Goal: Transaction & Acquisition: Book appointment/travel/reservation

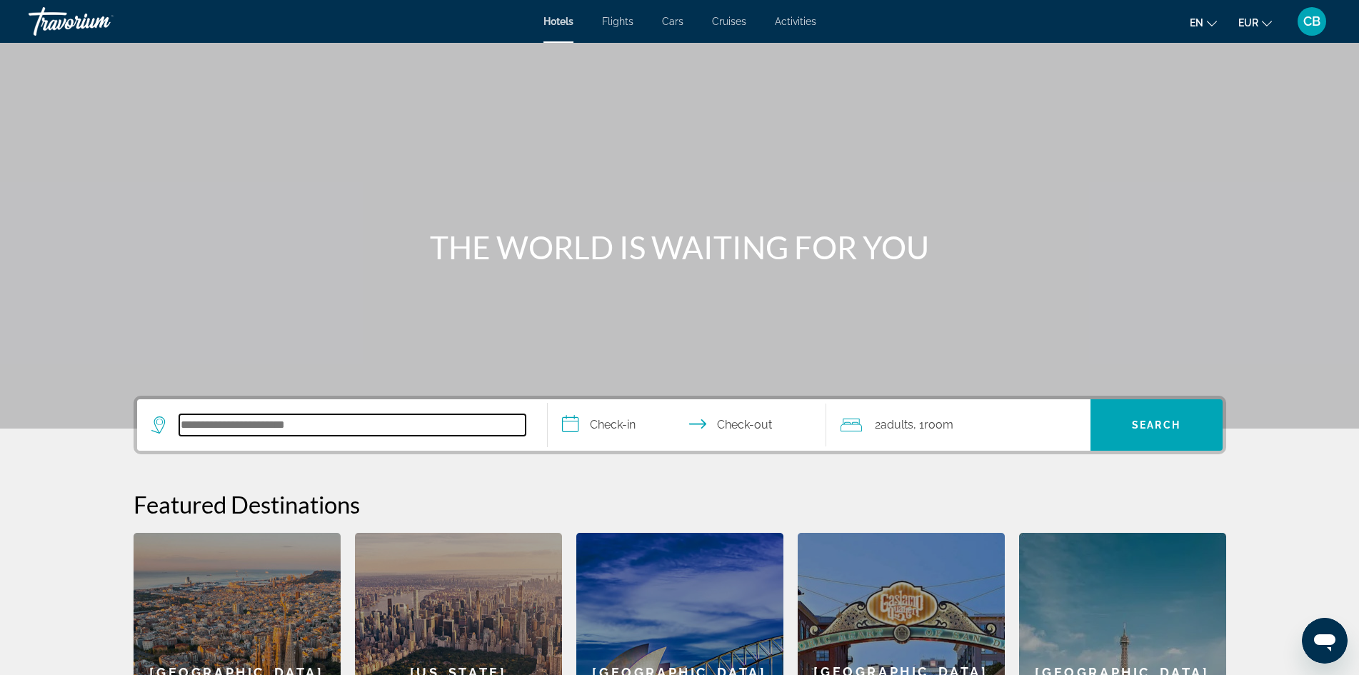
click at [320, 430] on input "Search hotel destination" at bounding box center [352, 424] width 346 height 21
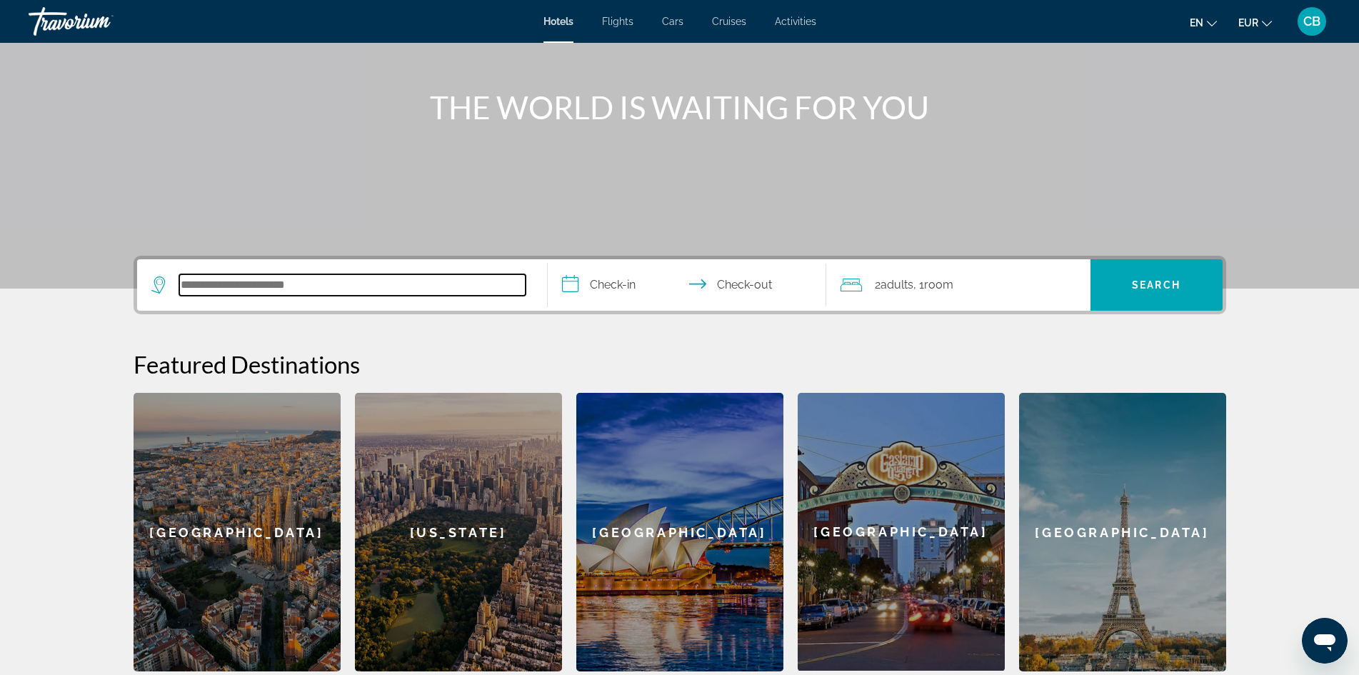
scroll to position [133, 0]
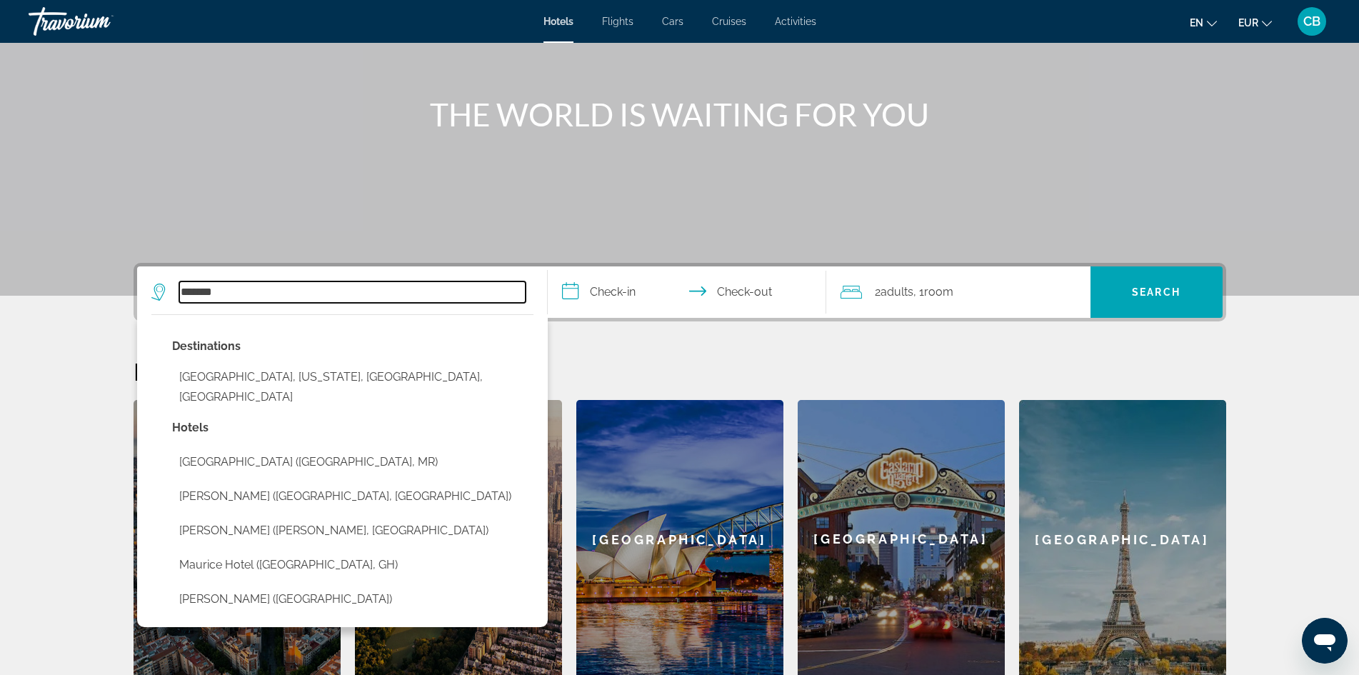
click at [185, 294] on input "*******" at bounding box center [352, 291] width 346 height 21
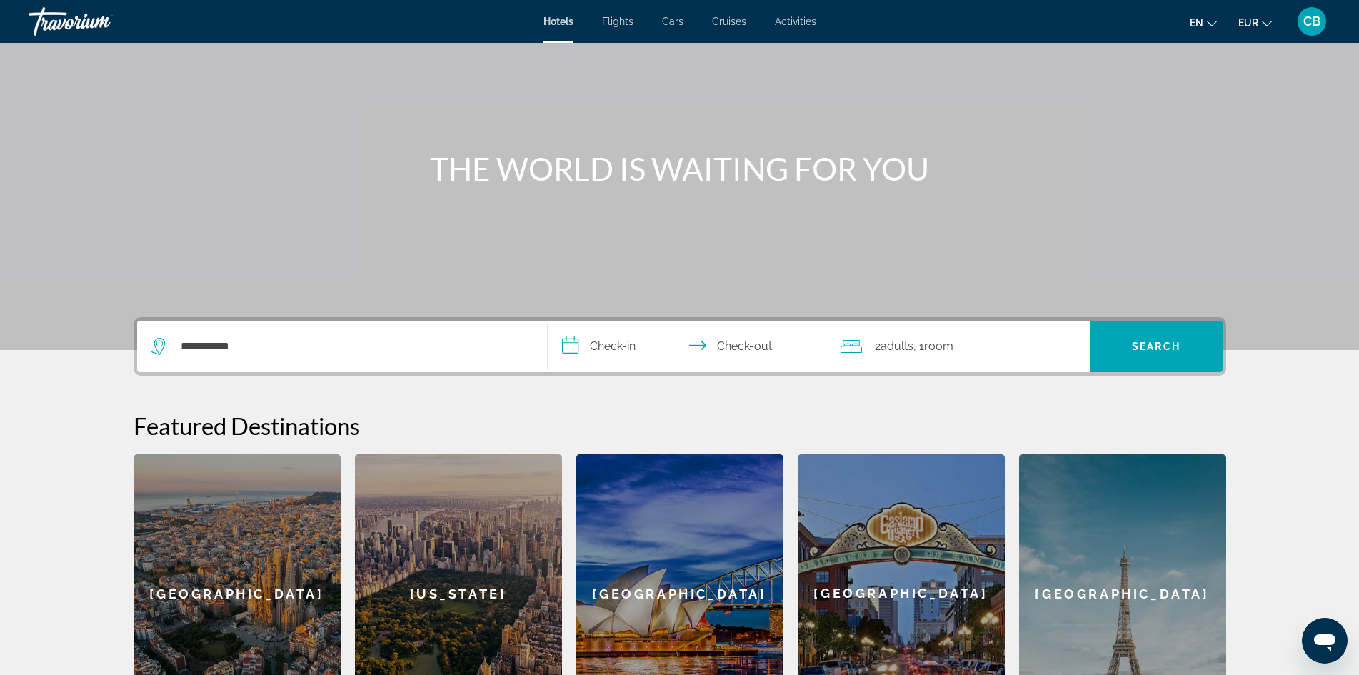
scroll to position [61, 0]
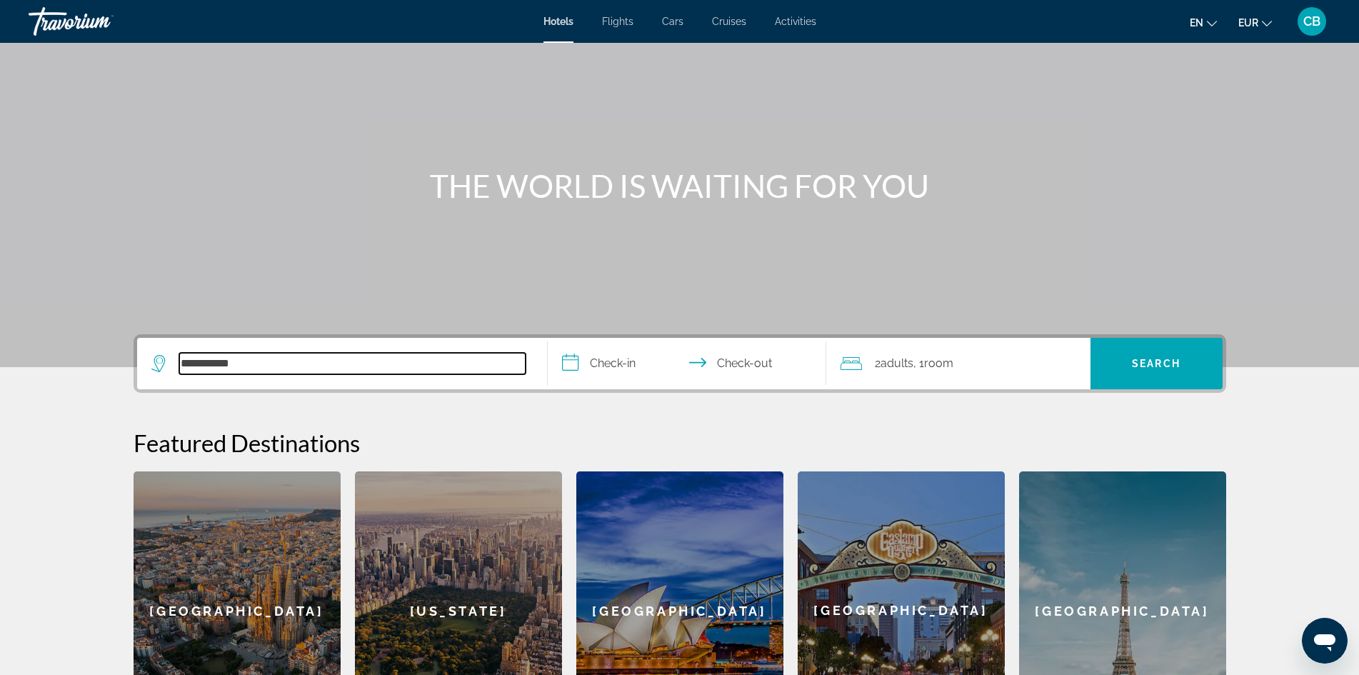
click at [195, 369] on input "**********" at bounding box center [352, 363] width 346 height 21
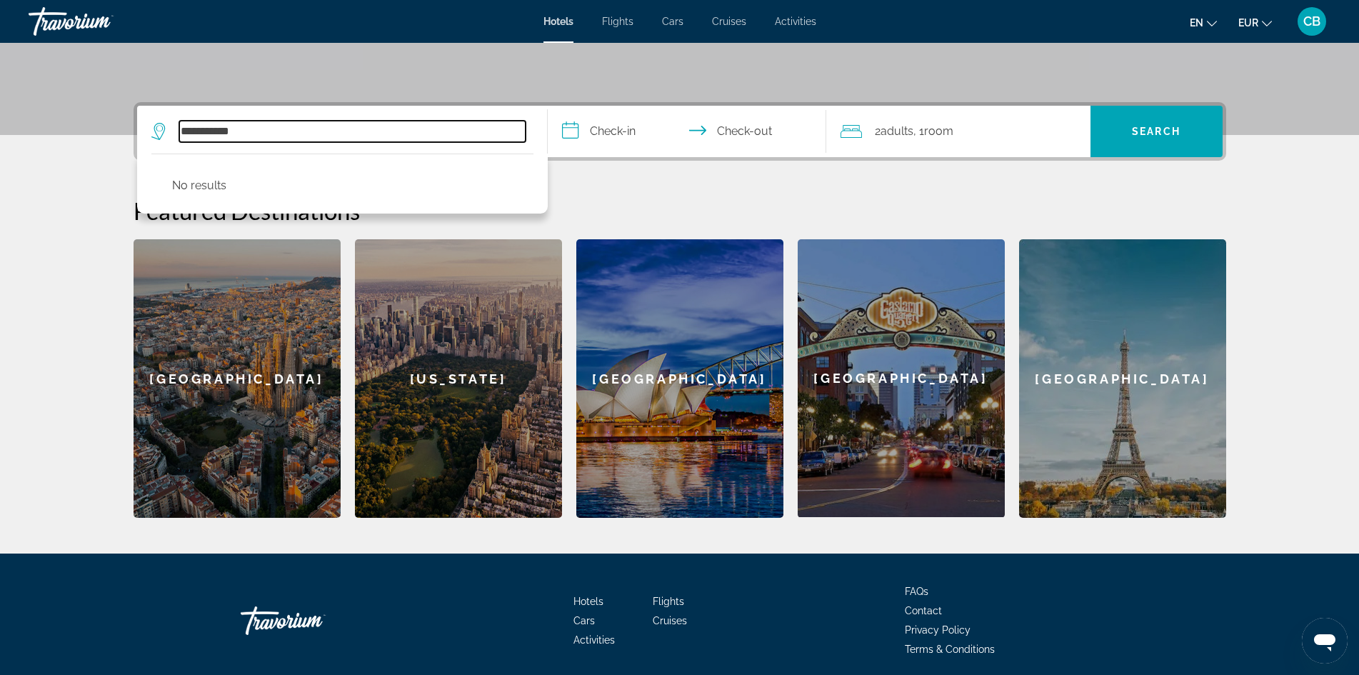
scroll to position [347, 0]
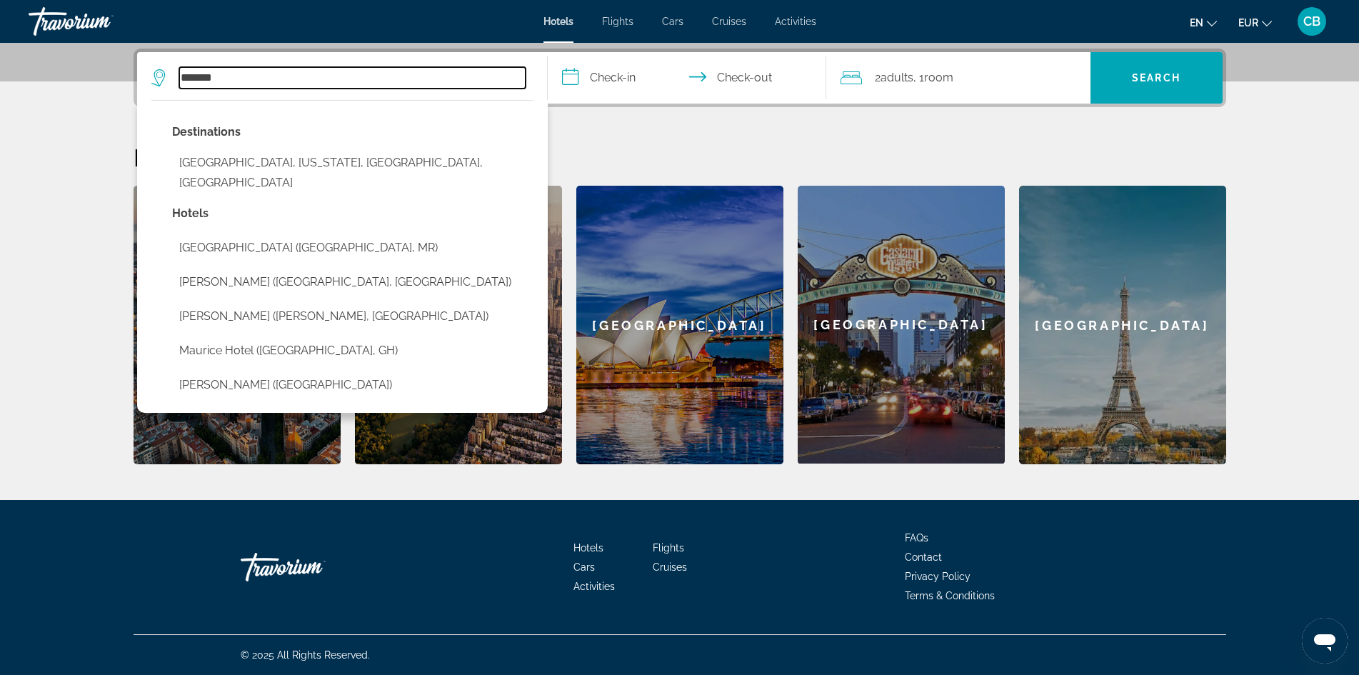
click at [231, 79] on input "*******" at bounding box center [352, 77] width 346 height 21
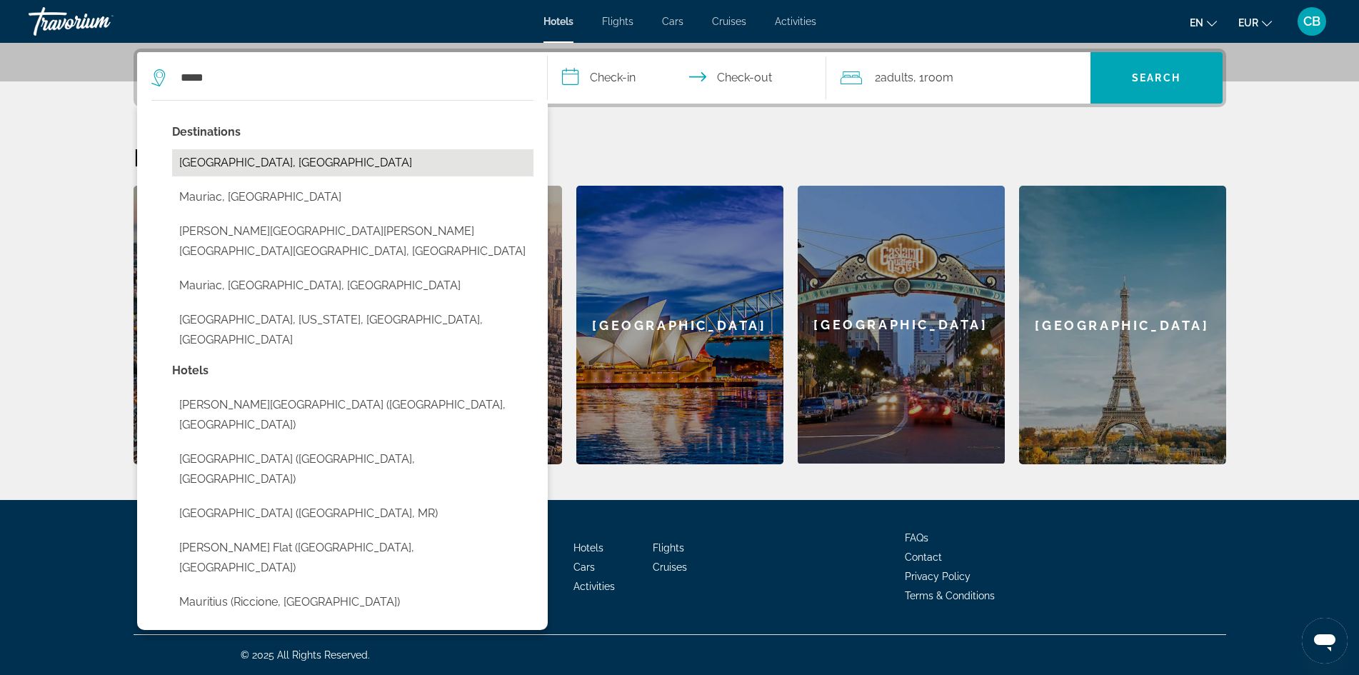
click at [254, 164] on button "Mauritius Island, Mauritius" at bounding box center [352, 162] width 361 height 27
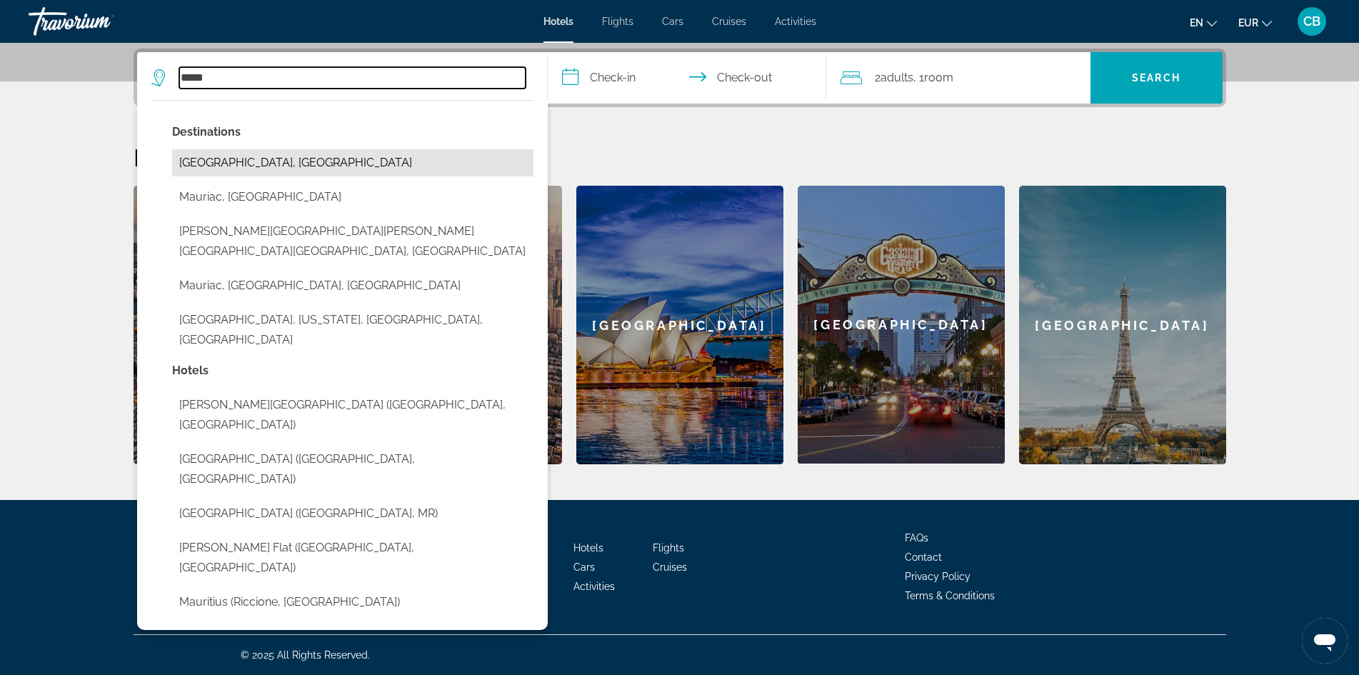
type input "**********"
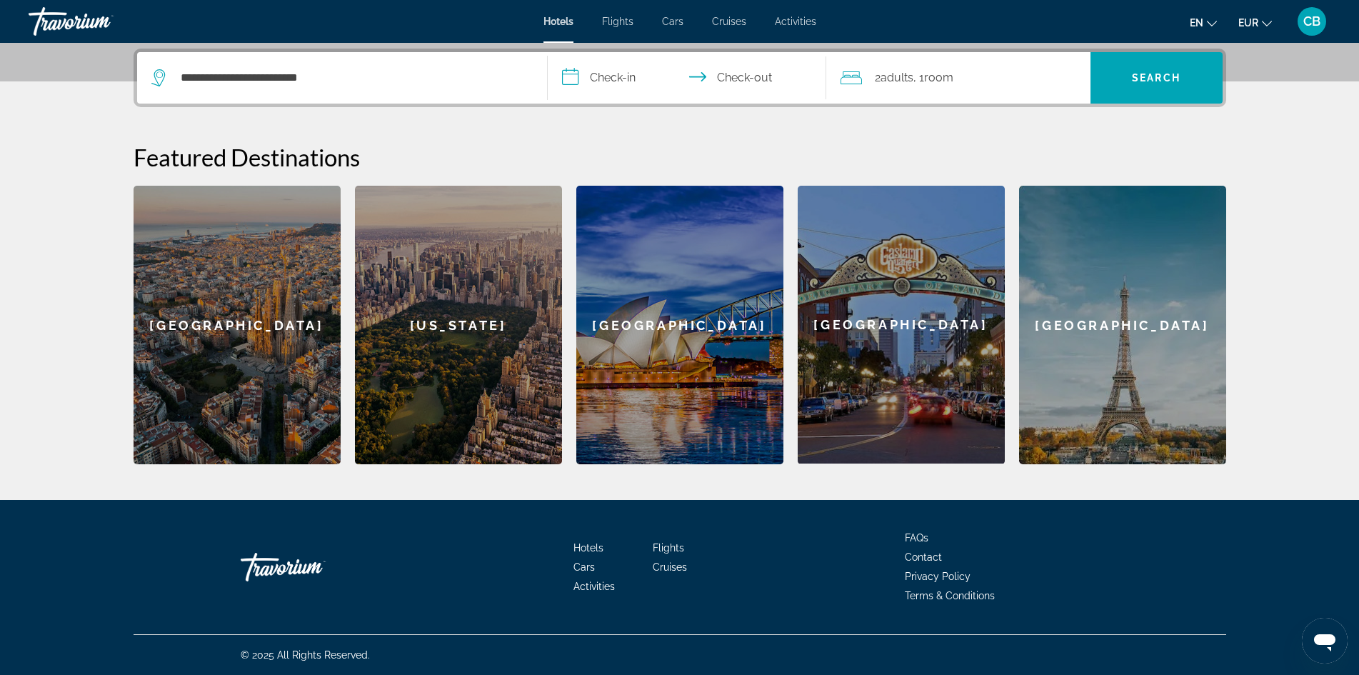
click at [601, 76] on input "**********" at bounding box center [690, 80] width 284 height 56
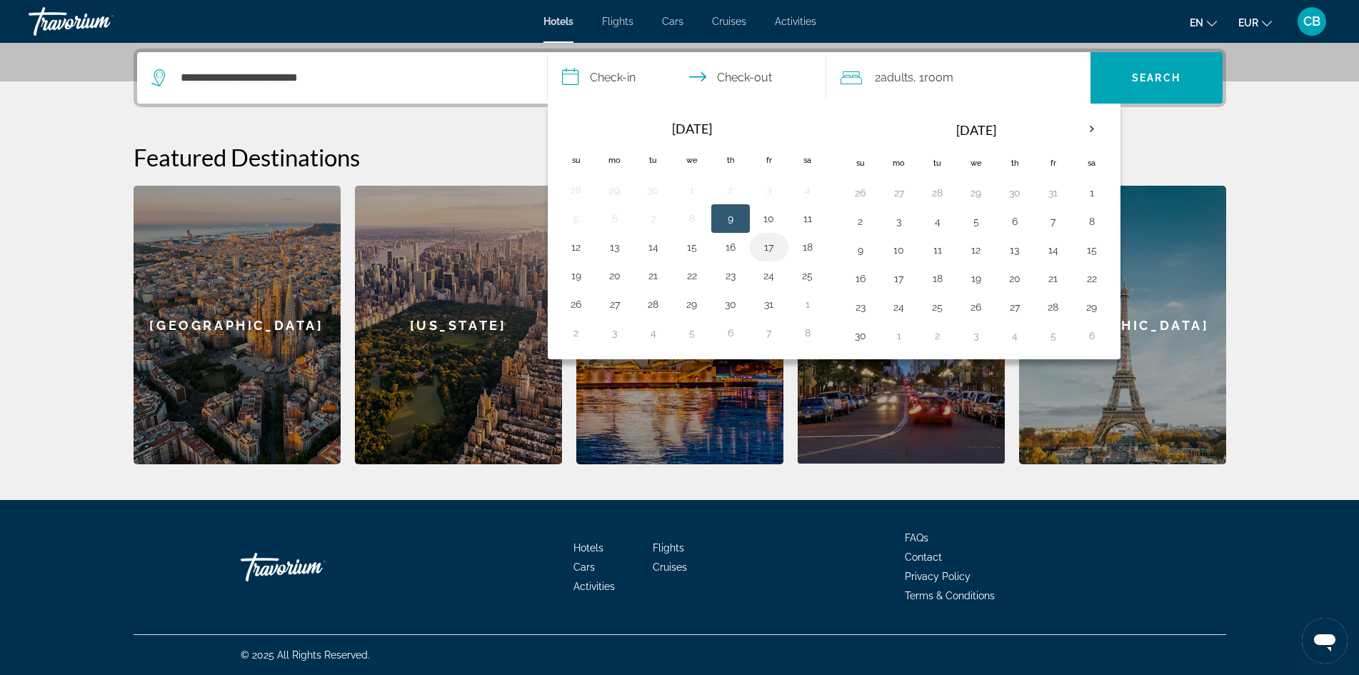
click at [770, 250] on button "17" at bounding box center [769, 247] width 23 height 20
click at [693, 274] on button "22" at bounding box center [692, 276] width 23 height 20
type input "**********"
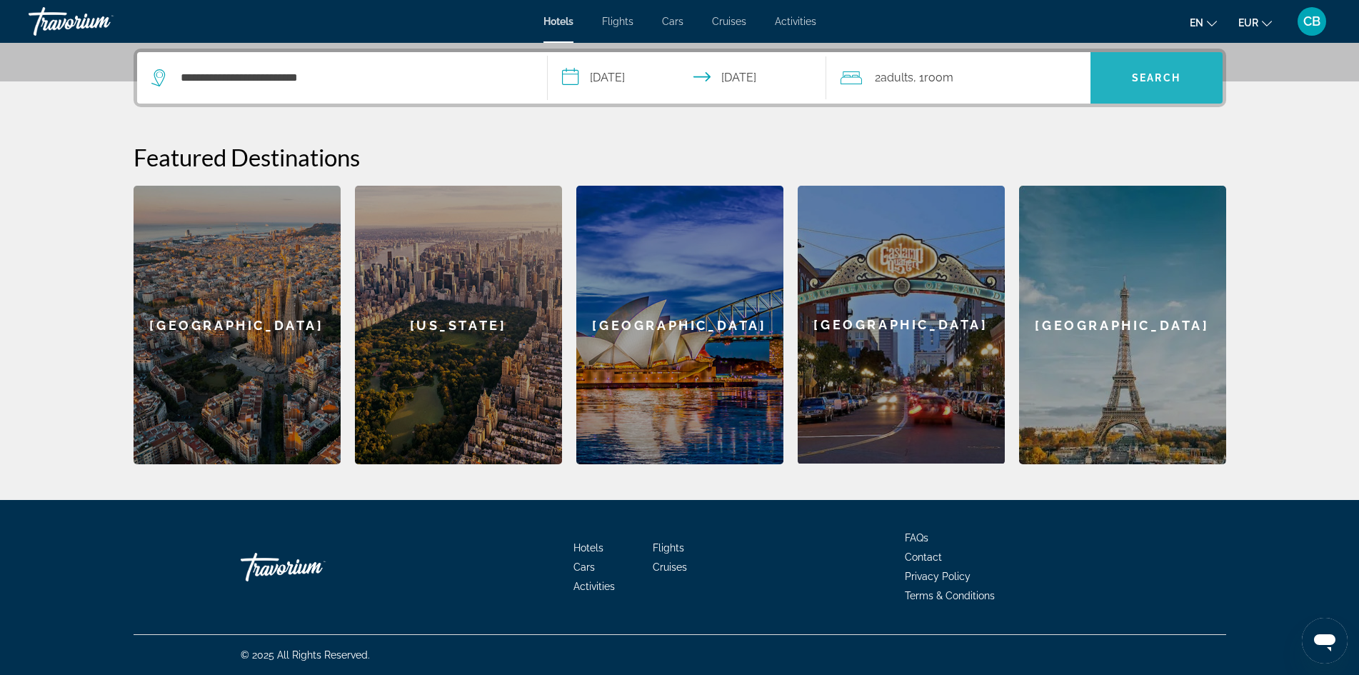
click at [1151, 76] on span "Search" at bounding box center [1156, 77] width 49 height 11
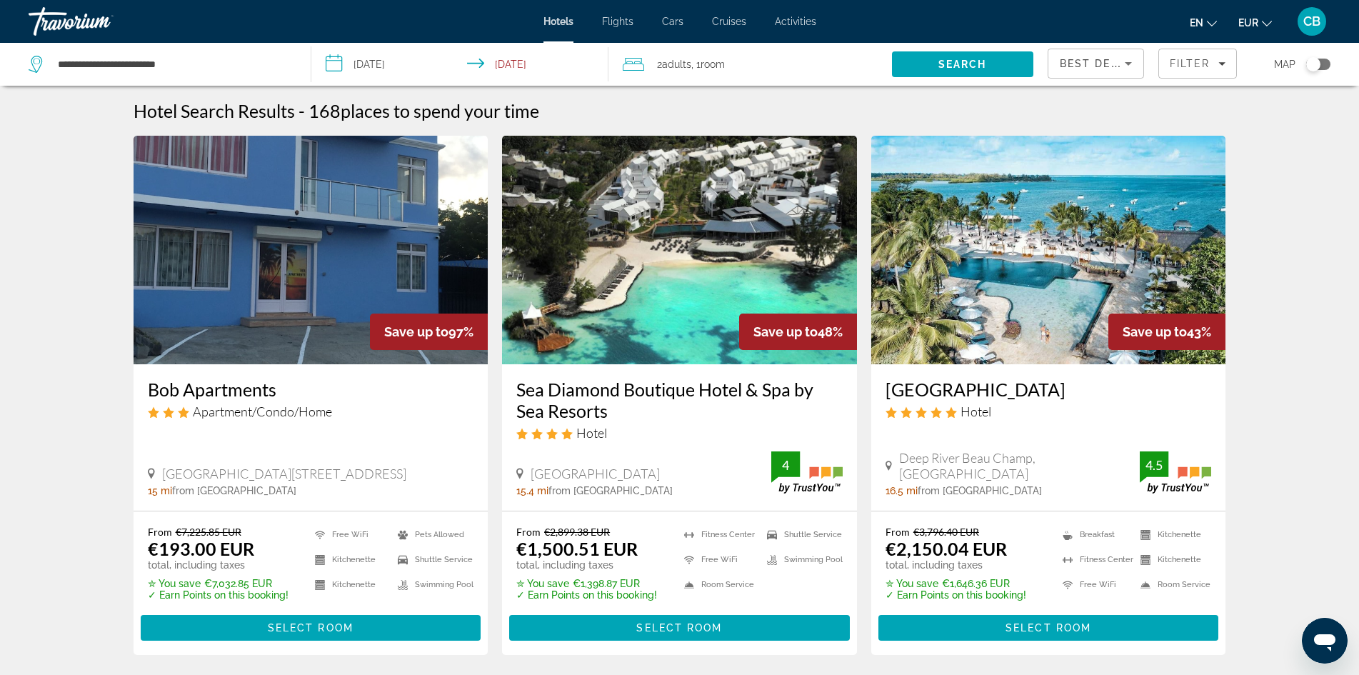
click at [1212, 24] on icon "Change language" at bounding box center [1212, 24] width 10 height 10
click at [1183, 94] on button "Français" at bounding box center [1175, 94] width 64 height 19
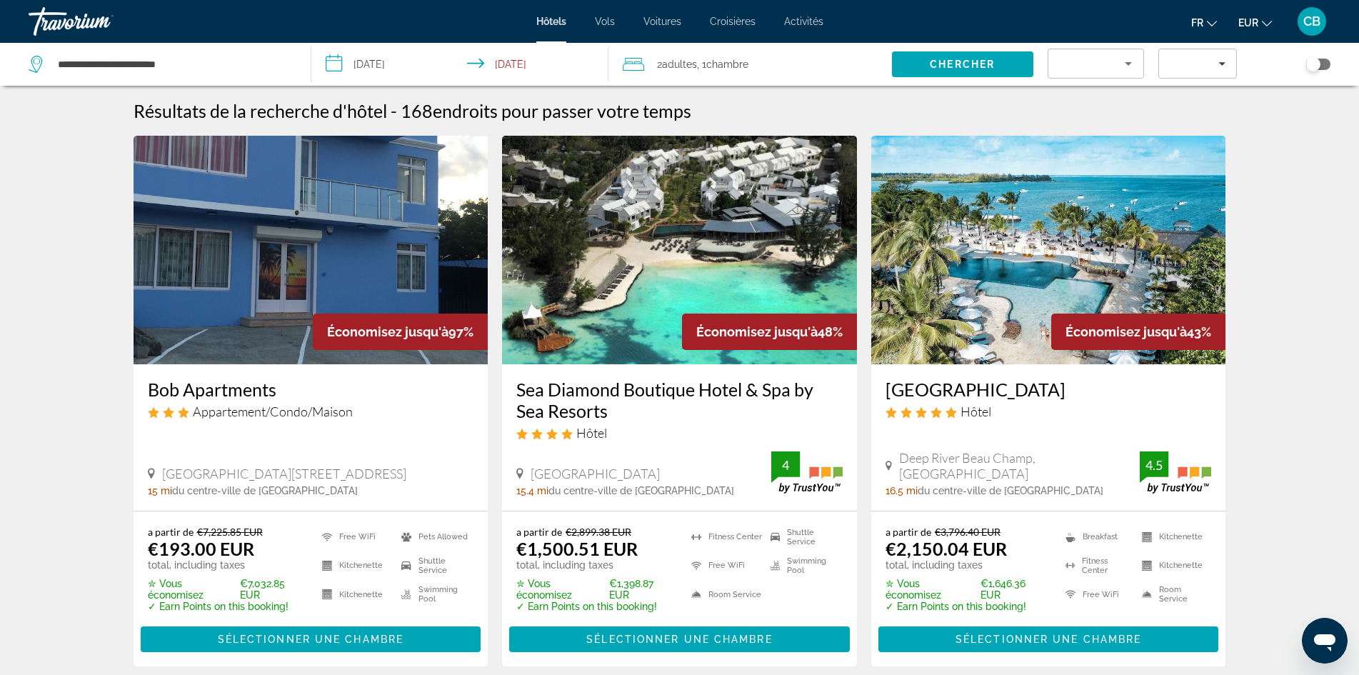
click at [1126, 65] on icon "Sort by" at bounding box center [1128, 63] width 17 height 17
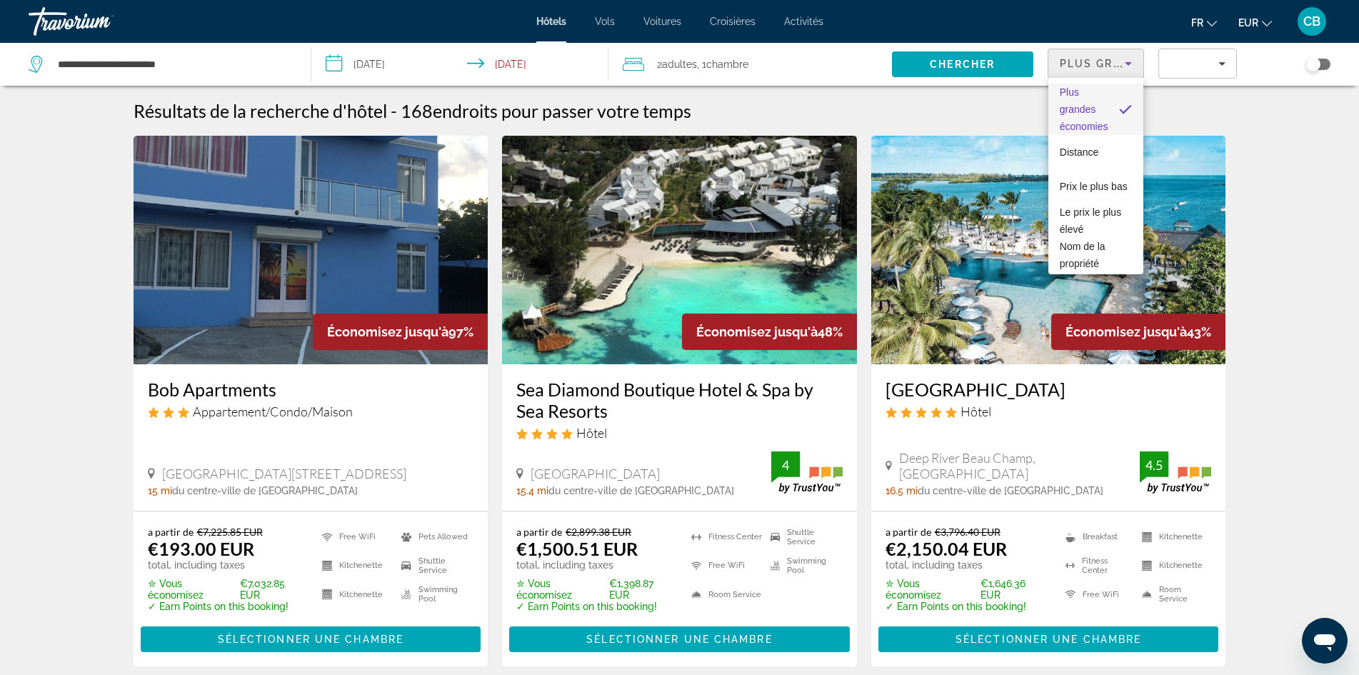
click at [1126, 65] on div at bounding box center [679, 337] width 1359 height 675
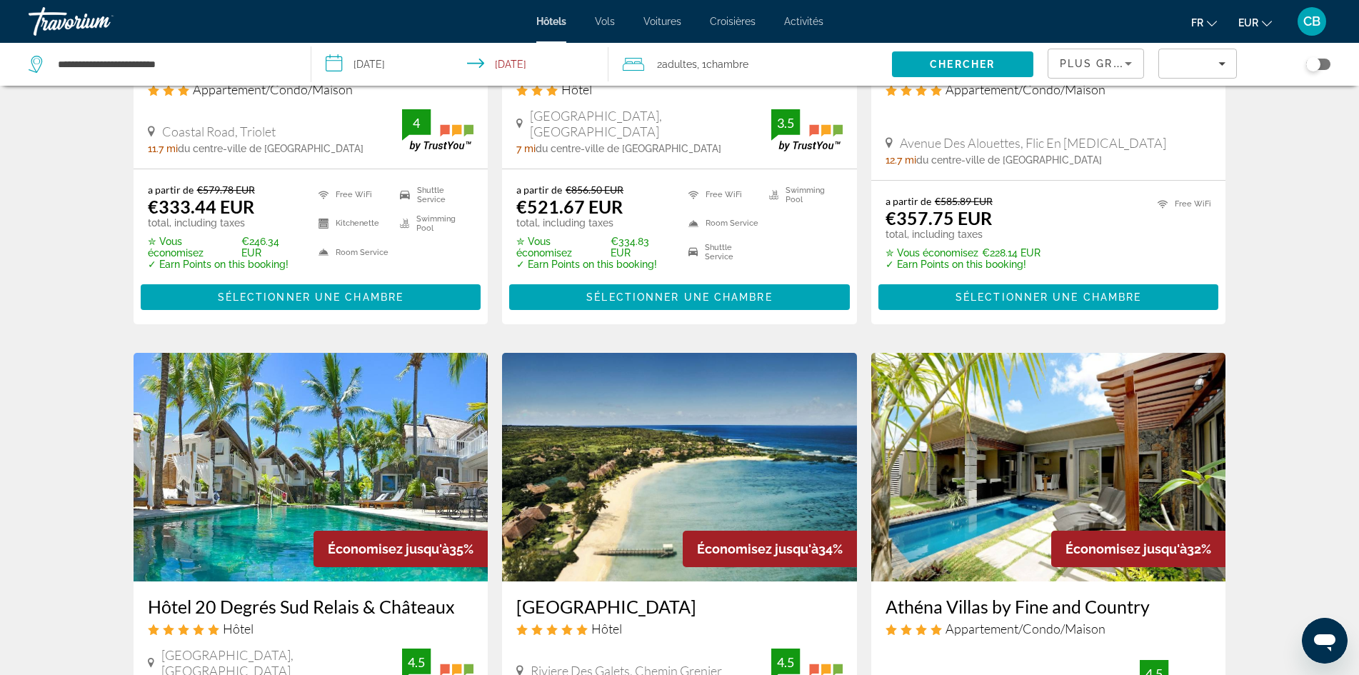
scroll to position [857, 0]
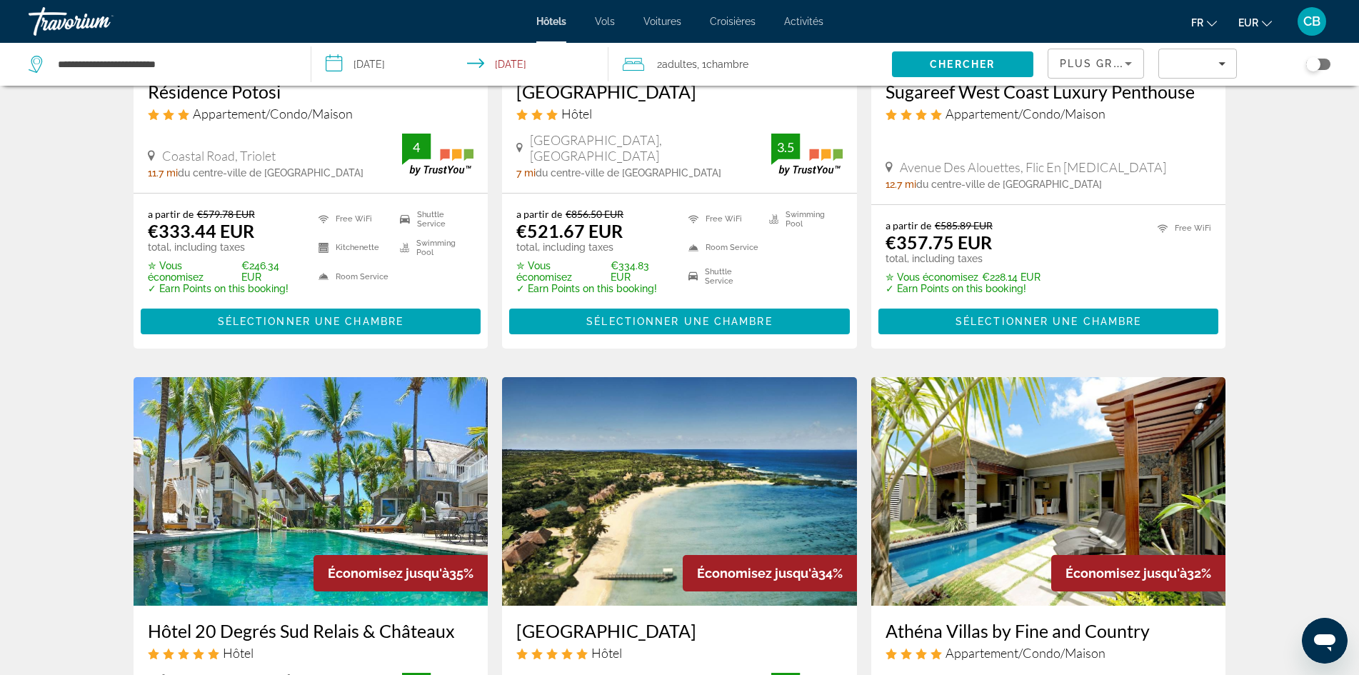
click at [1109, 63] on span "Plus grandes économies" at bounding box center [1145, 63] width 171 height 11
click at [1094, 181] on span "Prix le plus bas" at bounding box center [1094, 186] width 68 height 11
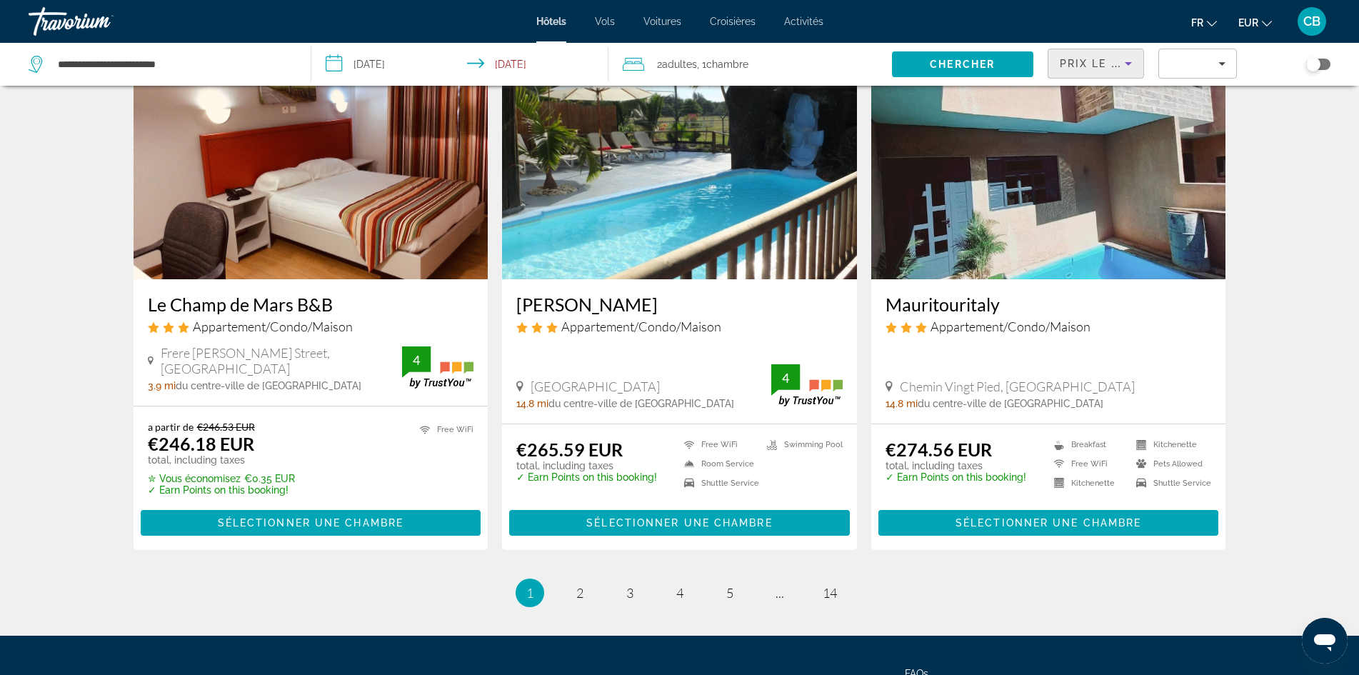
scroll to position [1643, 0]
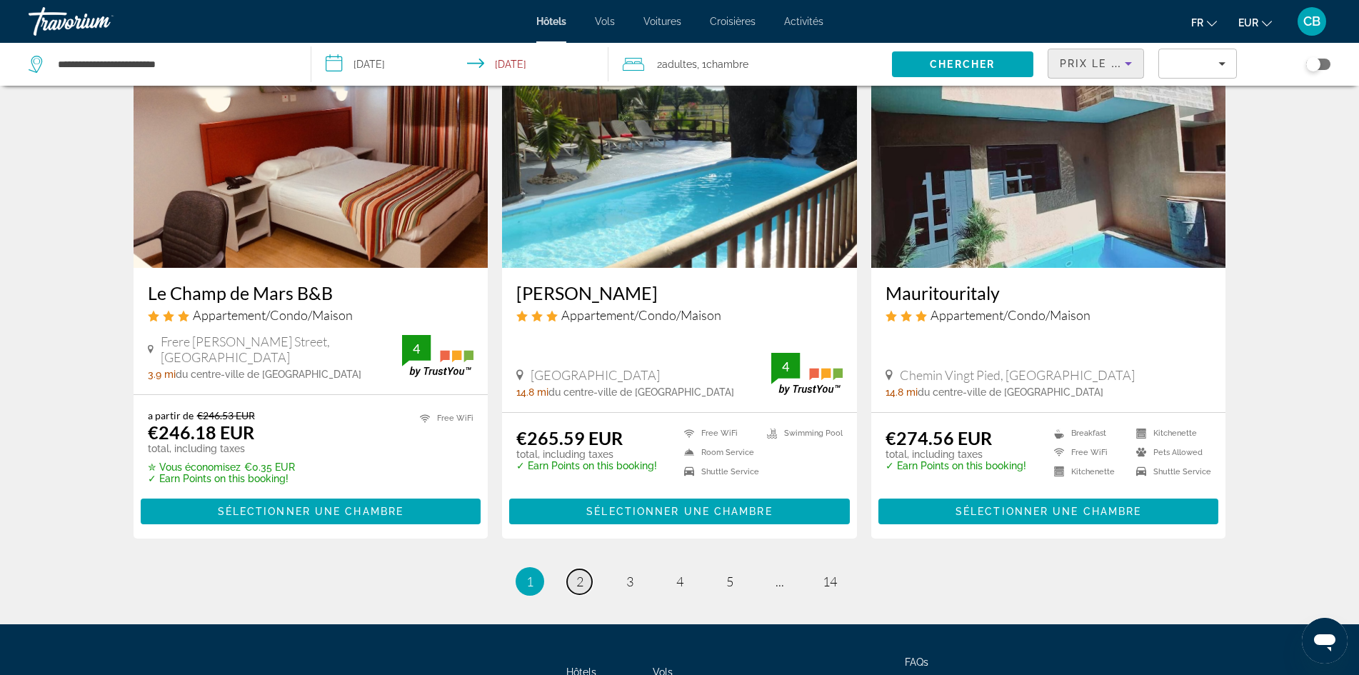
click at [576, 577] on span "2" at bounding box center [579, 582] width 7 height 16
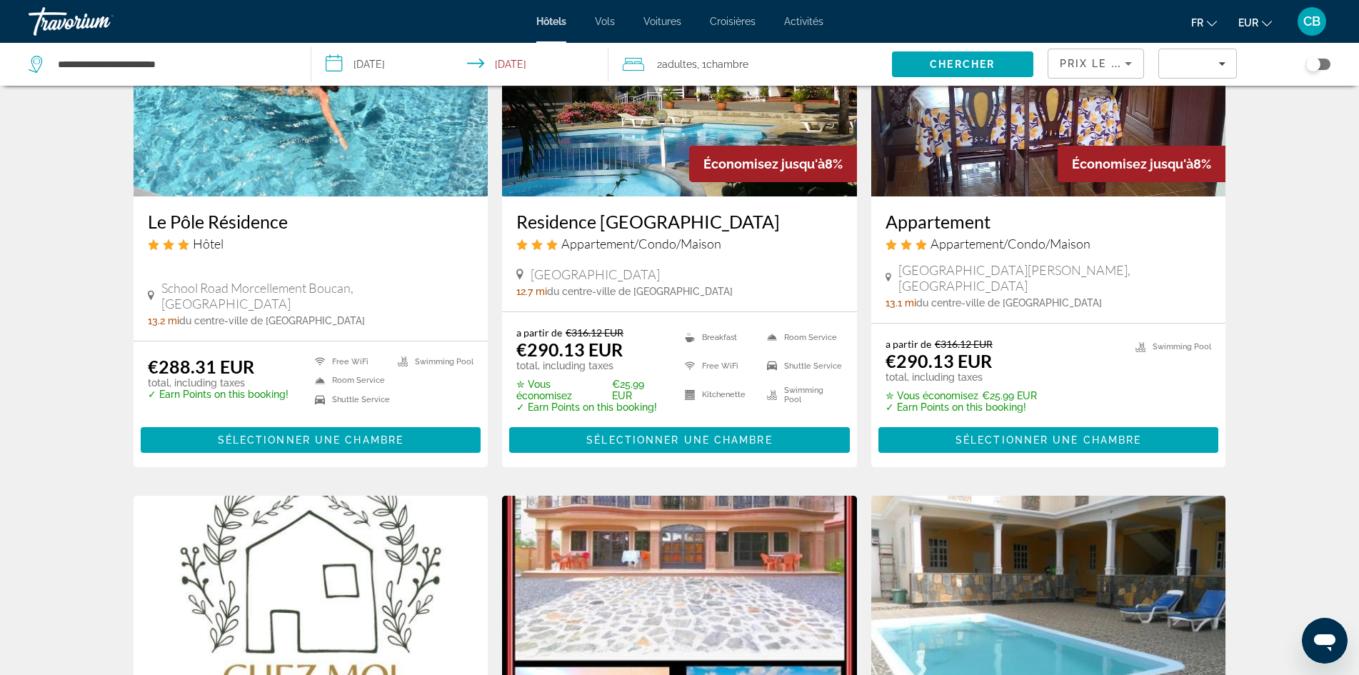
scroll to position [71, 0]
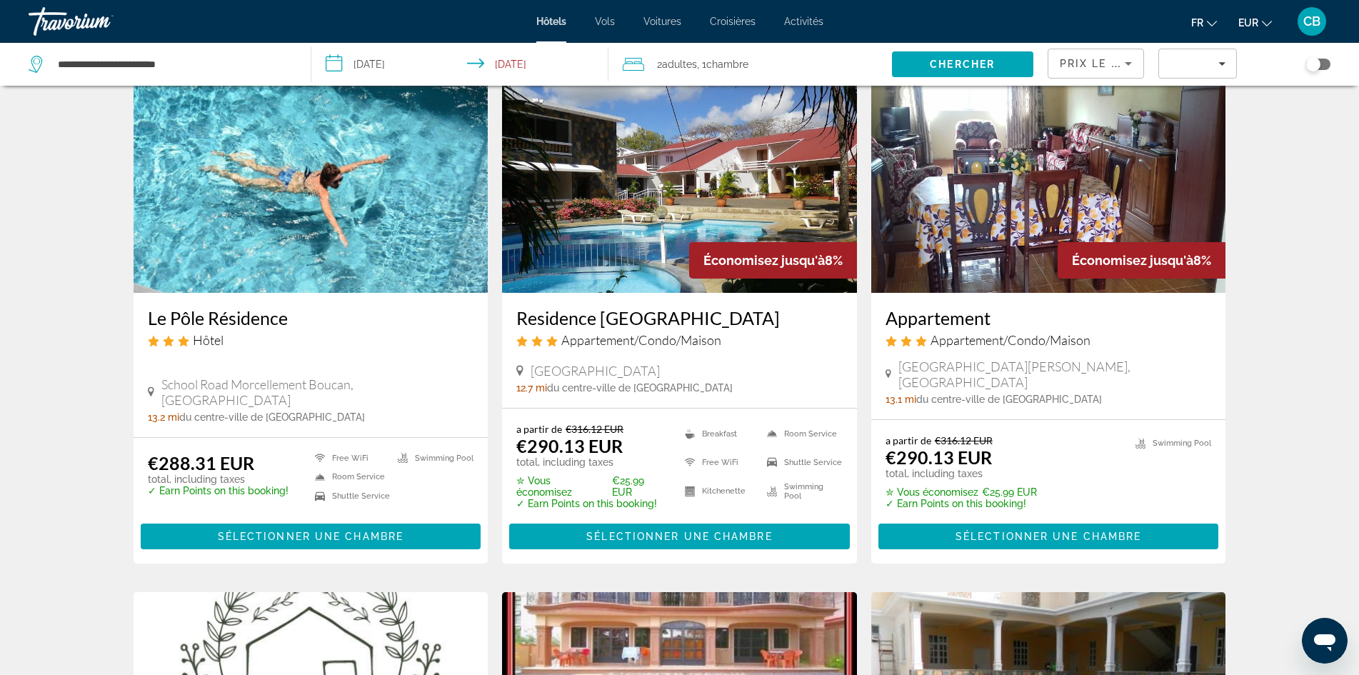
click at [214, 319] on h3 "Le Pôle Résidence" at bounding box center [311, 317] width 326 height 21
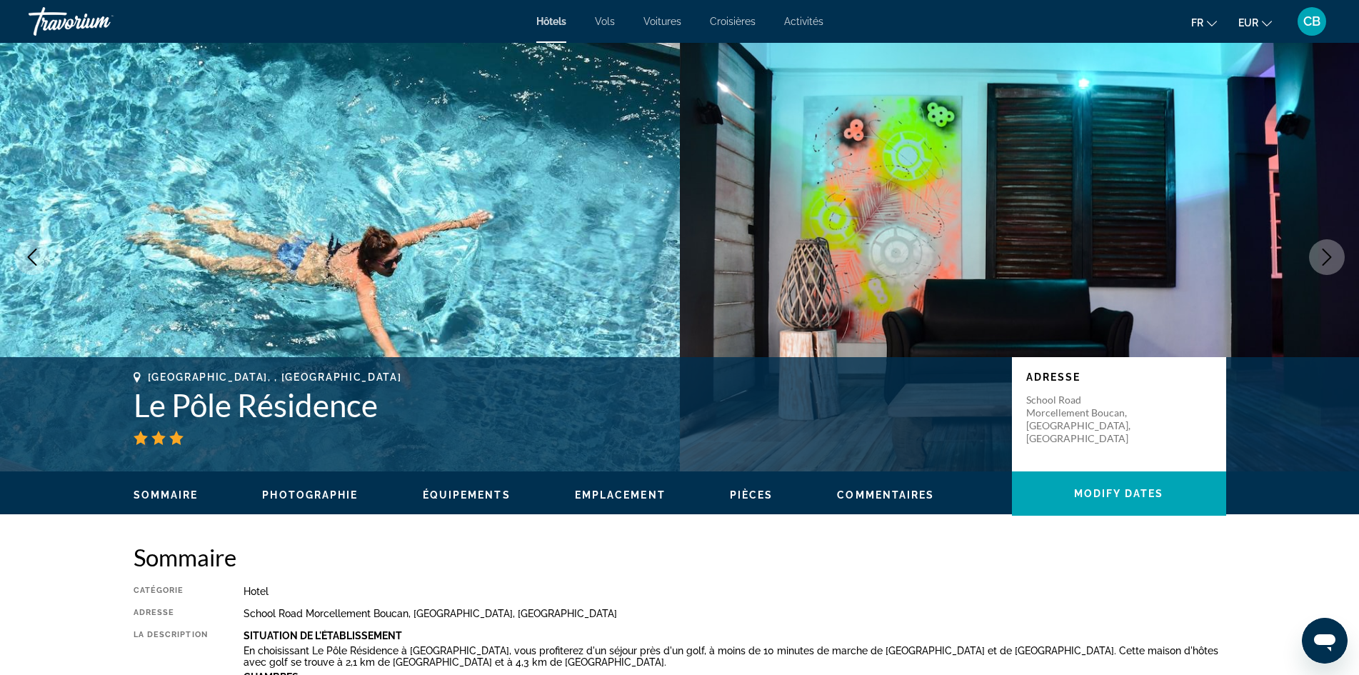
click at [1326, 256] on icon "Next image" at bounding box center [1327, 257] width 17 height 17
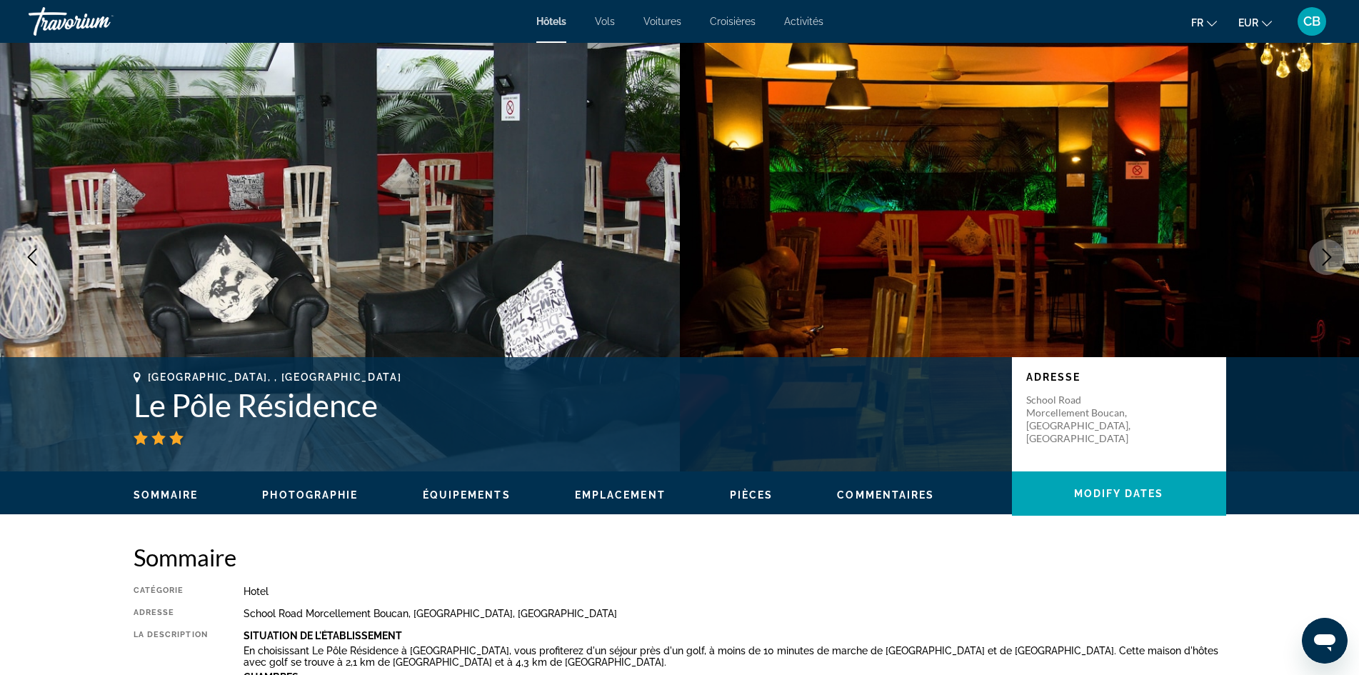
click at [1326, 256] on icon "Next image" at bounding box center [1327, 257] width 17 height 17
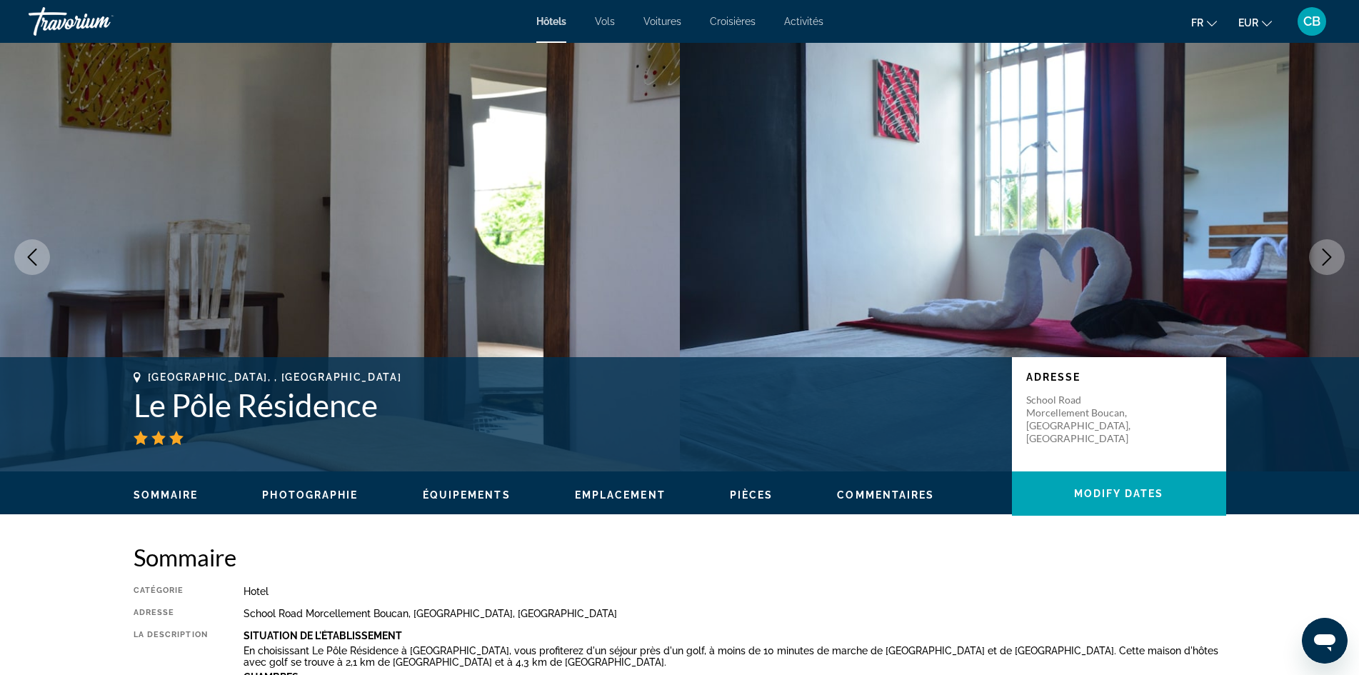
click at [1326, 256] on icon "Next image" at bounding box center [1327, 257] width 17 height 17
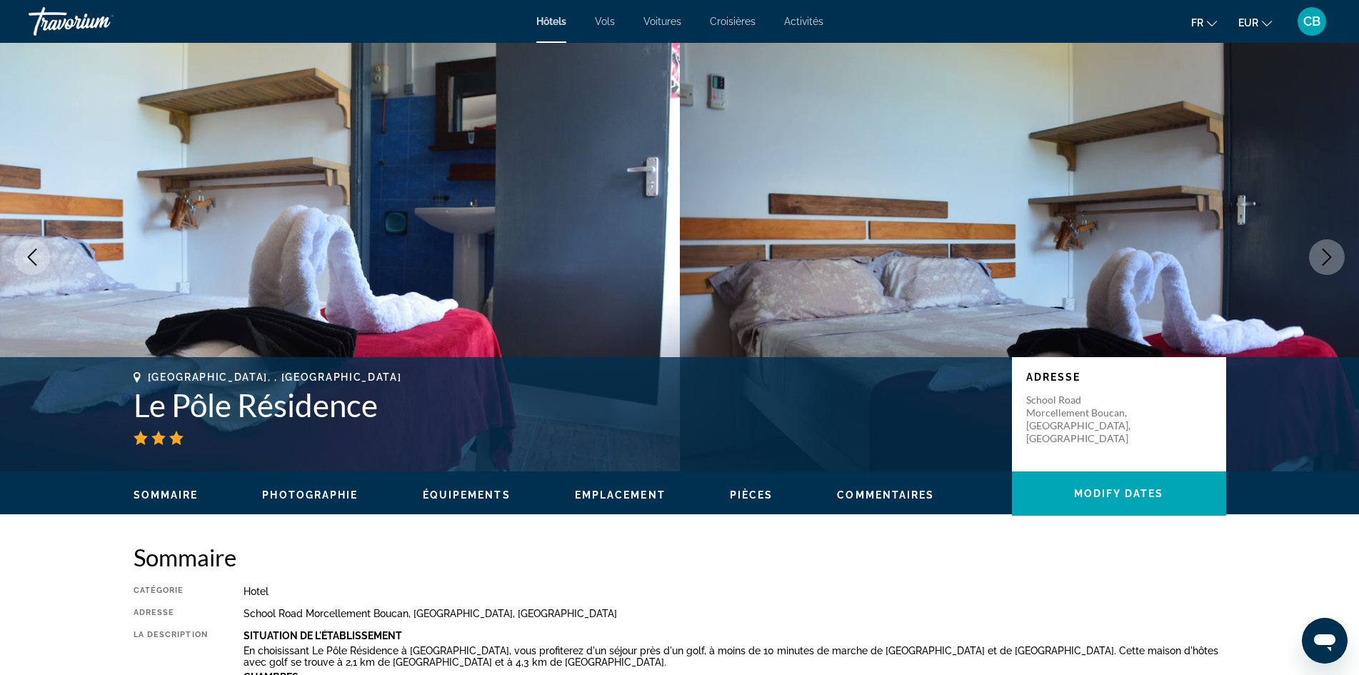
click at [1326, 256] on icon "Next image" at bounding box center [1327, 257] width 17 height 17
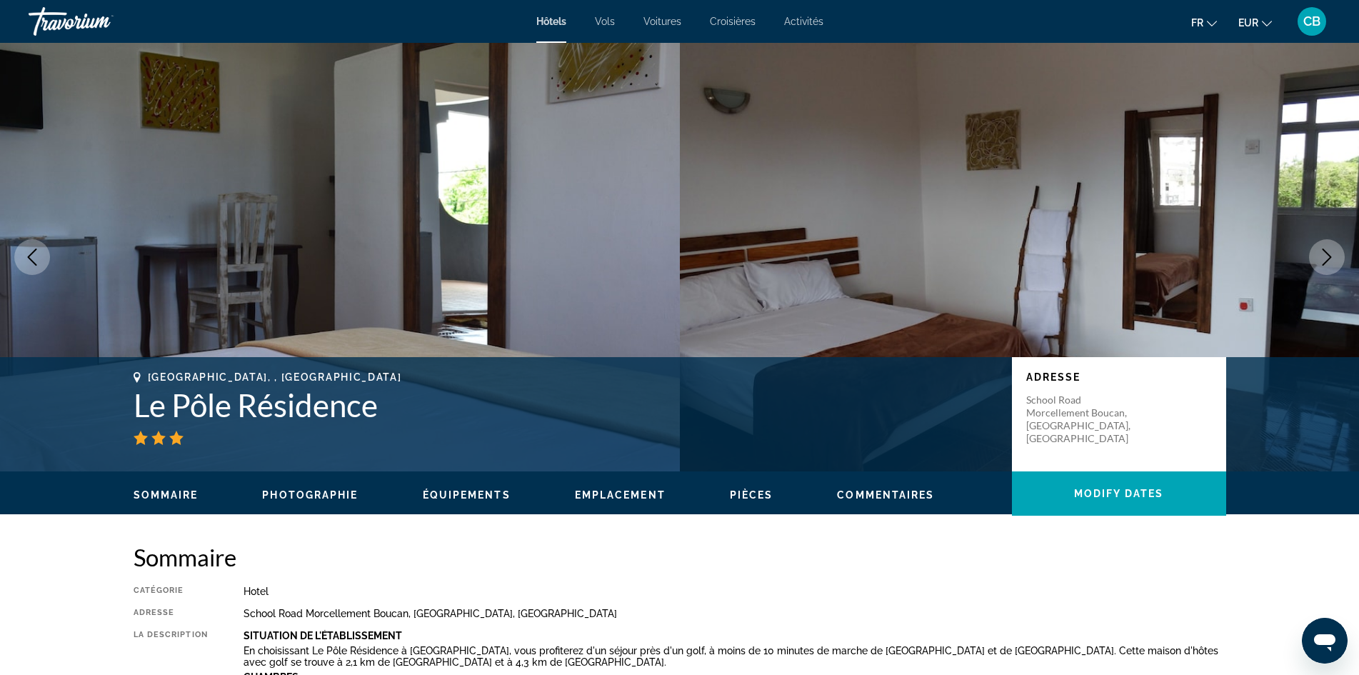
click at [1324, 251] on icon "Next image" at bounding box center [1327, 257] width 9 height 17
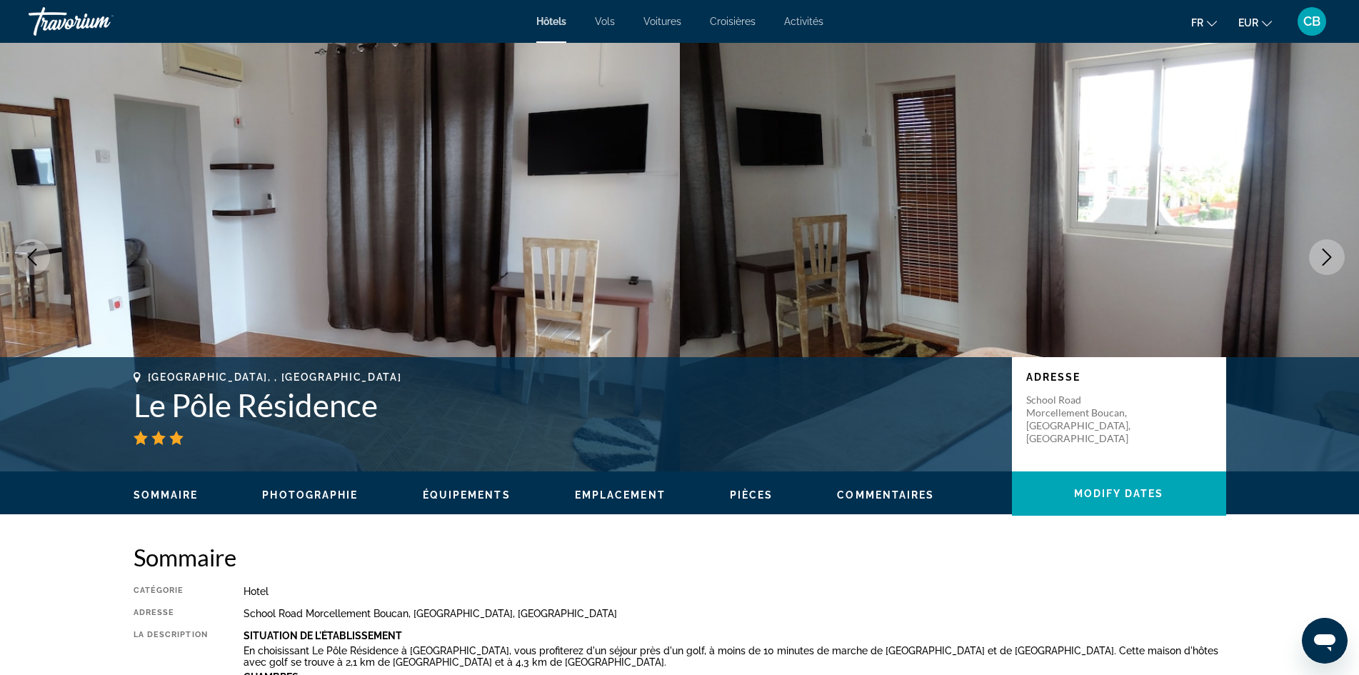
click at [1324, 251] on icon "Next image" at bounding box center [1327, 257] width 9 height 17
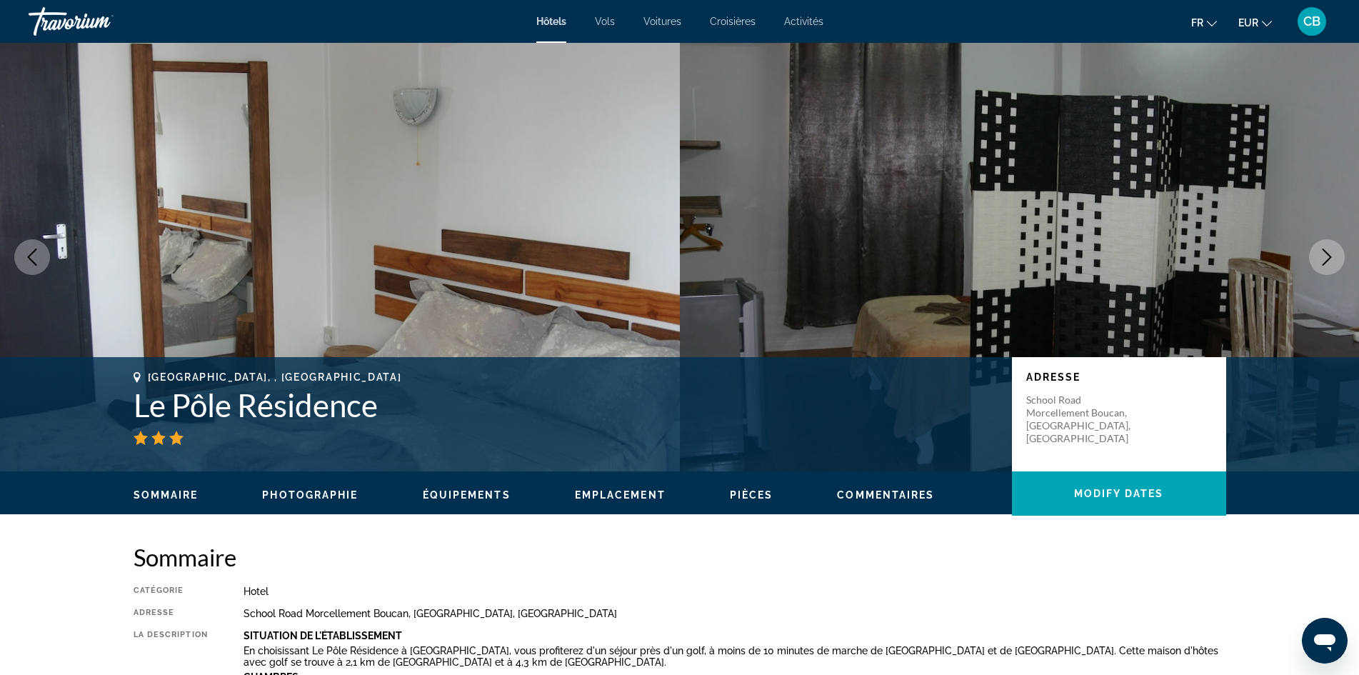
click at [1324, 251] on icon "Next image" at bounding box center [1327, 257] width 9 height 17
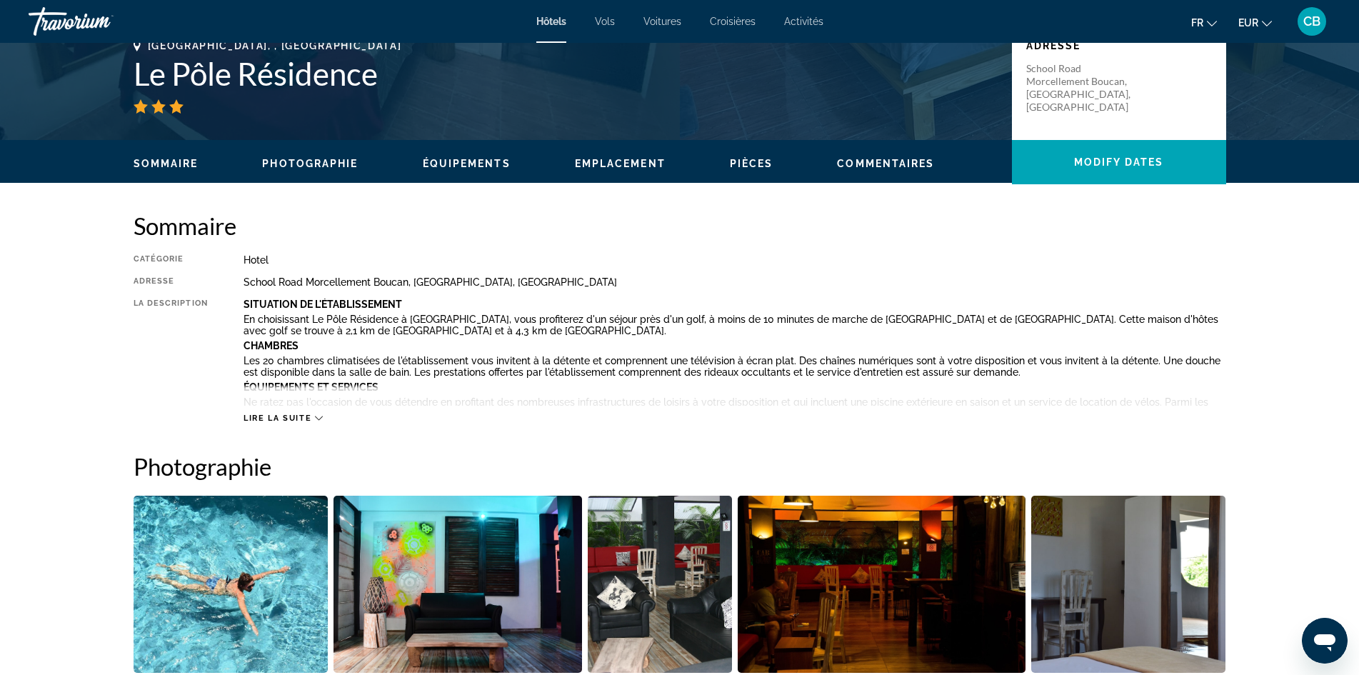
scroll to position [357, 0]
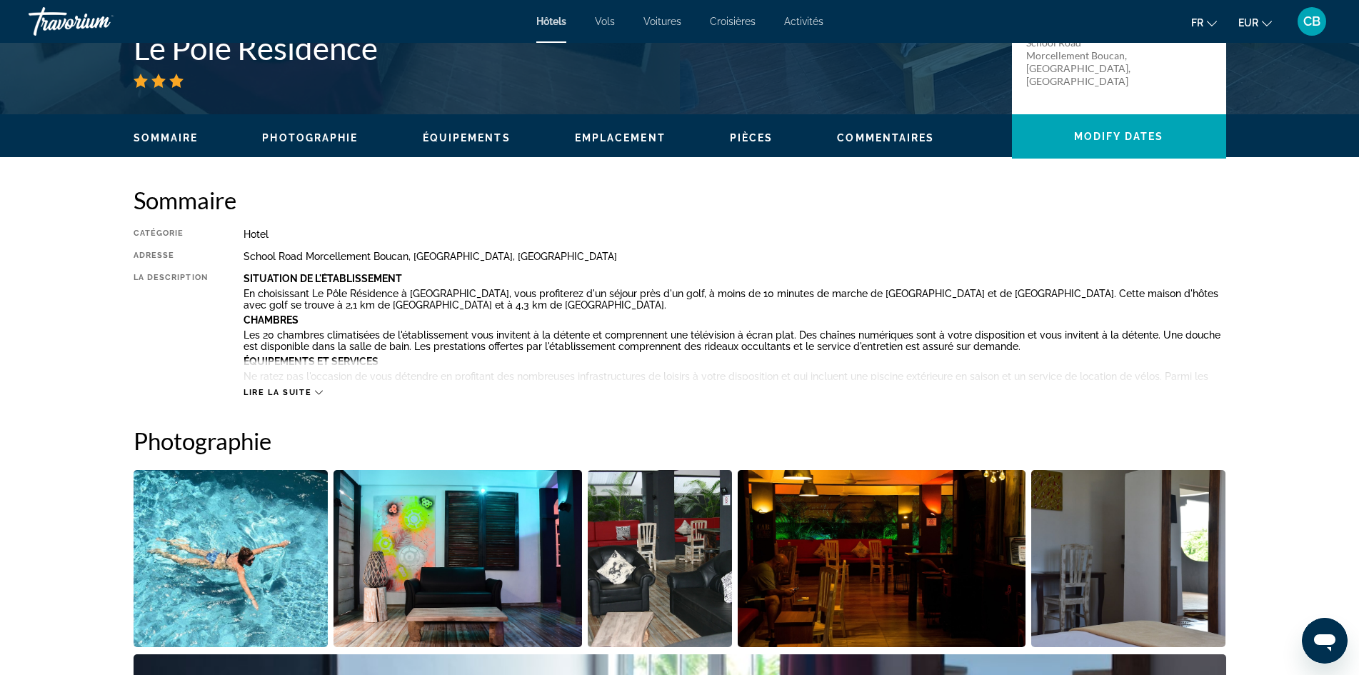
click at [311, 391] on span "Lire la suite" at bounding box center [278, 392] width 68 height 9
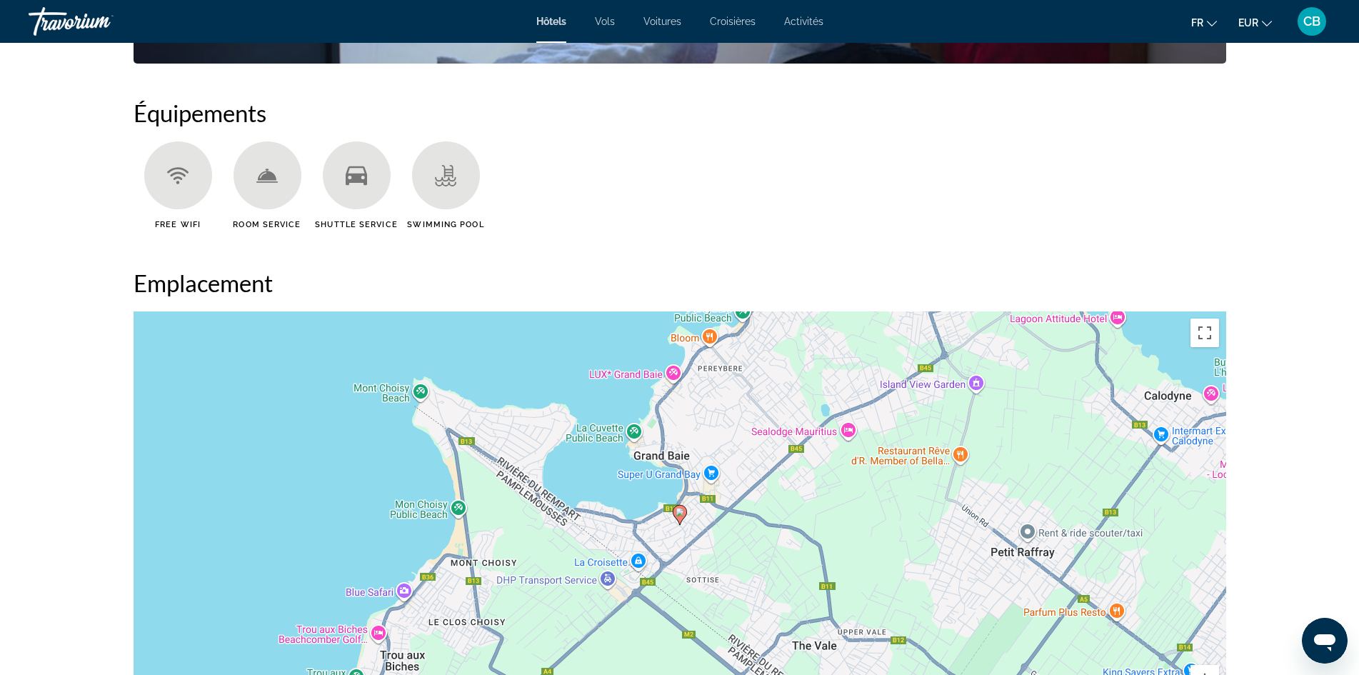
scroll to position [1286, 0]
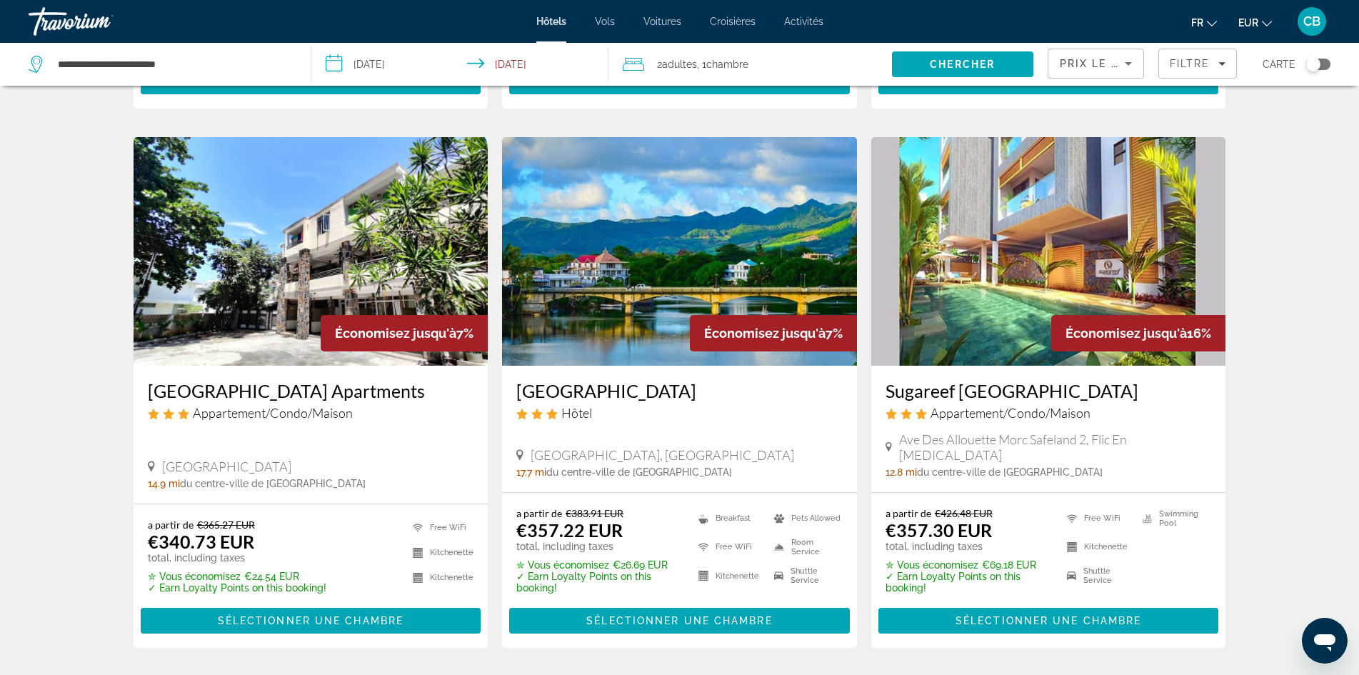
scroll to position [1572, 0]
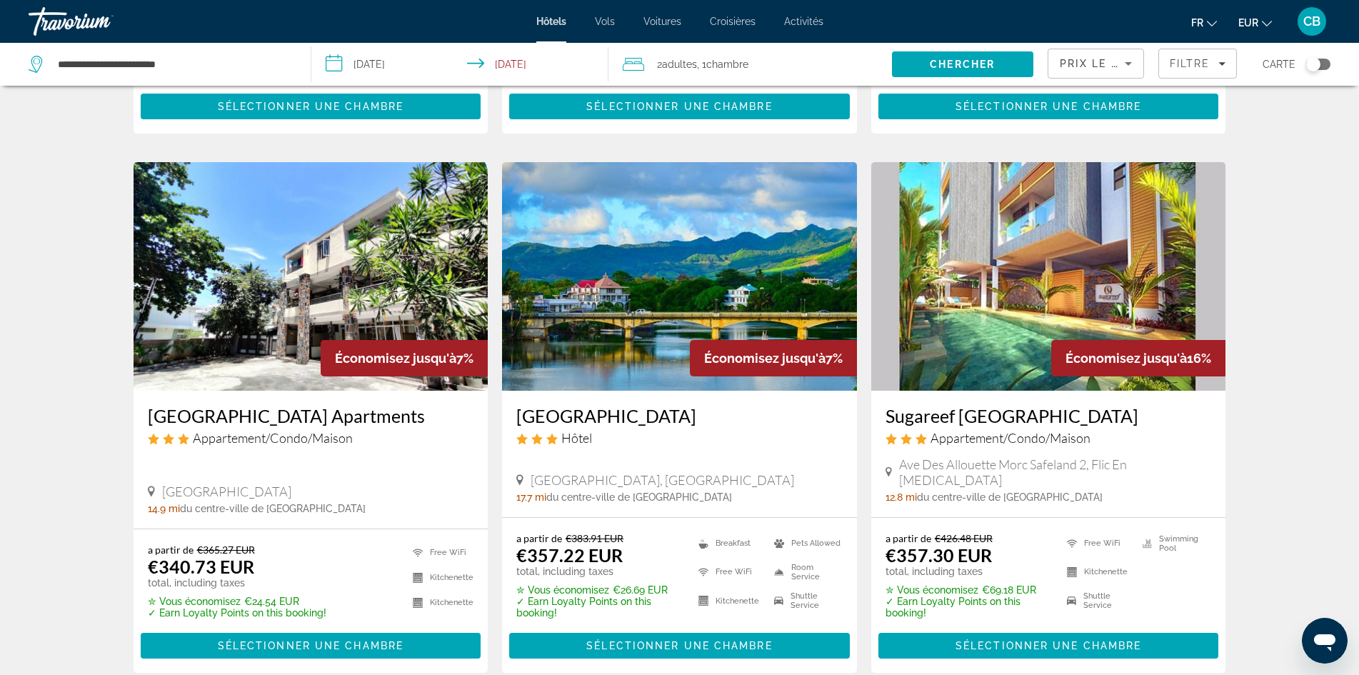
click at [347, 361] on div "Économisez jusqu'à 7%" at bounding box center [404, 358] width 167 height 36
click at [344, 640] on span "Sélectionner une chambre" at bounding box center [311, 645] width 186 height 11
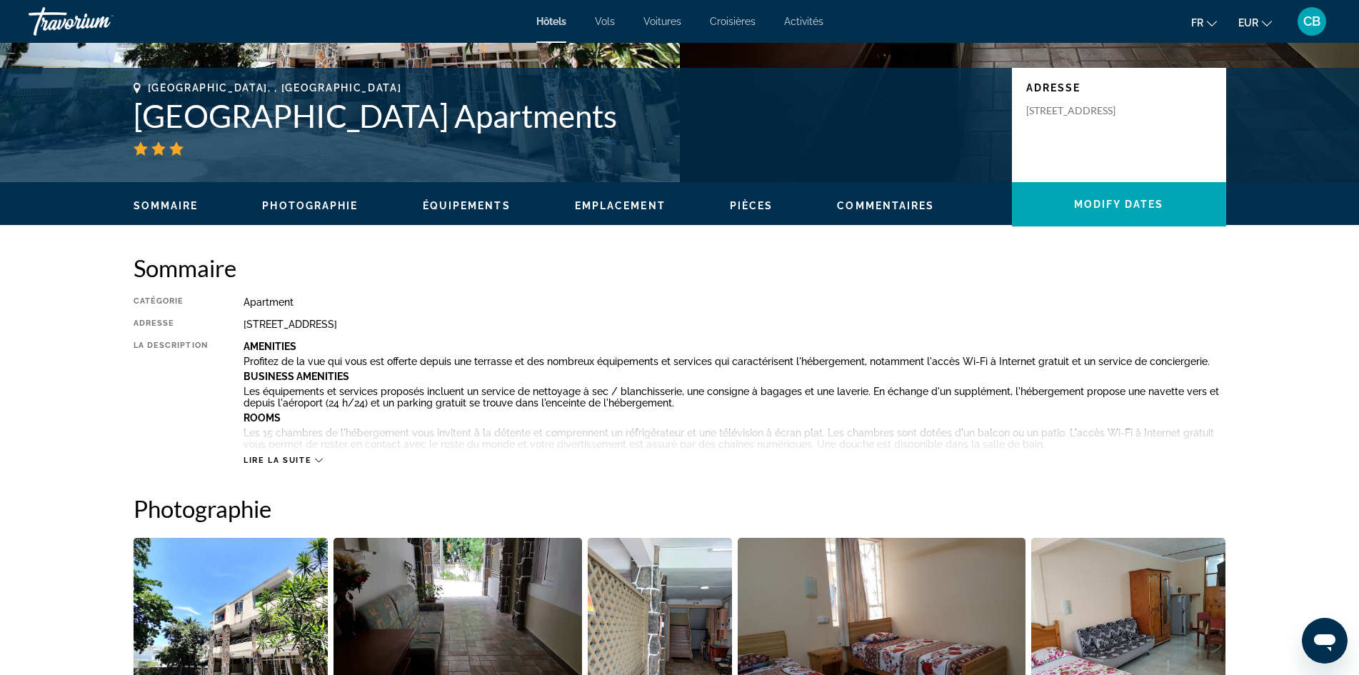
scroll to position [286, 0]
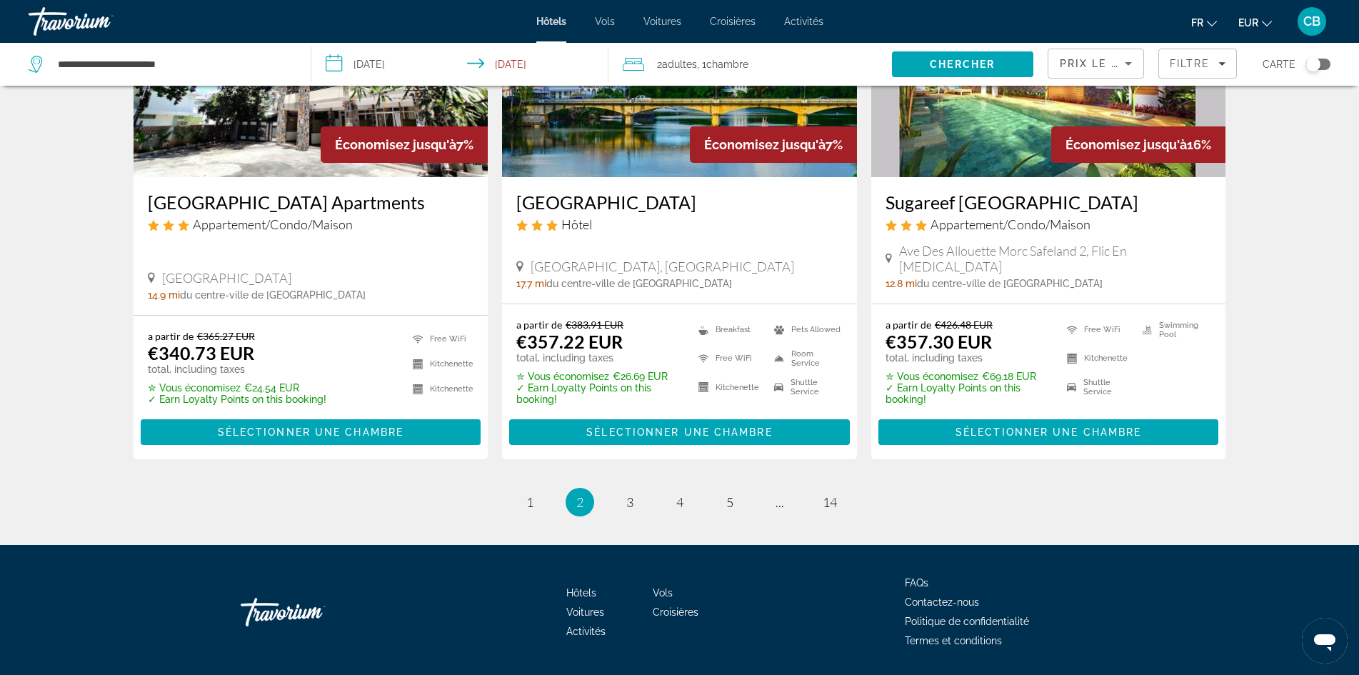
scroll to position [1807, 0]
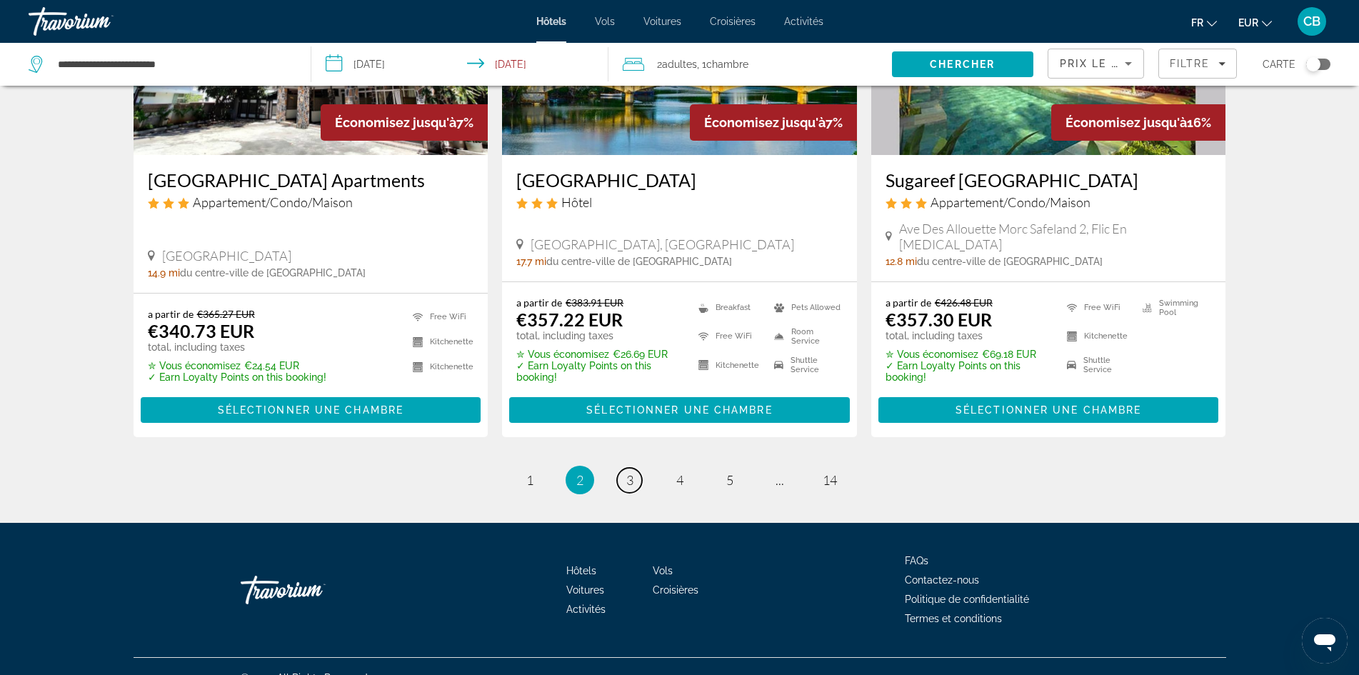
click at [625, 468] on link "page 3" at bounding box center [629, 480] width 25 height 25
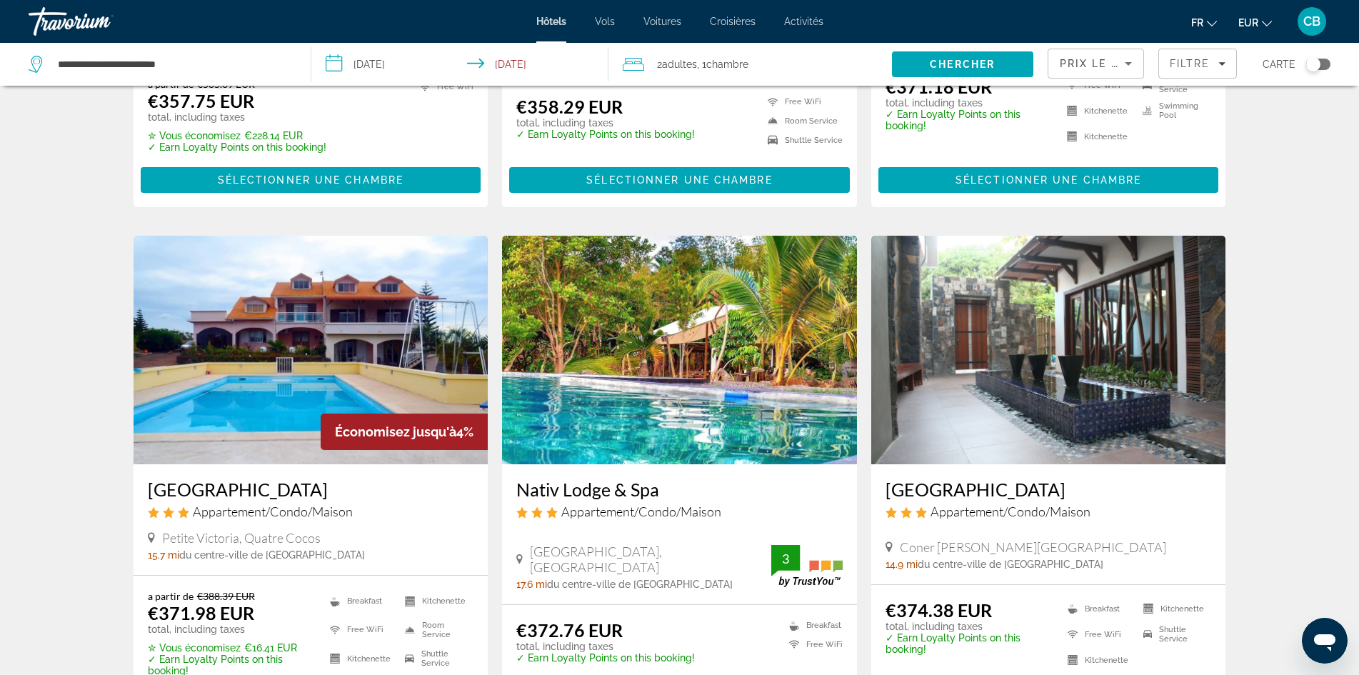
scroll to position [500, 0]
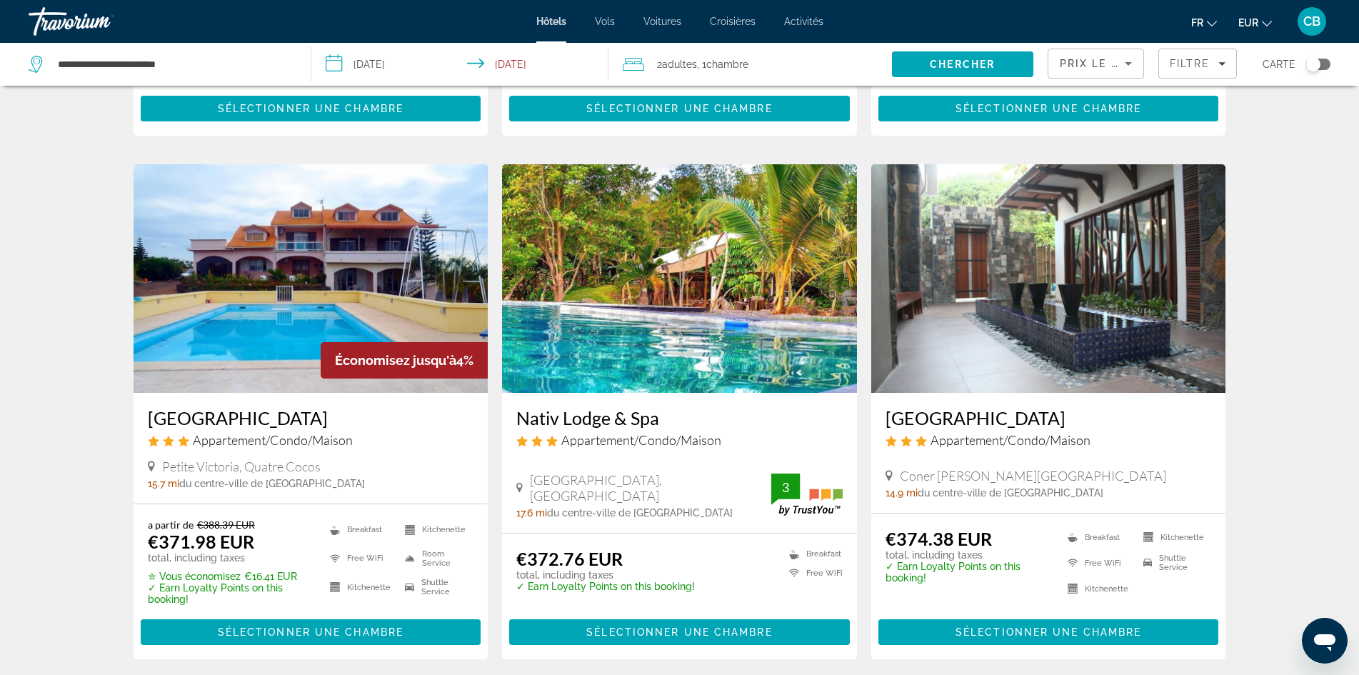
click at [959, 419] on h3 "Dodola Lodge" at bounding box center [1049, 417] width 326 height 21
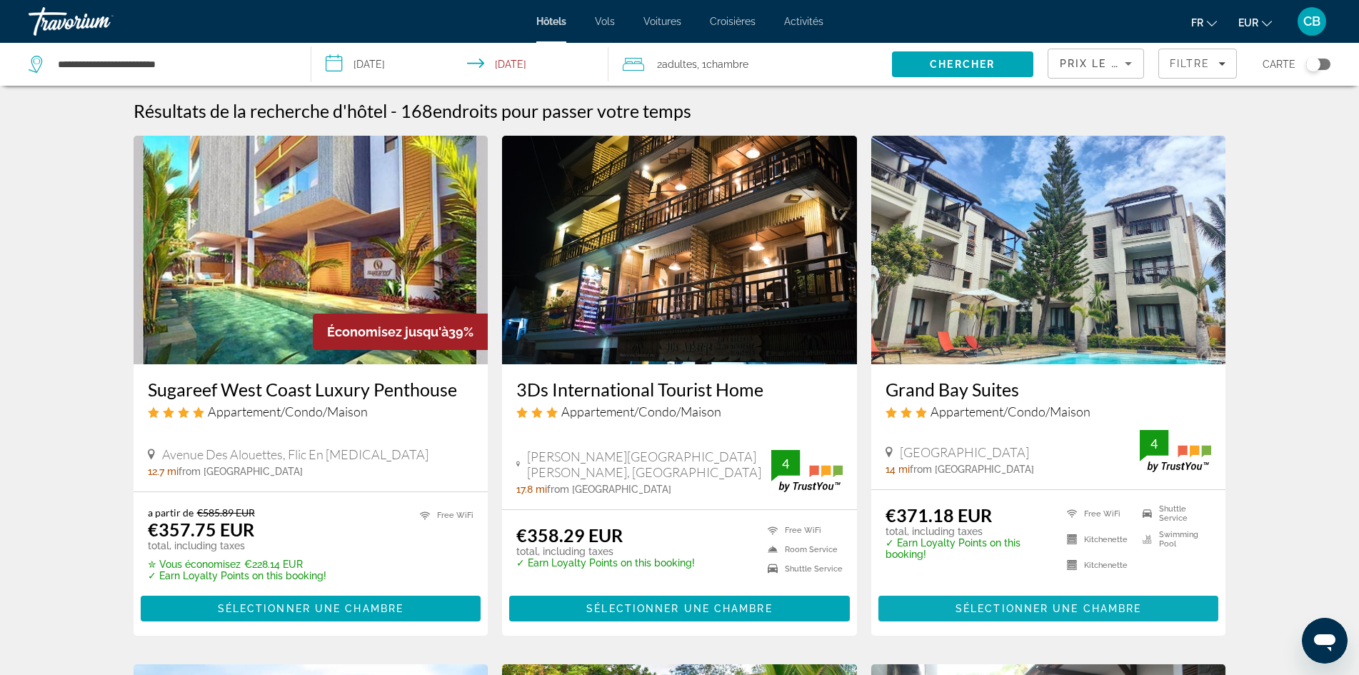
click at [1059, 609] on span "Sélectionner une chambre" at bounding box center [1049, 608] width 186 height 11
click at [949, 392] on h3 "Grand Bay Suites" at bounding box center [1049, 389] width 326 height 21
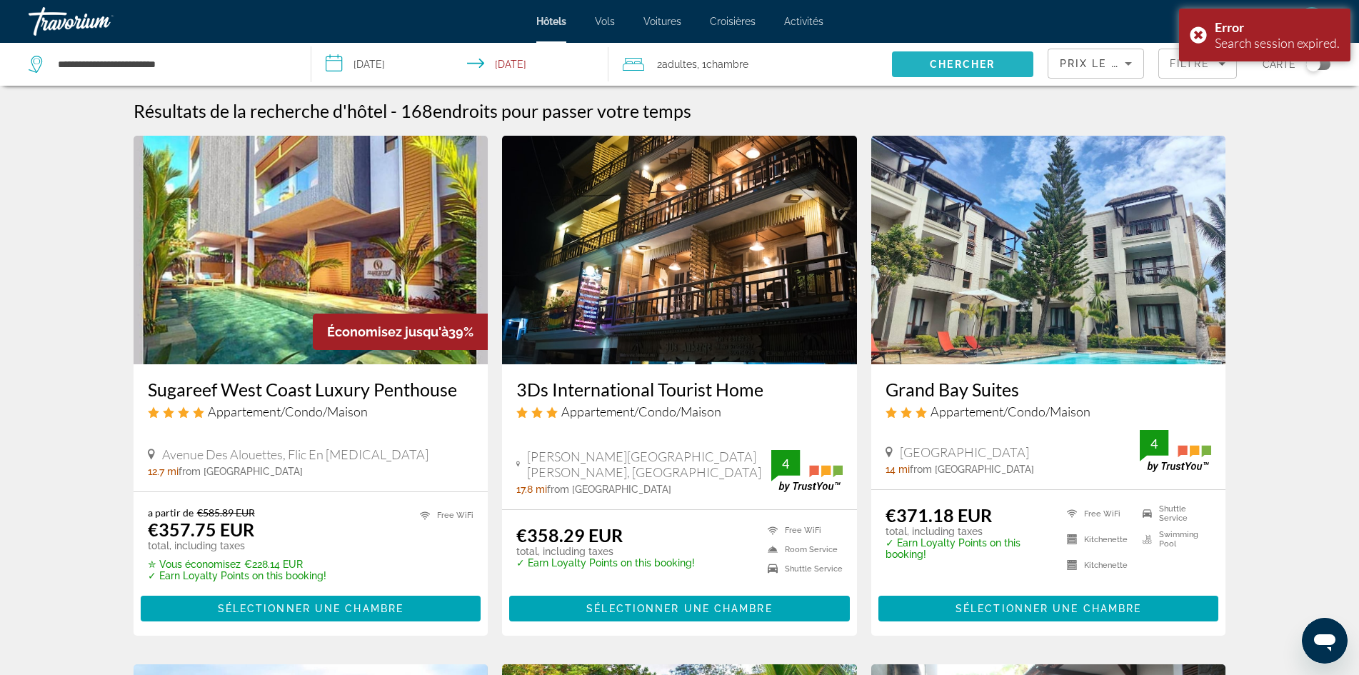
click at [973, 64] on span "Chercher" at bounding box center [962, 64] width 65 height 11
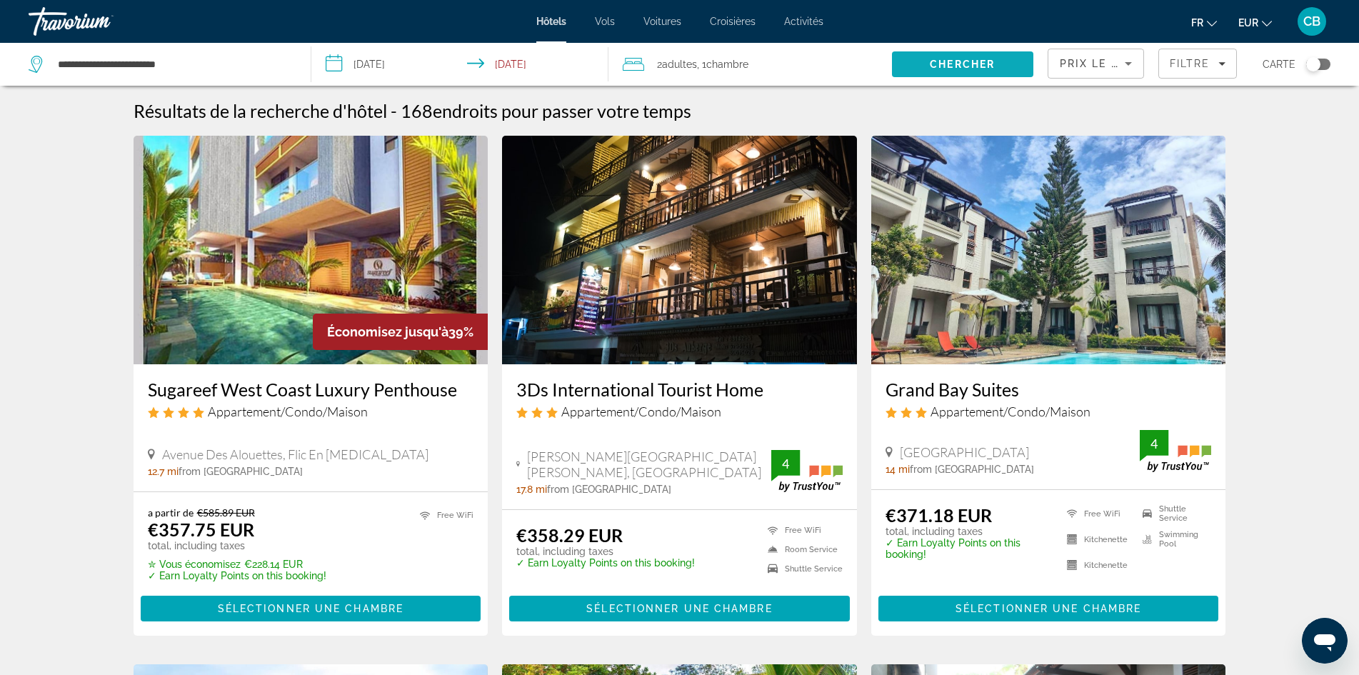
click at [973, 64] on span "Chercher" at bounding box center [962, 64] width 65 height 11
click at [963, 610] on span "Sélectionner une chambre" at bounding box center [1049, 608] width 186 height 11
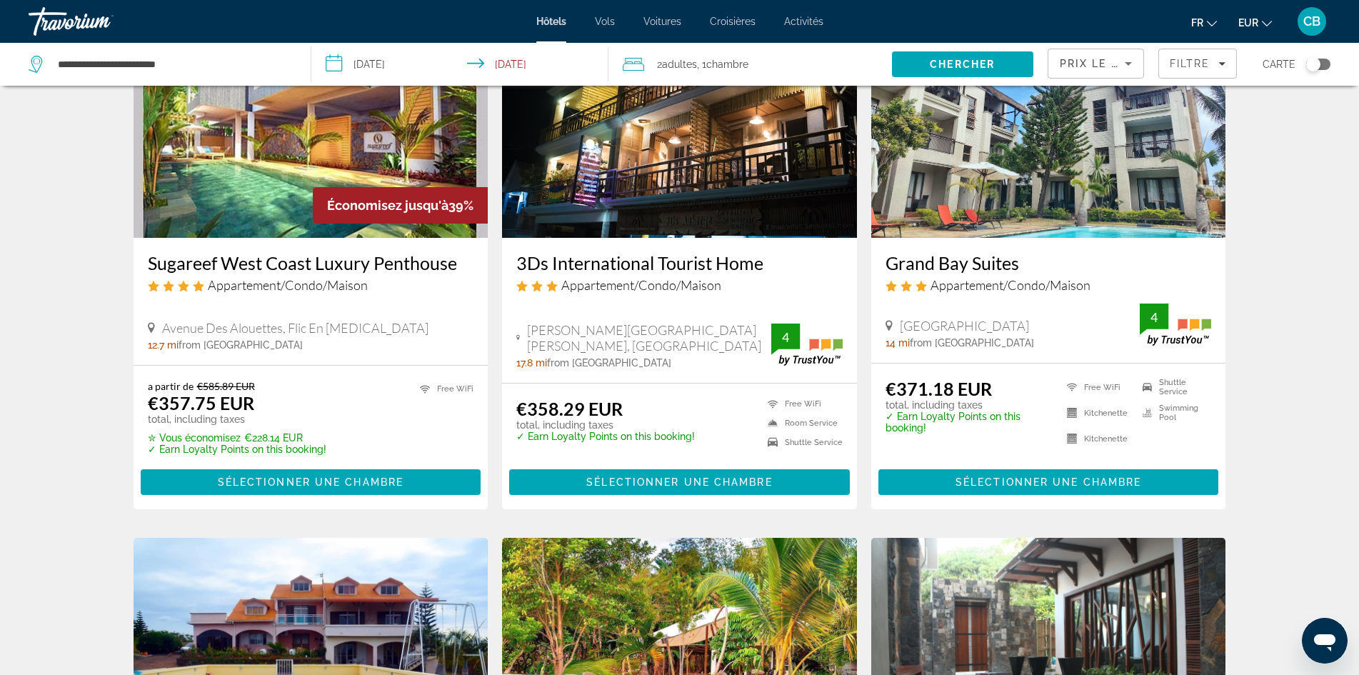
scroll to position [143, 0]
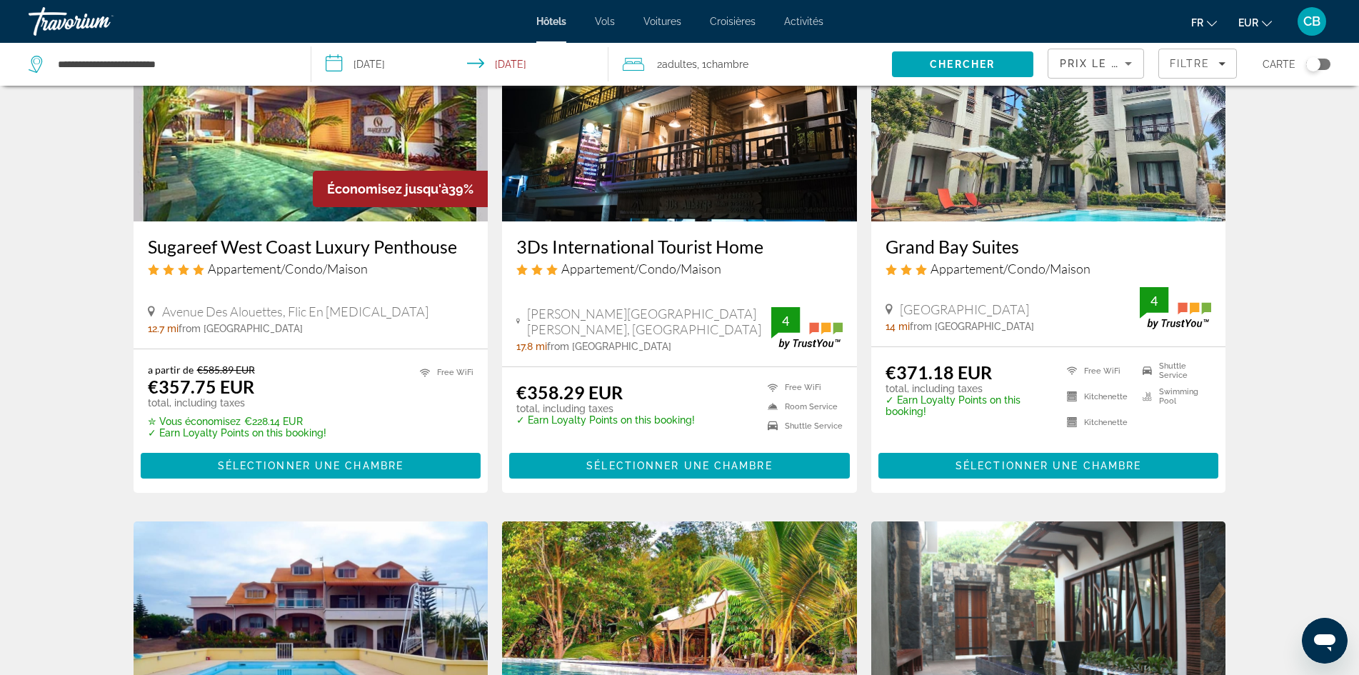
click at [348, 190] on span "Économisez jusqu'à" at bounding box center [387, 188] width 121 height 15
click at [264, 249] on h3 "Sugareef West Coast Luxury Penthouse" at bounding box center [311, 246] width 326 height 21
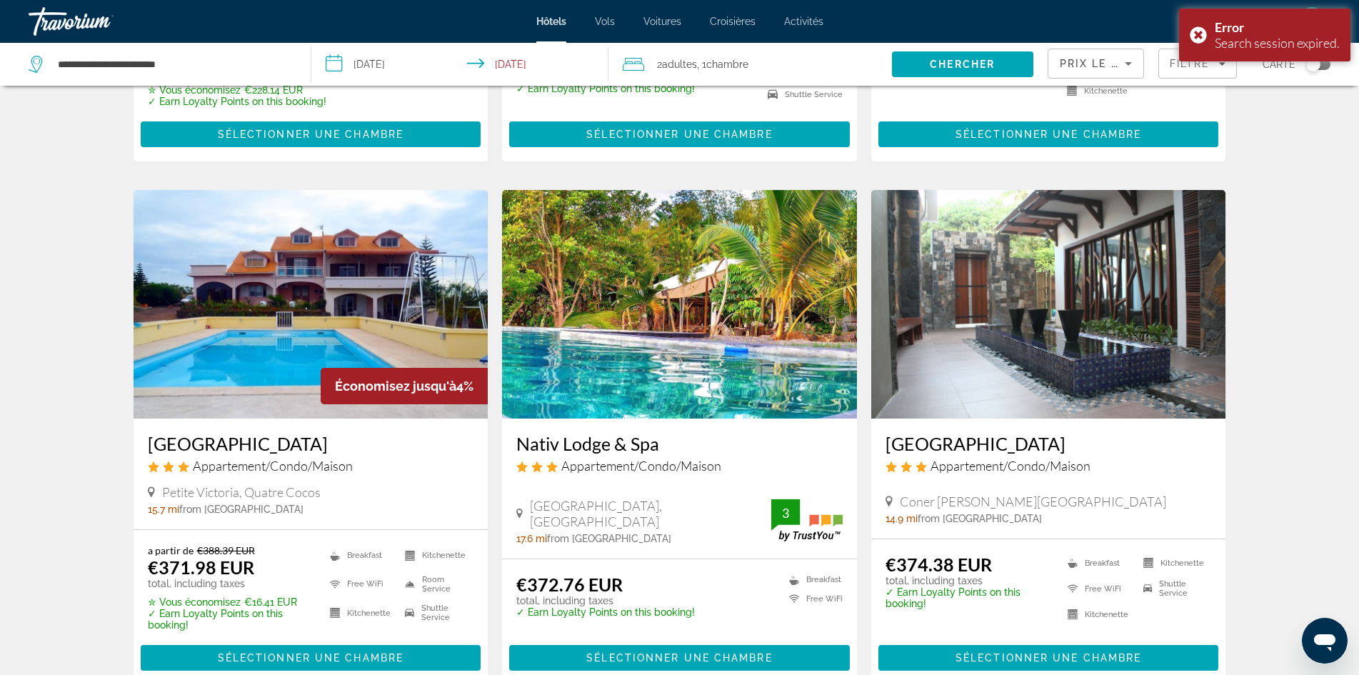
scroll to position [500, 0]
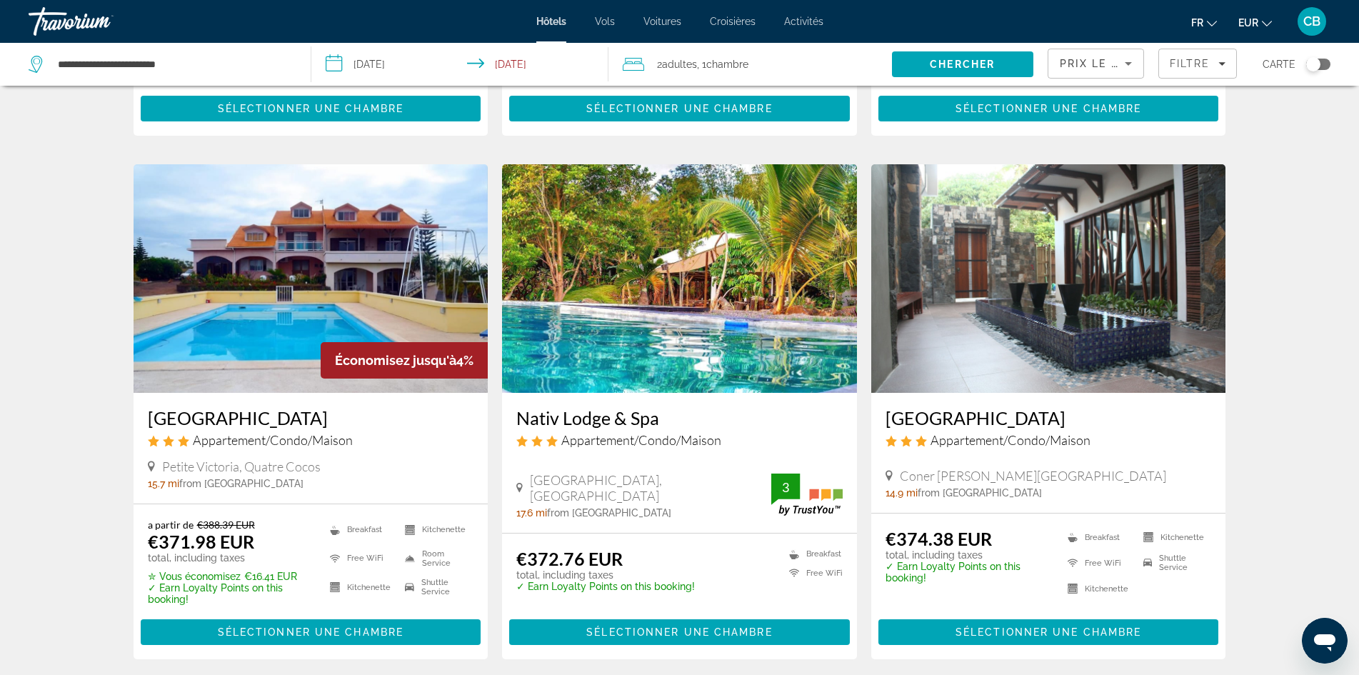
click at [925, 419] on h3 "Dodola Lodge" at bounding box center [1049, 417] width 326 height 21
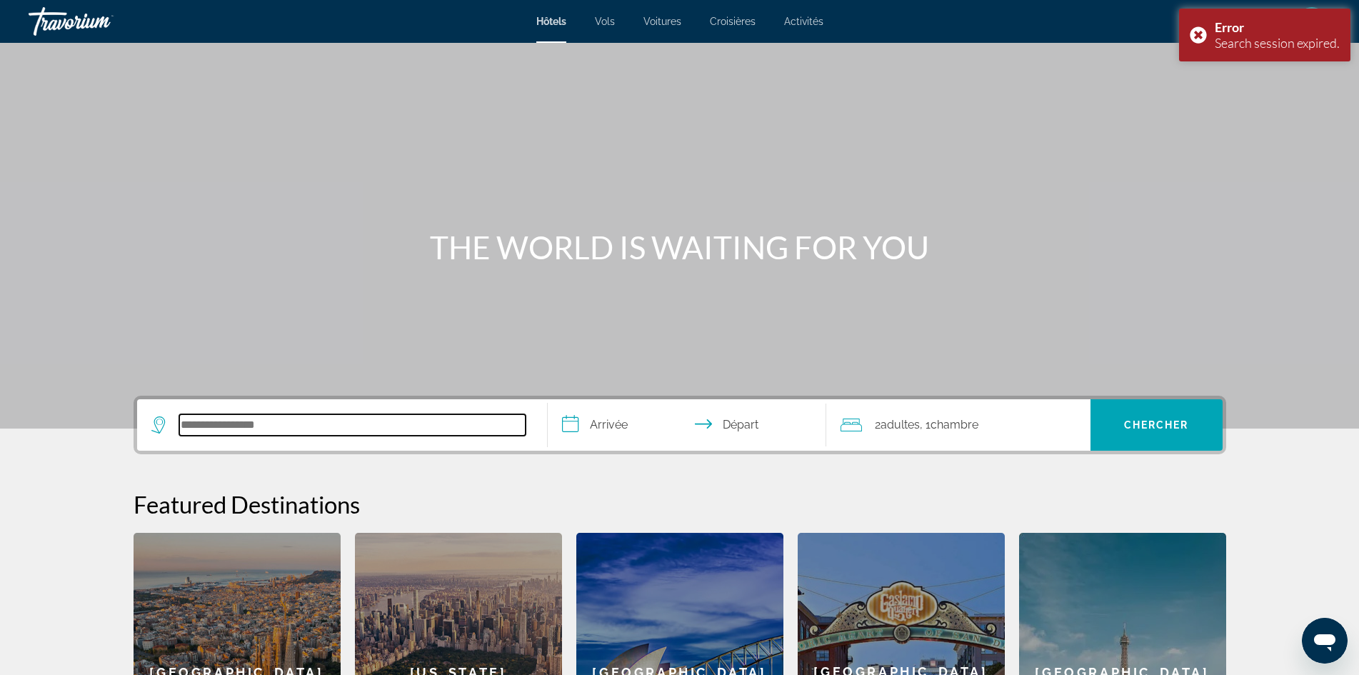
click at [264, 433] on input "Search hotel destination" at bounding box center [352, 424] width 346 height 21
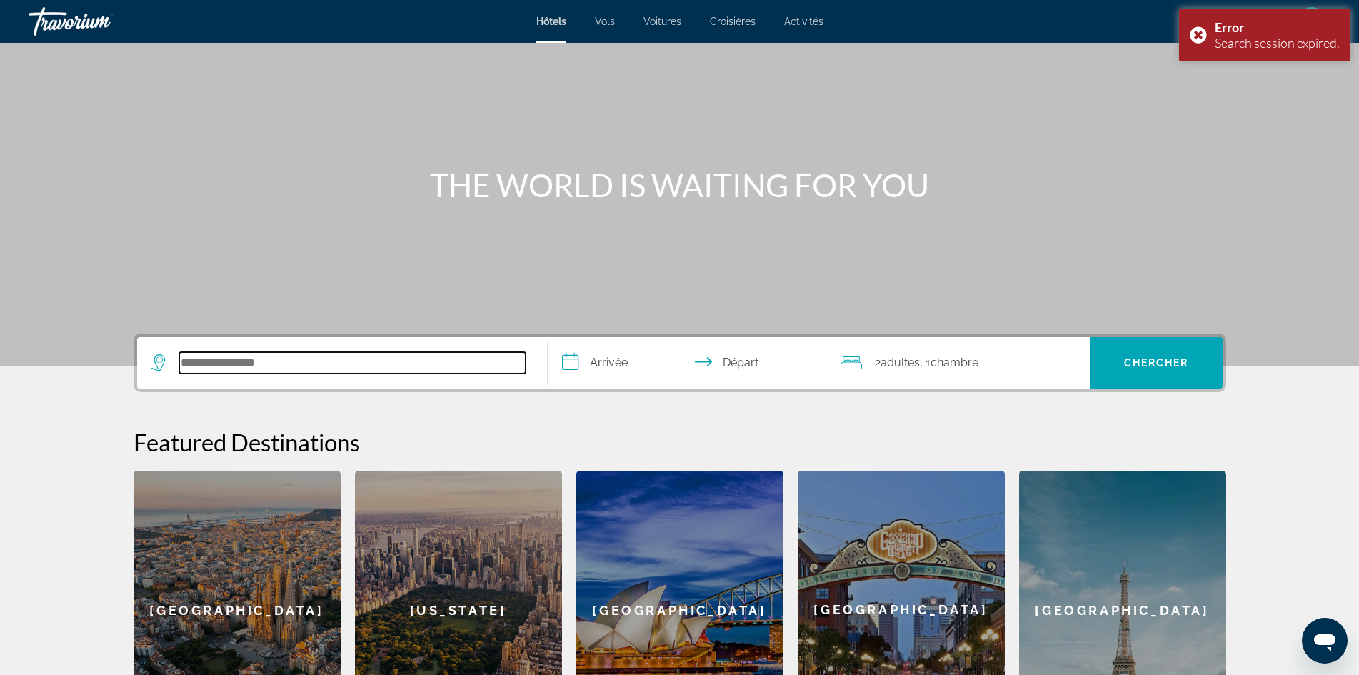
scroll to position [61, 0]
click at [216, 365] on input "Search hotel destination" at bounding box center [352, 363] width 346 height 21
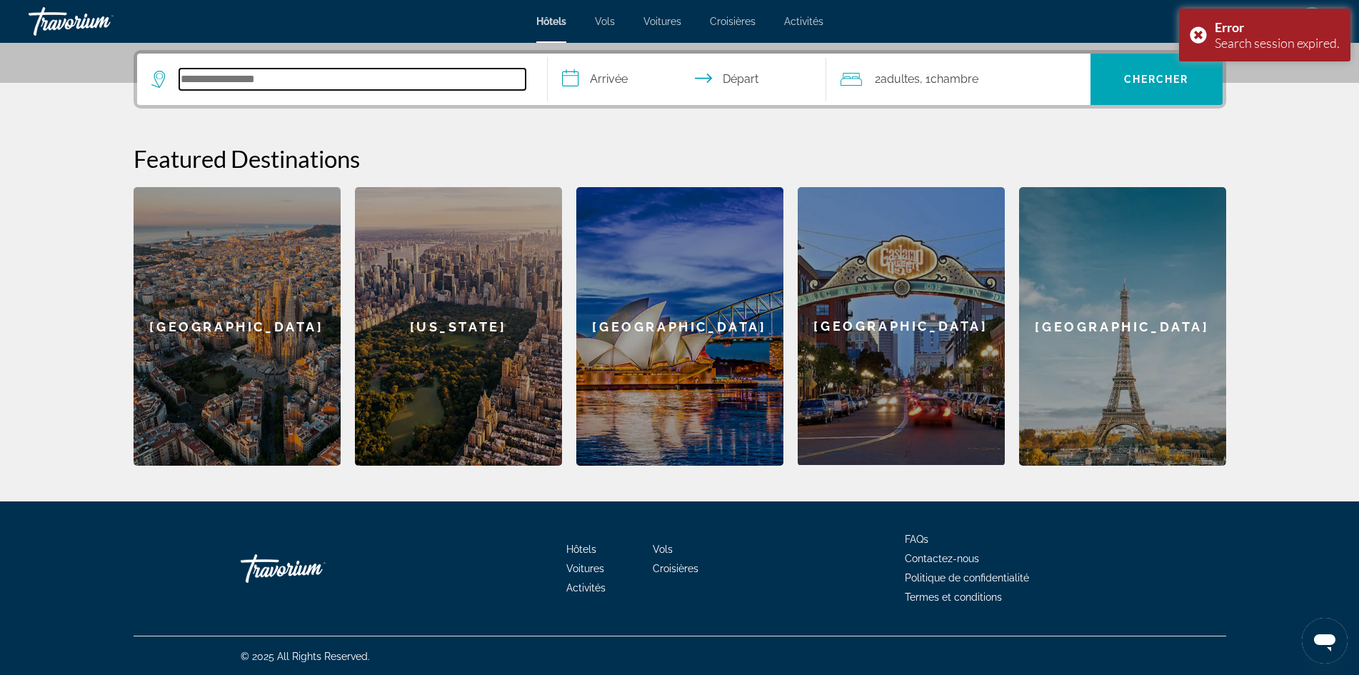
scroll to position [347, 0]
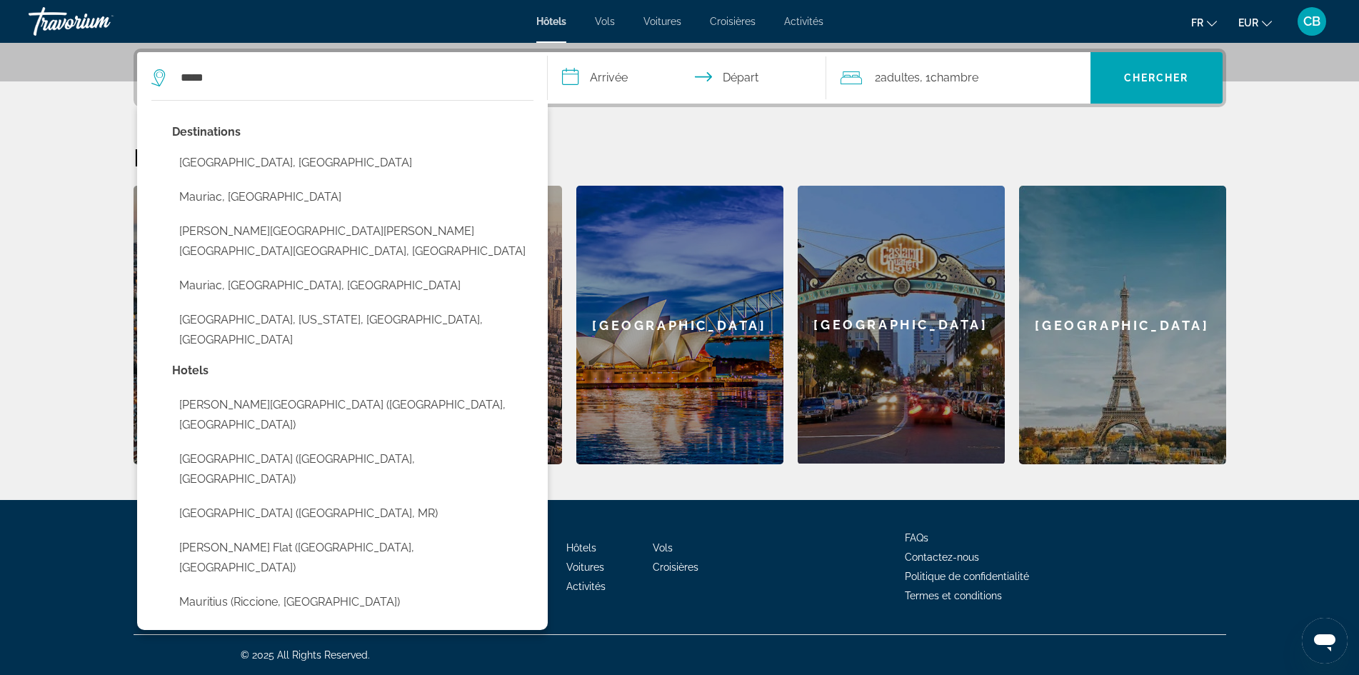
click at [250, 156] on button "Mauritius Island, Mauritius" at bounding box center [352, 162] width 361 height 27
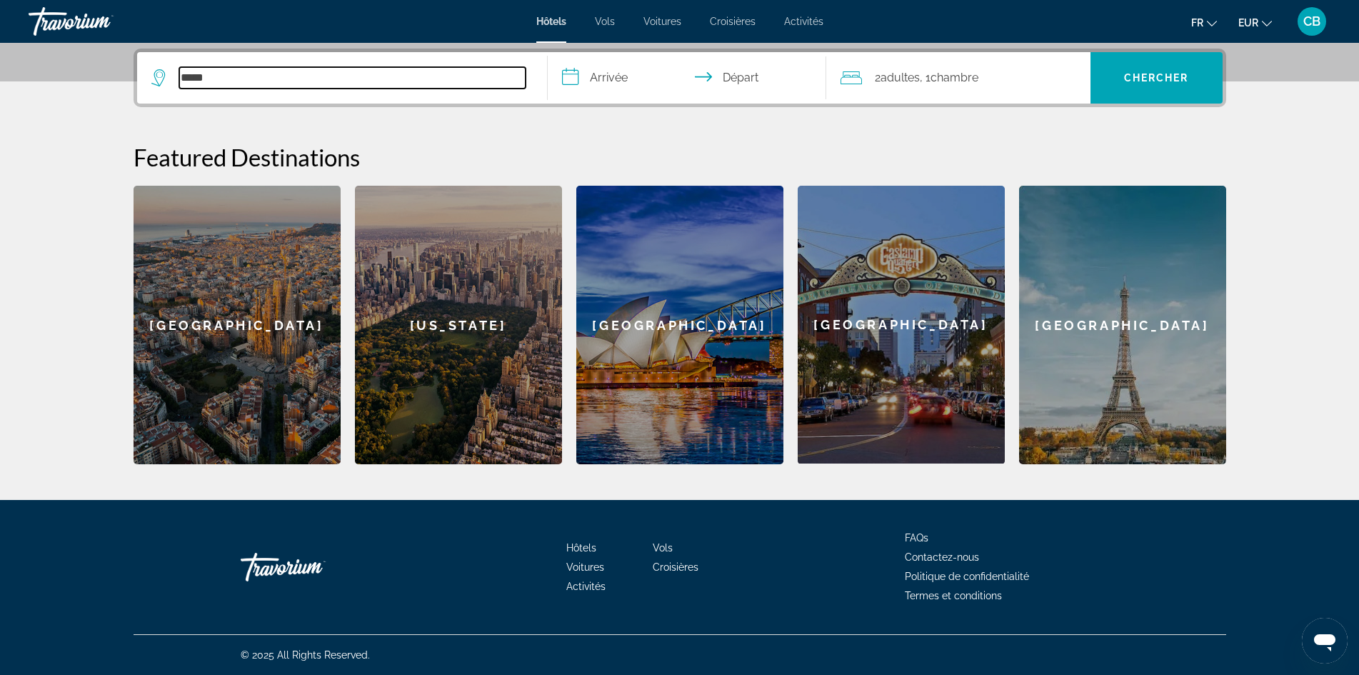
type input "**********"
click at [615, 79] on input "**********" at bounding box center [690, 80] width 284 height 56
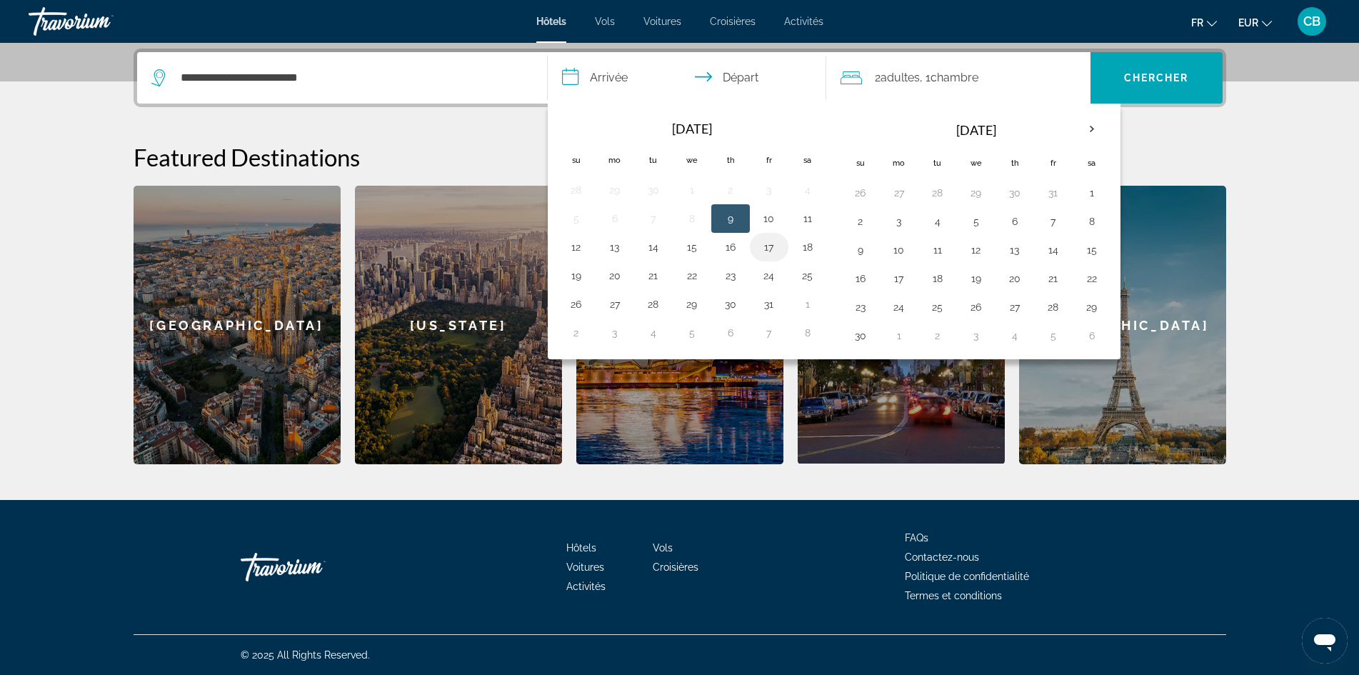
click at [769, 250] on button "17" at bounding box center [769, 247] width 23 height 20
click at [686, 273] on button "22" at bounding box center [692, 276] width 23 height 20
type input "**********"
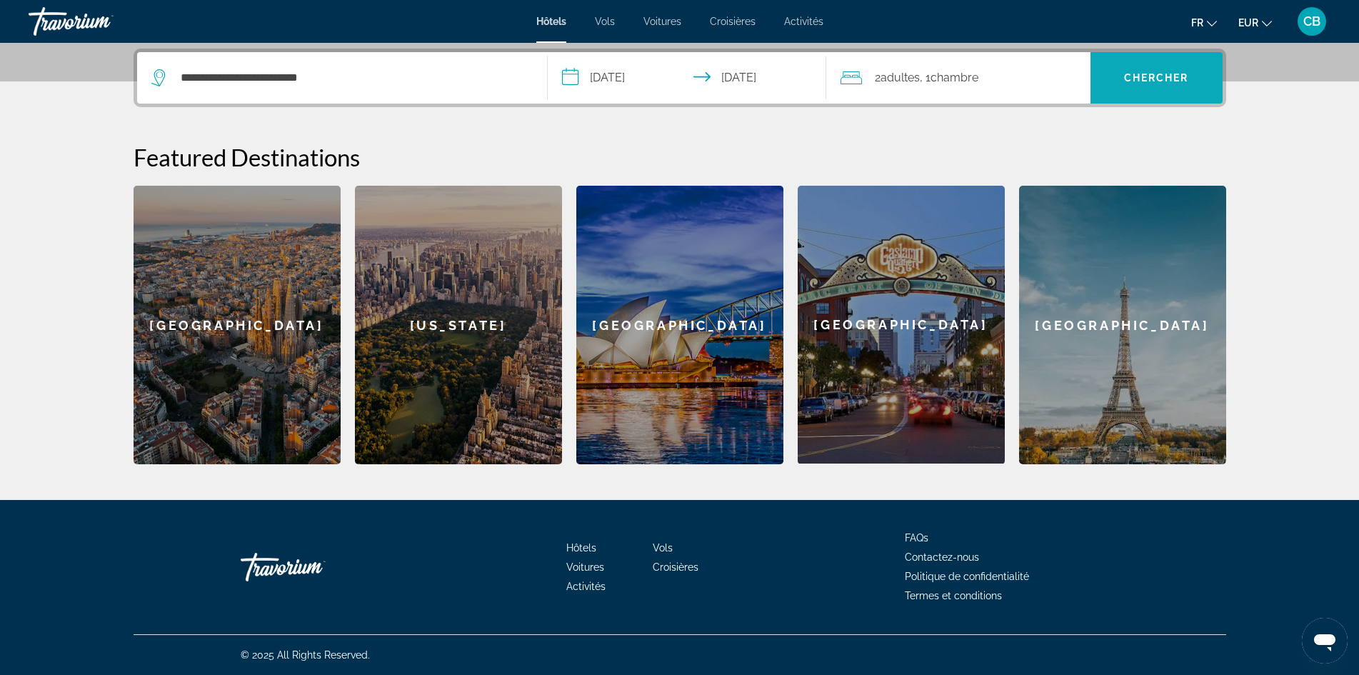
click at [1154, 75] on span "Chercher" at bounding box center [1156, 77] width 65 height 11
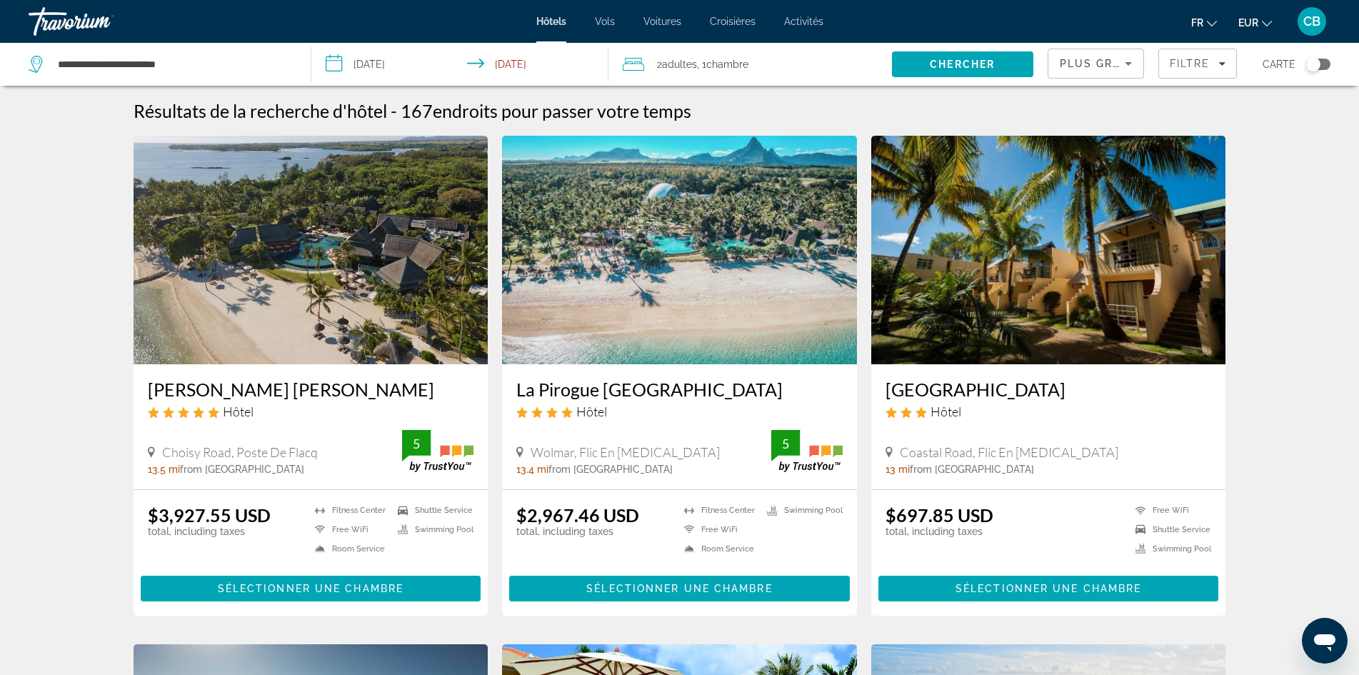
click at [1096, 66] on span "Plus grandes économies" at bounding box center [1145, 63] width 171 height 11
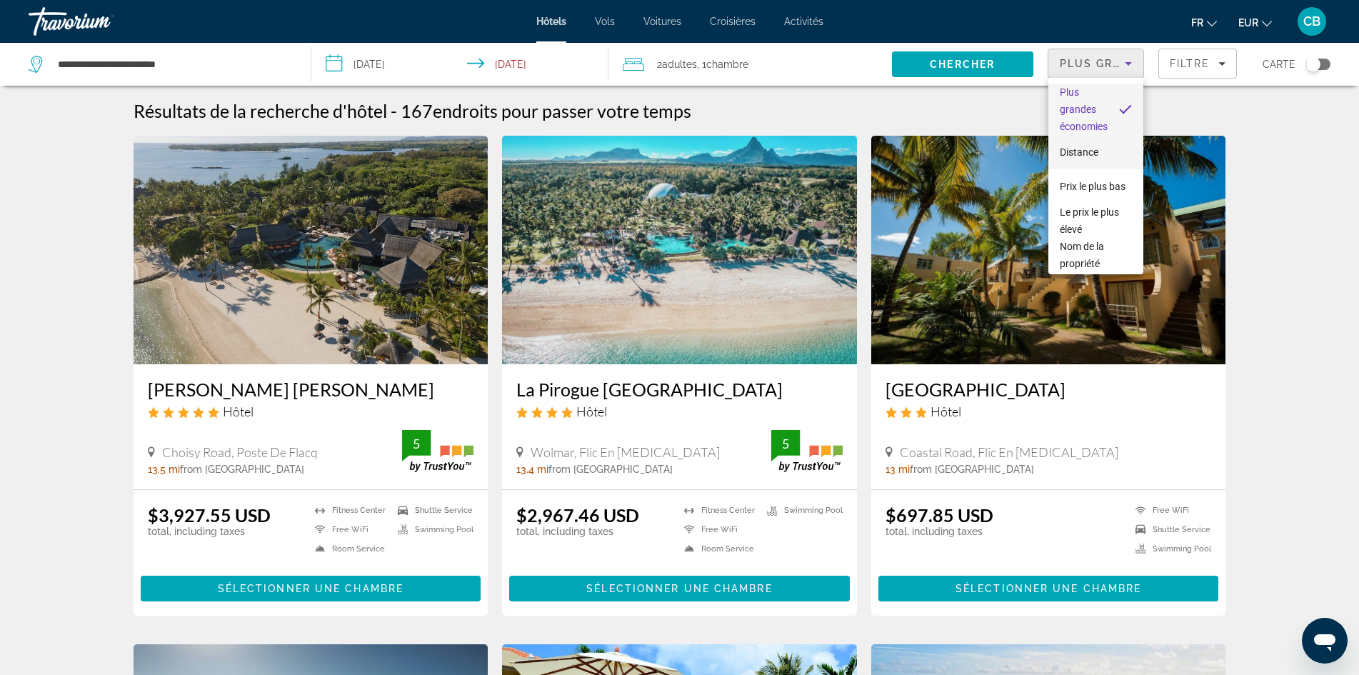
click at [1090, 151] on span "Distance" at bounding box center [1079, 151] width 39 height 11
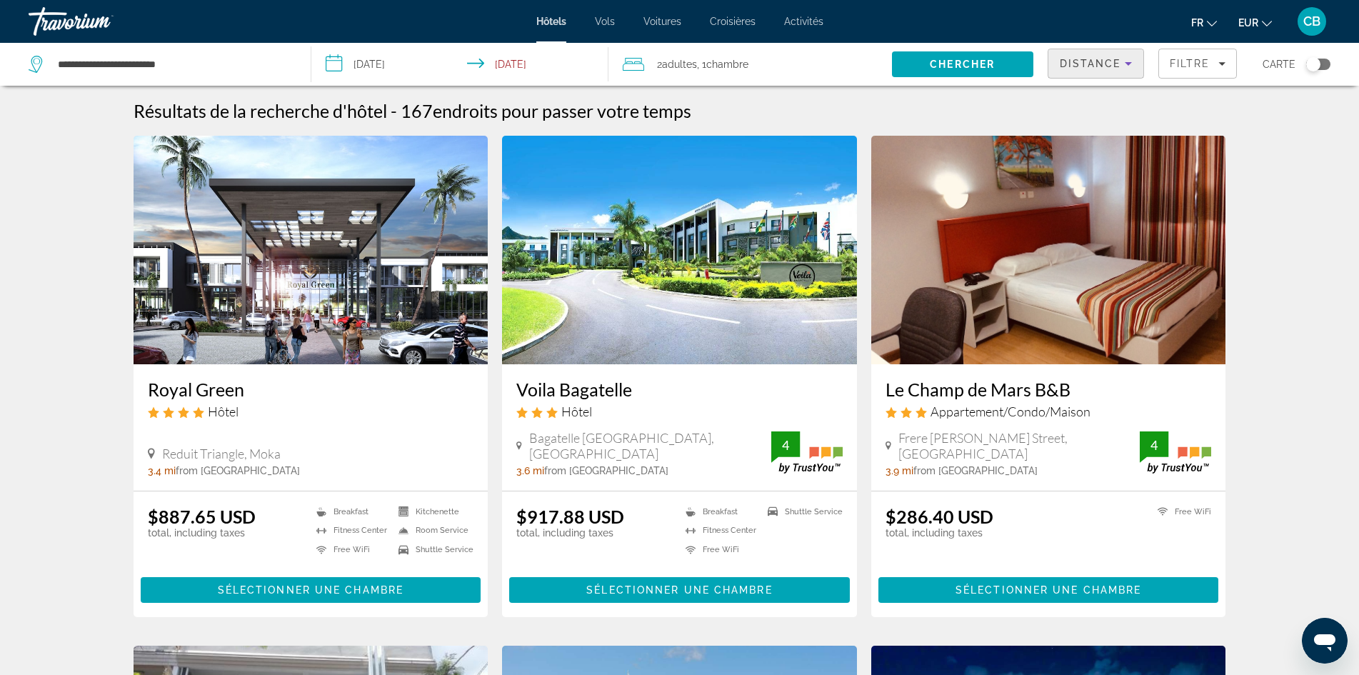
click at [1112, 68] on span "Distance" at bounding box center [1090, 63] width 61 height 11
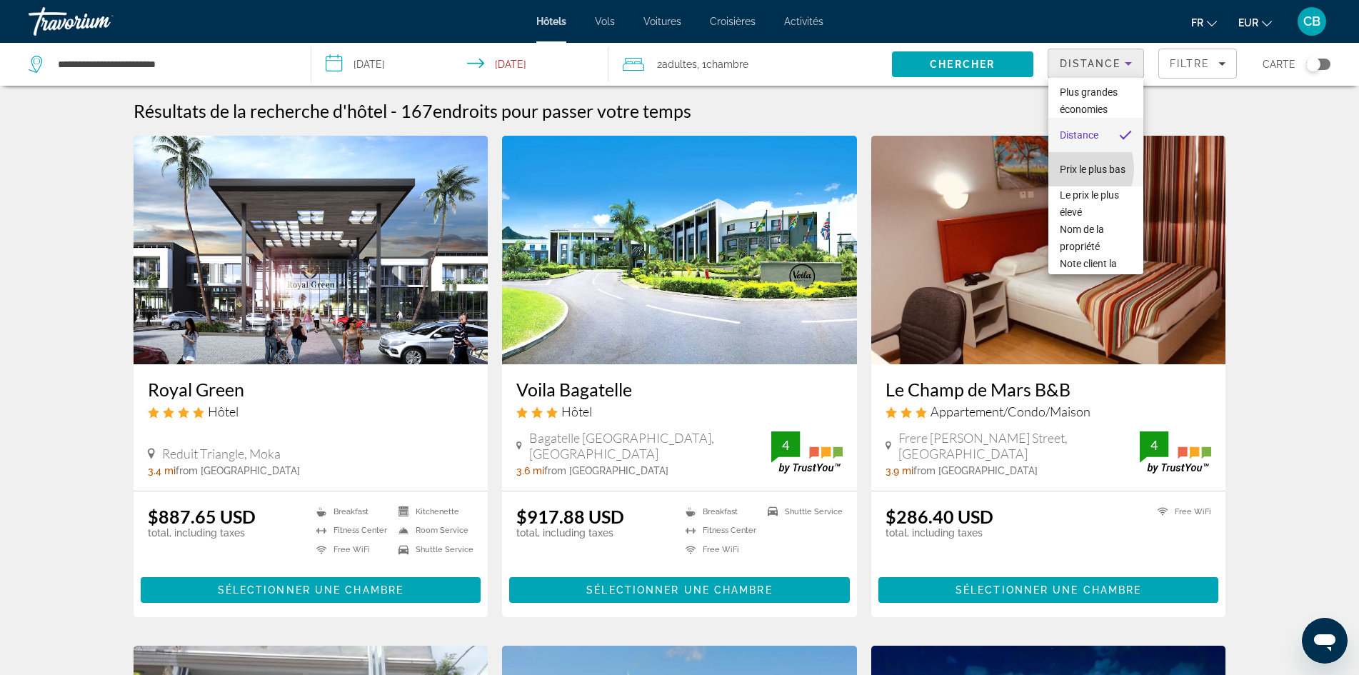
click at [1078, 169] on span "Prix le plus bas" at bounding box center [1093, 169] width 66 height 17
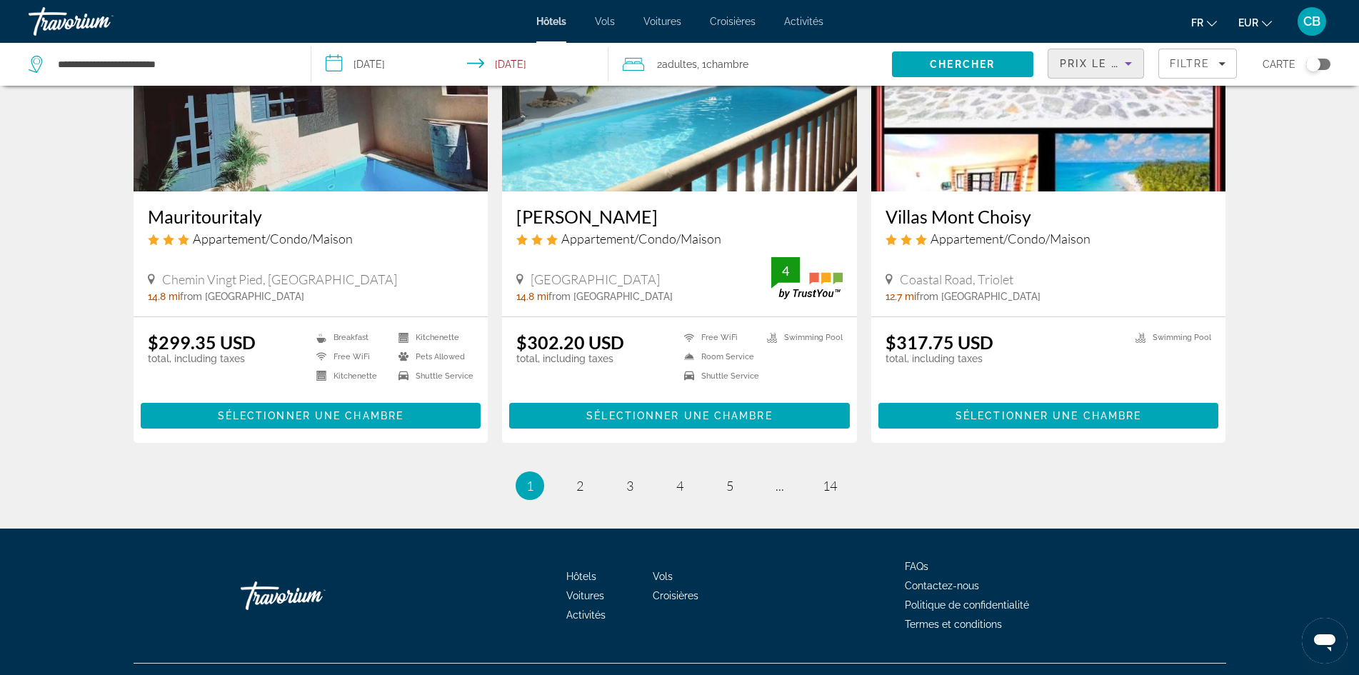
scroll to position [1729, 0]
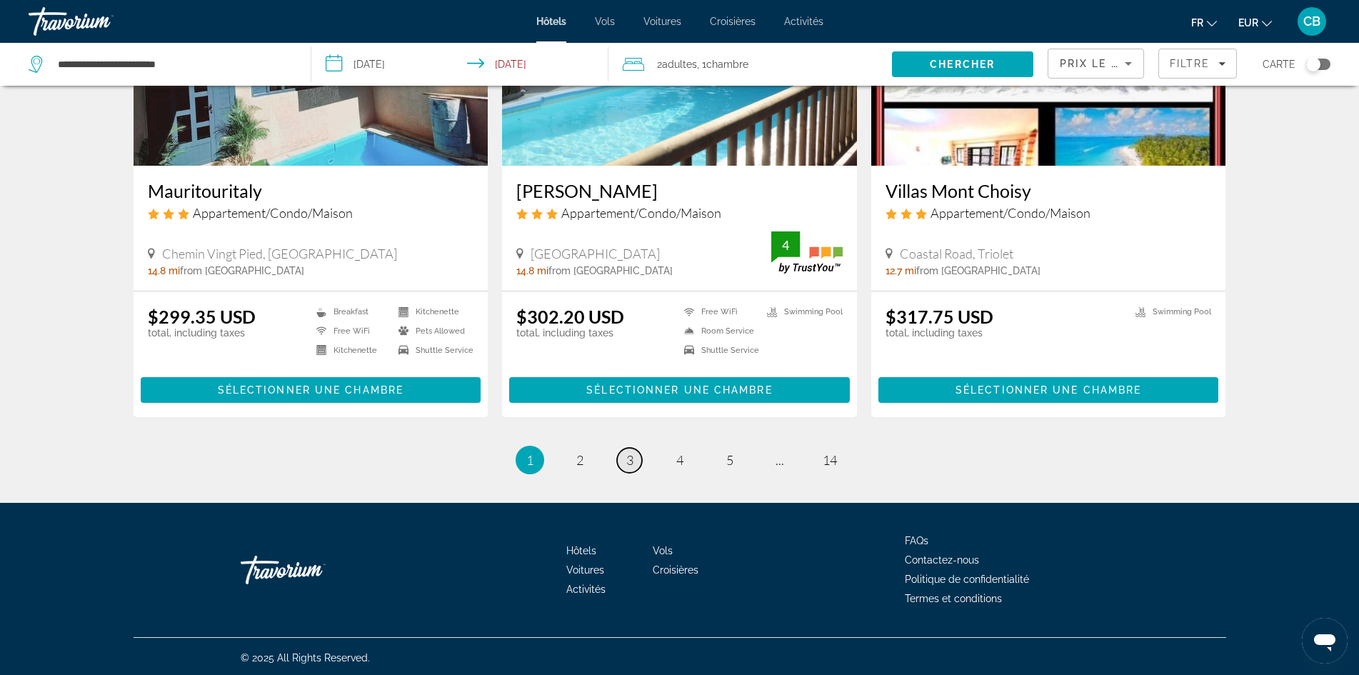
click at [626, 460] on span "3" at bounding box center [629, 460] width 7 height 16
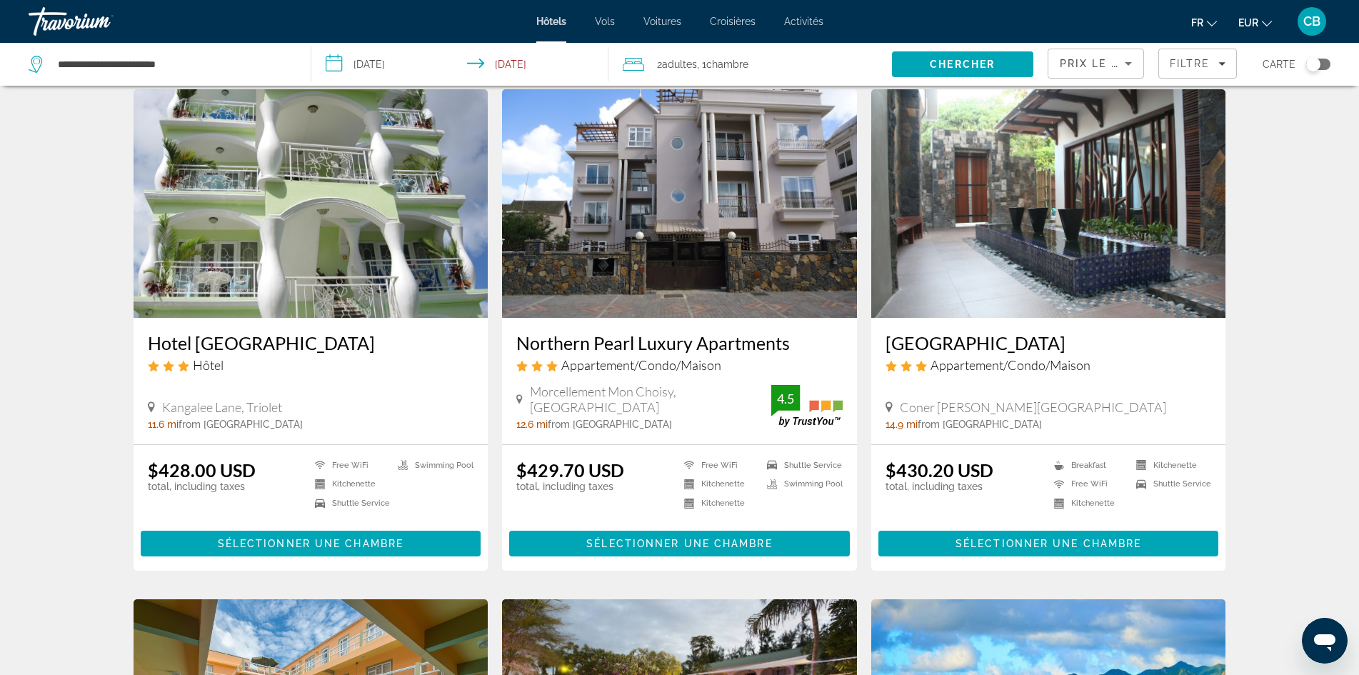
scroll to position [71, 0]
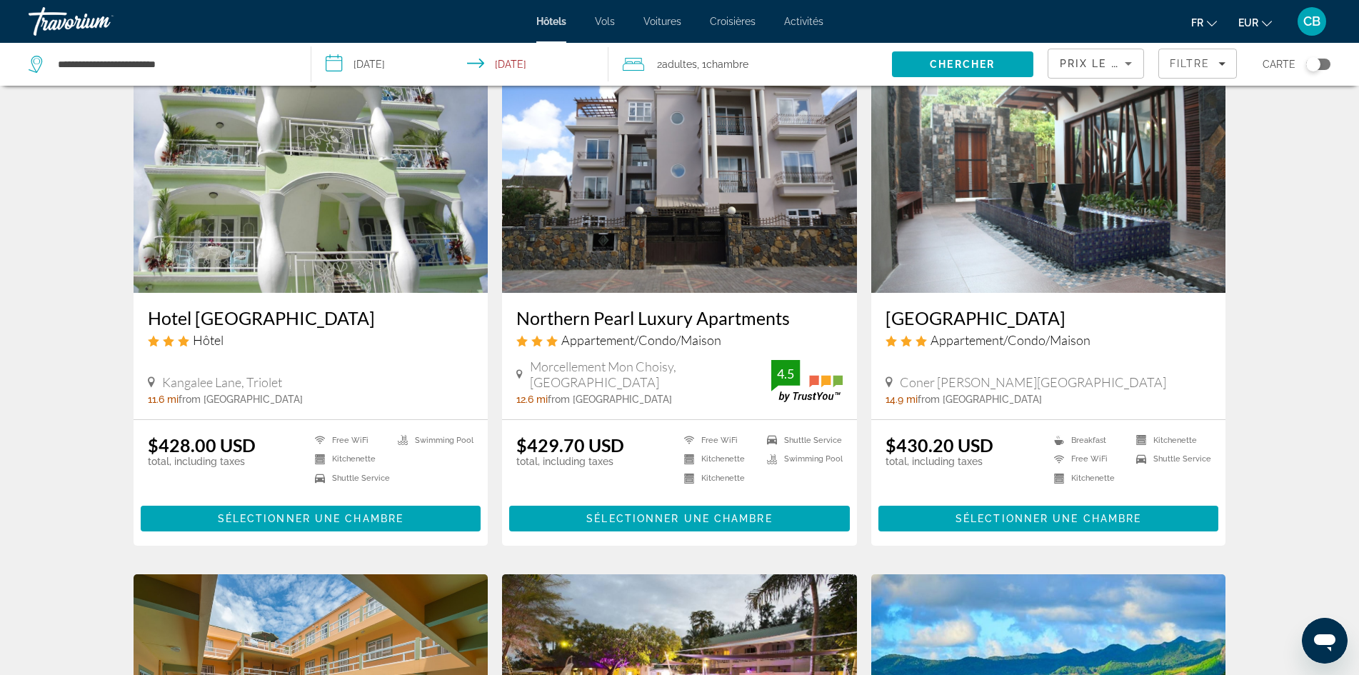
click at [506, 64] on input "**********" at bounding box center [462, 66] width 303 height 47
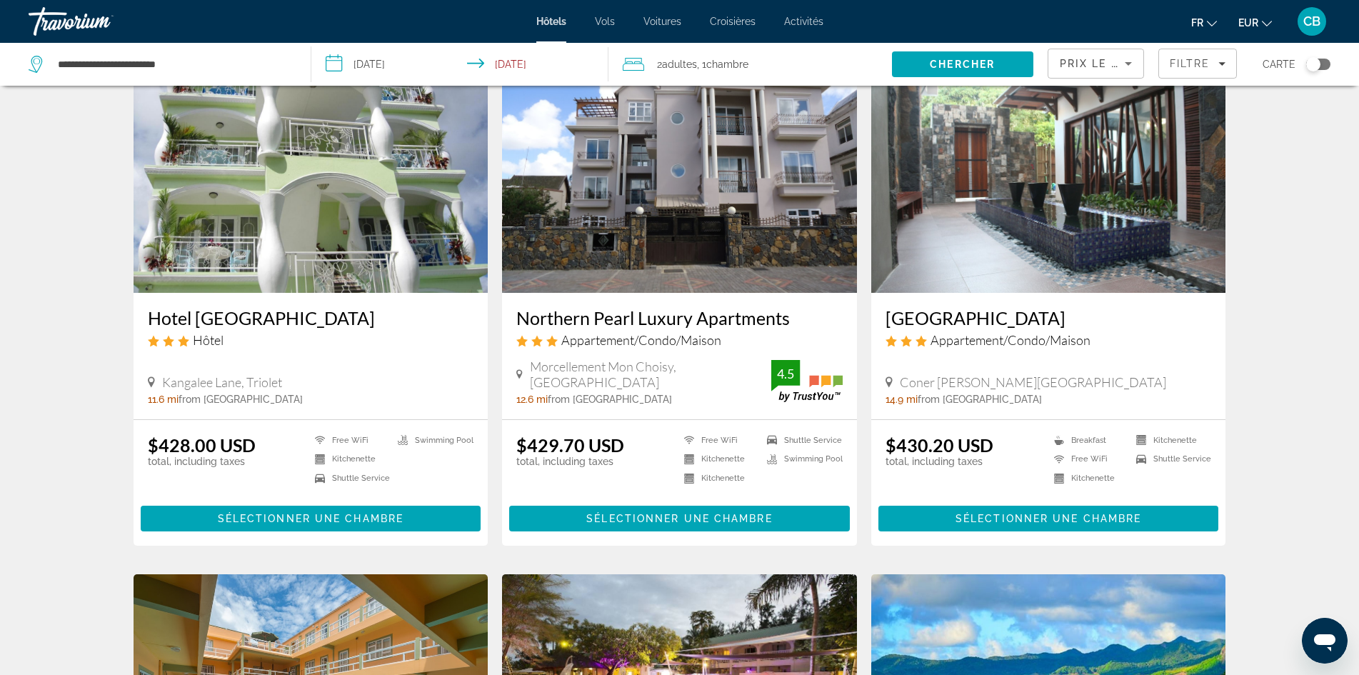
click at [1262, 23] on icon "Change currency" at bounding box center [1267, 24] width 10 height 10
click at [1223, 131] on button "EUR (€)" at bounding box center [1226, 131] width 71 height 19
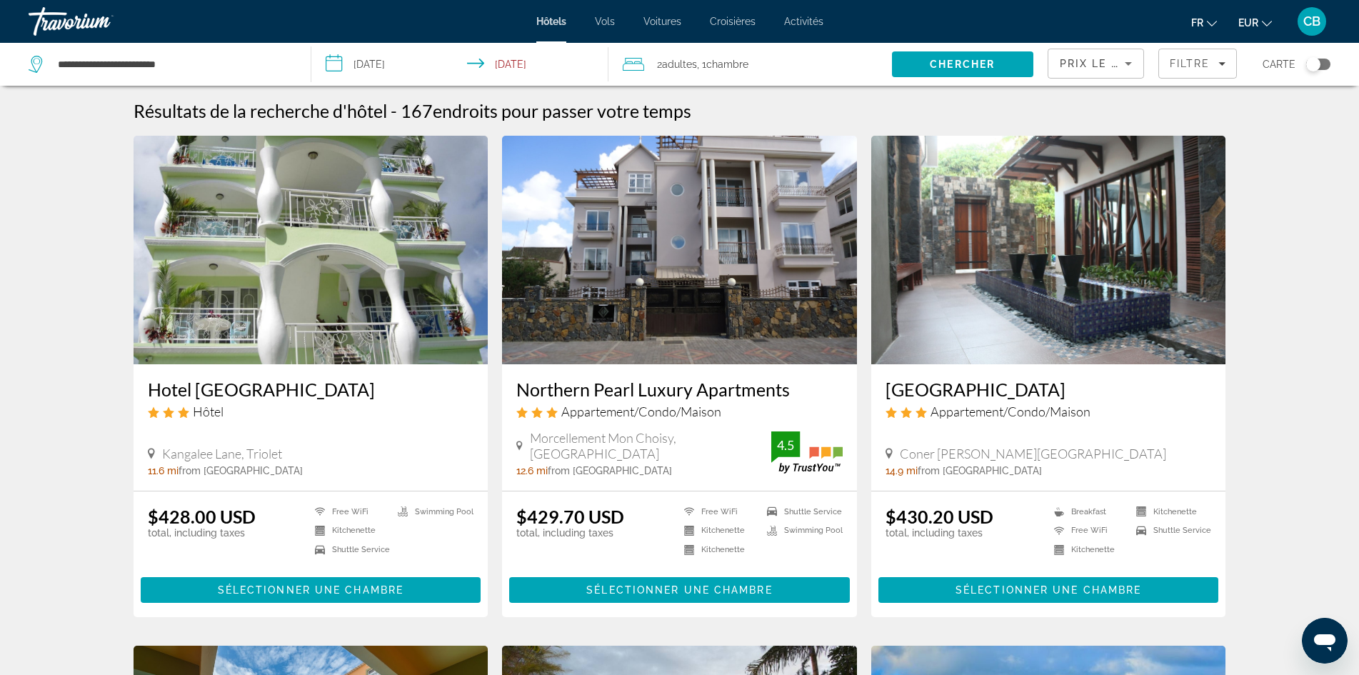
click at [1208, 23] on icon "Change language" at bounding box center [1212, 24] width 10 height 10
click at [1180, 93] on button "Français" at bounding box center [1175, 94] width 64 height 19
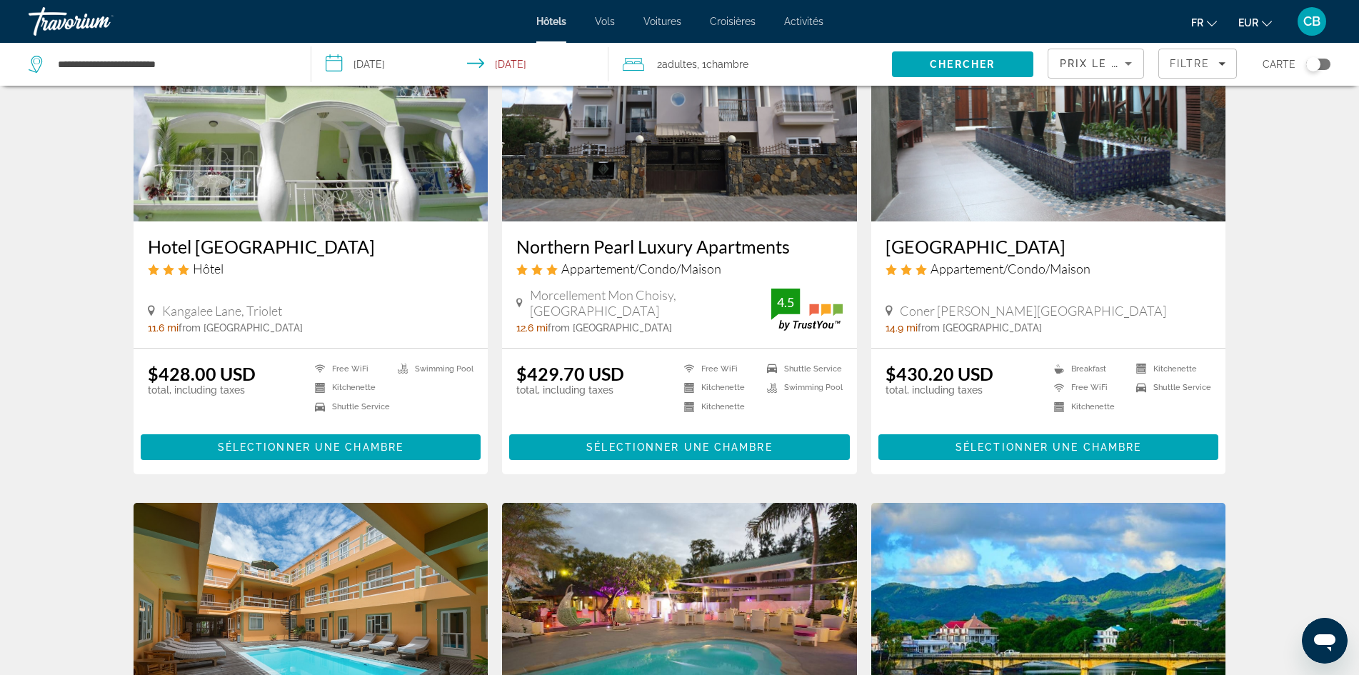
scroll to position [71, 0]
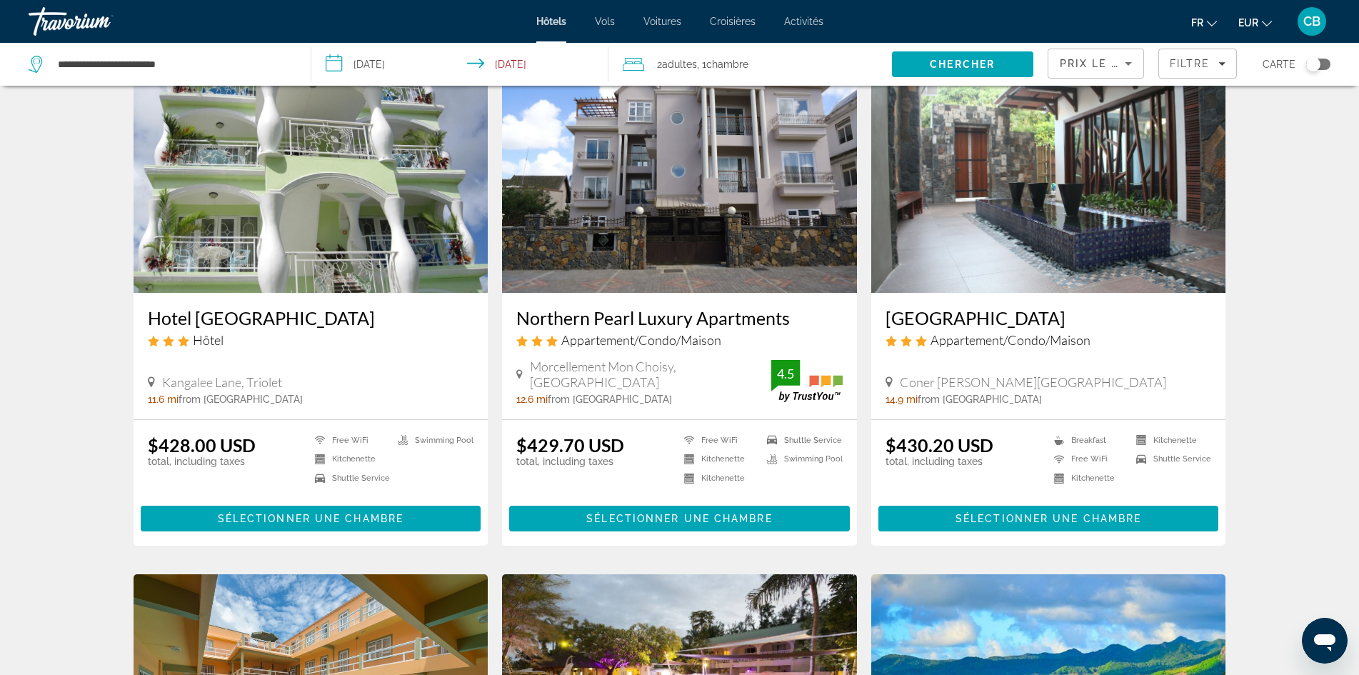
click at [942, 319] on h3 "Dodola Lodge" at bounding box center [1049, 317] width 326 height 21
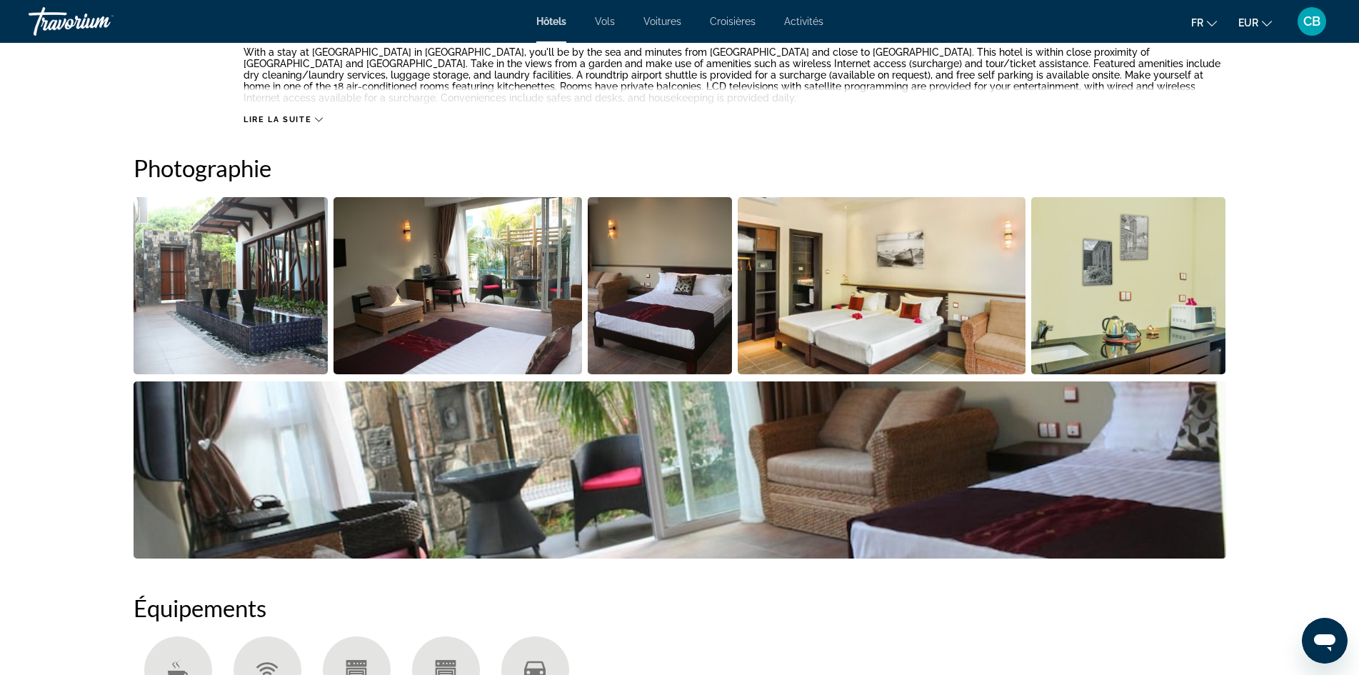
scroll to position [571, 0]
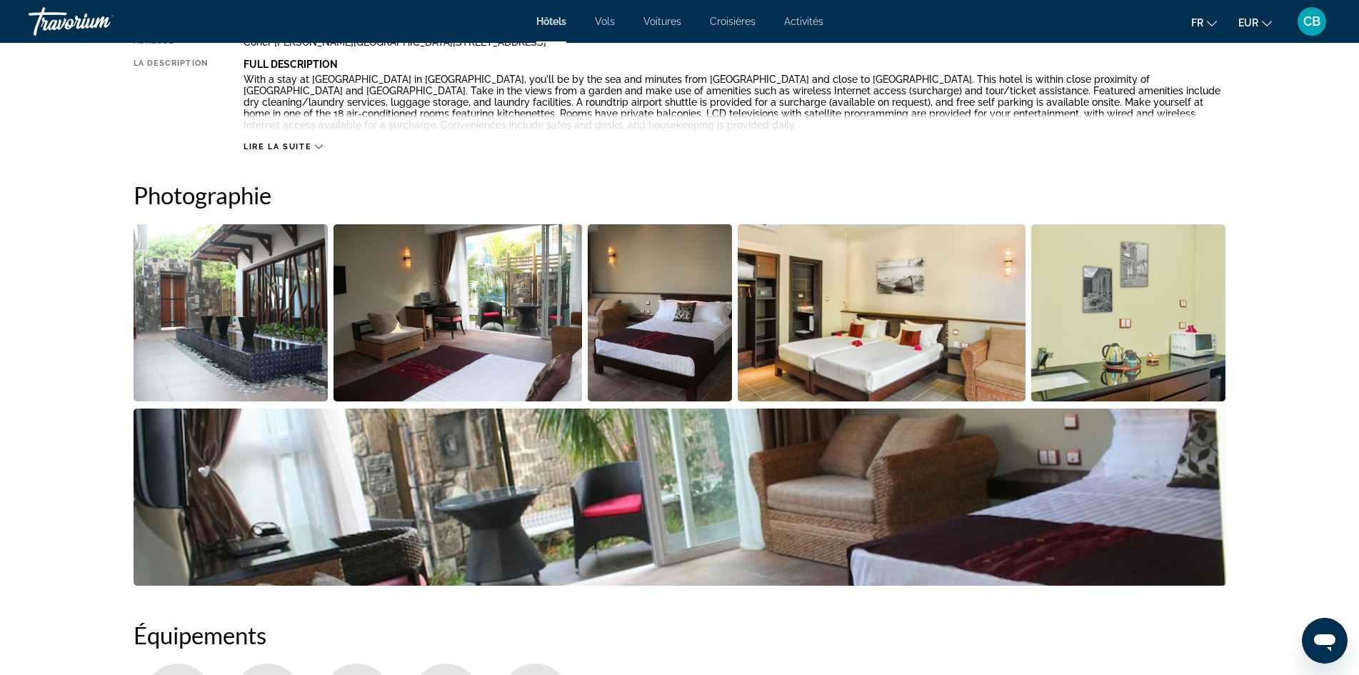
click at [444, 331] on img "Open full-screen image slider" at bounding box center [458, 312] width 249 height 177
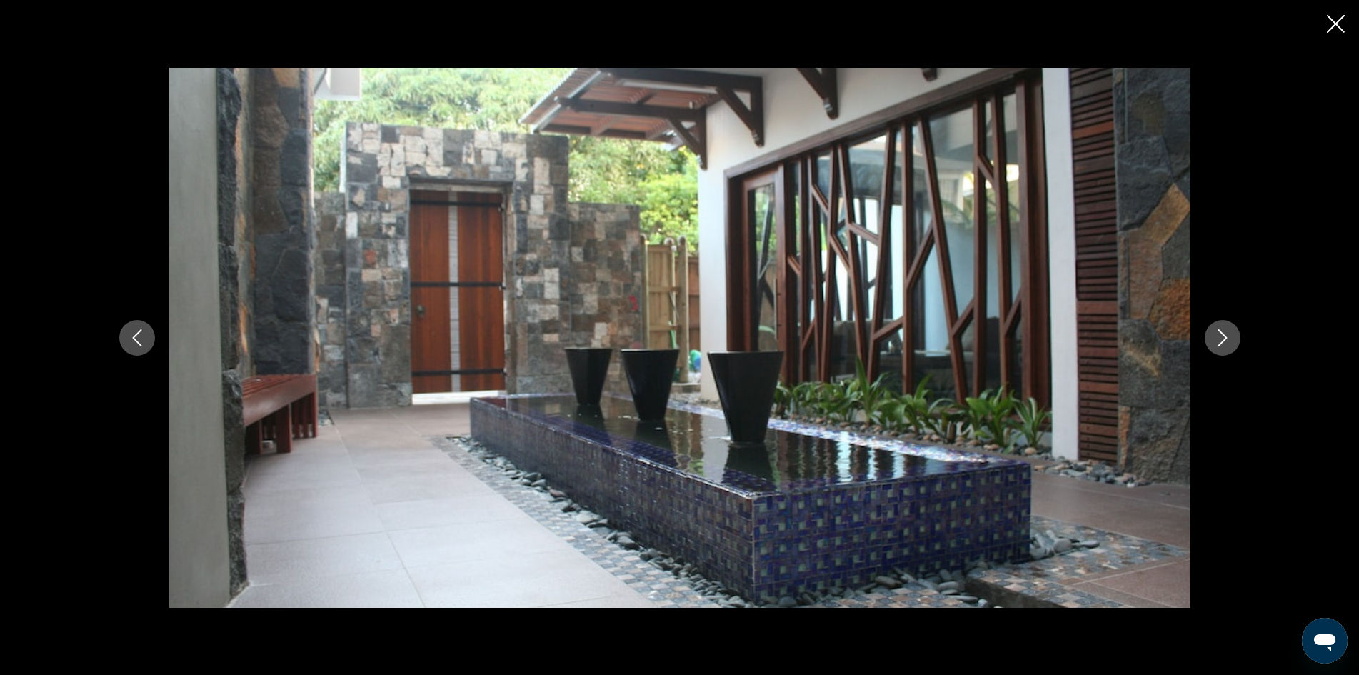
click at [1216, 334] on icon "Next image" at bounding box center [1222, 337] width 17 height 17
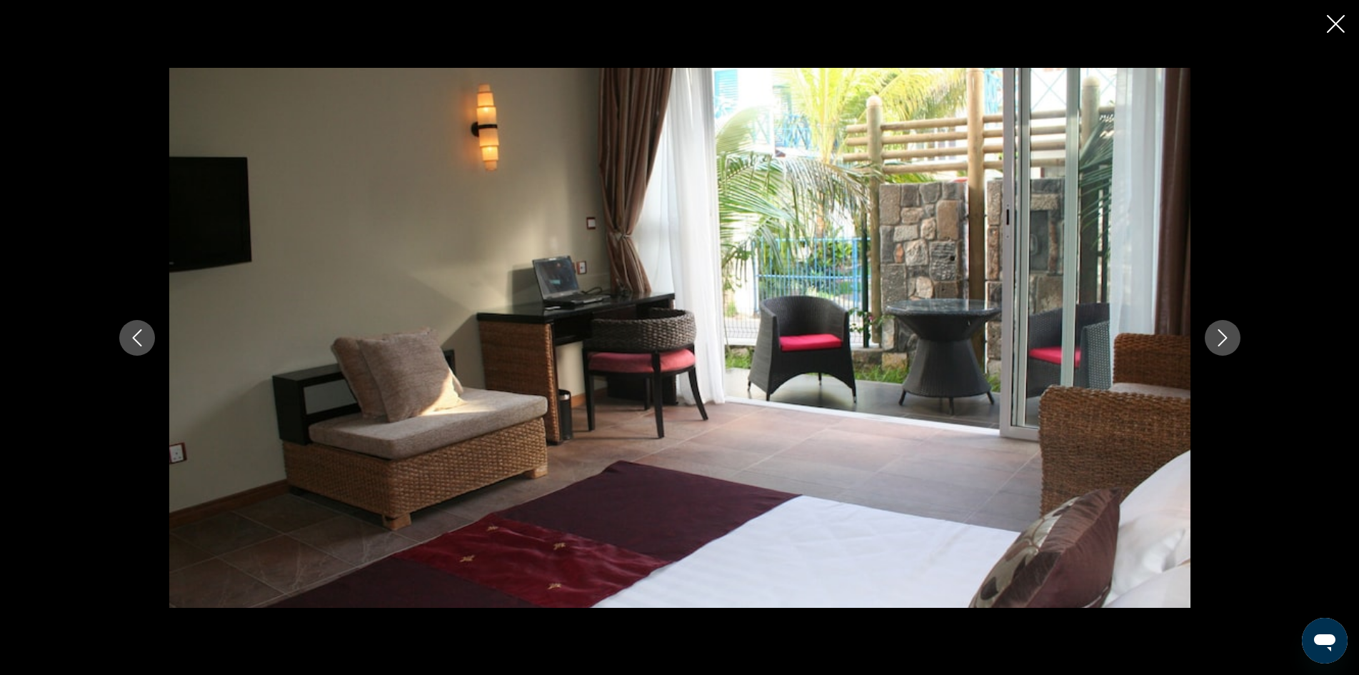
click at [1216, 334] on icon "Next image" at bounding box center [1222, 337] width 17 height 17
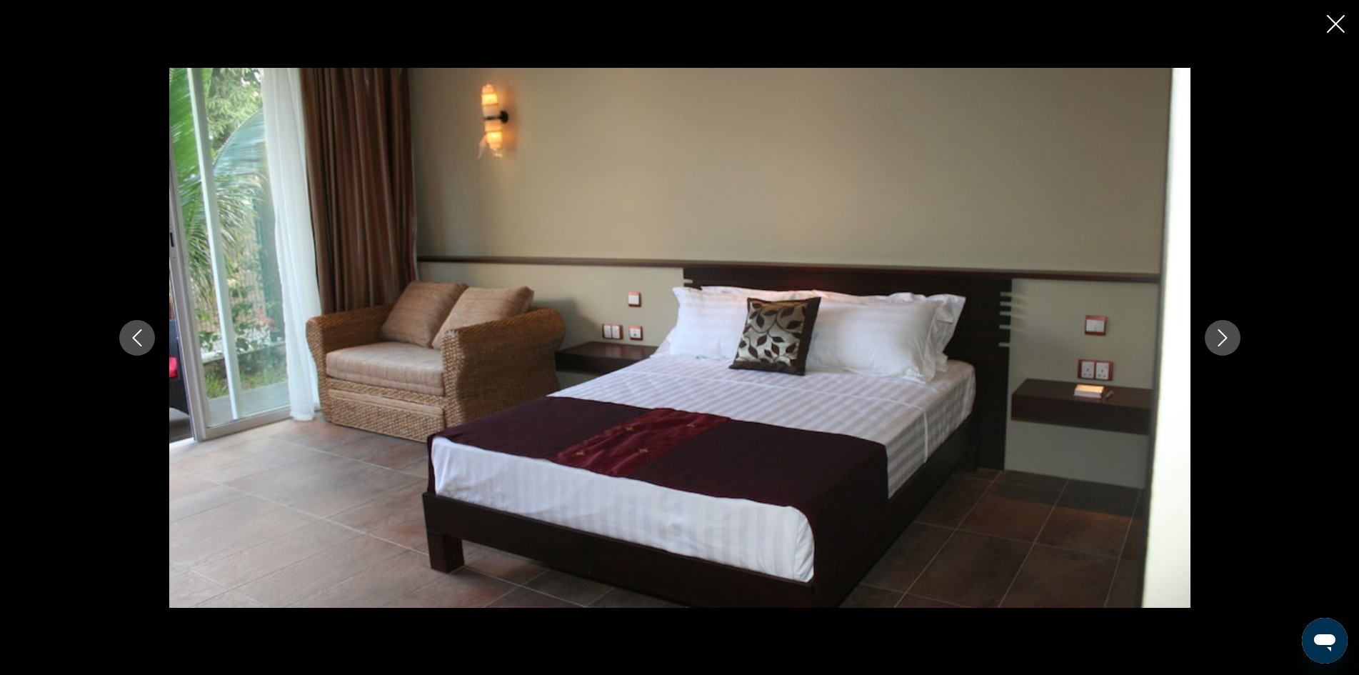
click at [1216, 334] on icon "Next image" at bounding box center [1222, 337] width 17 height 17
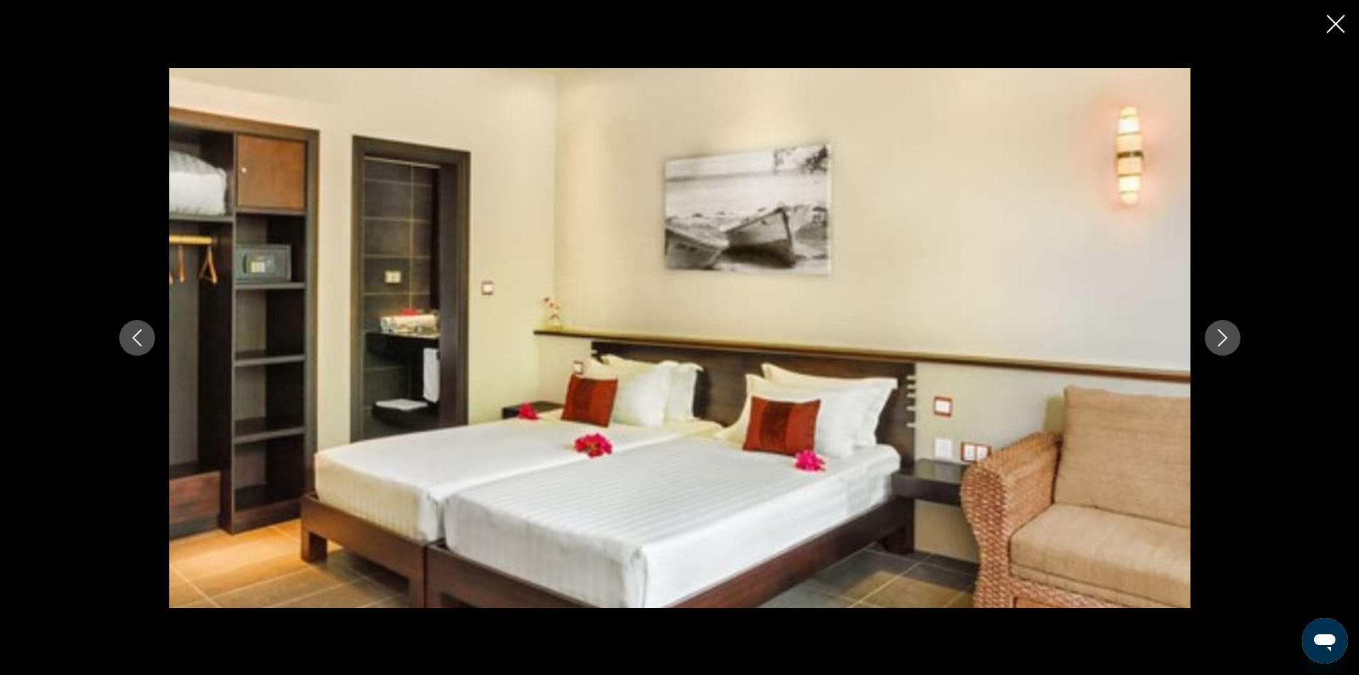
click at [1216, 334] on icon "Next image" at bounding box center [1222, 337] width 17 height 17
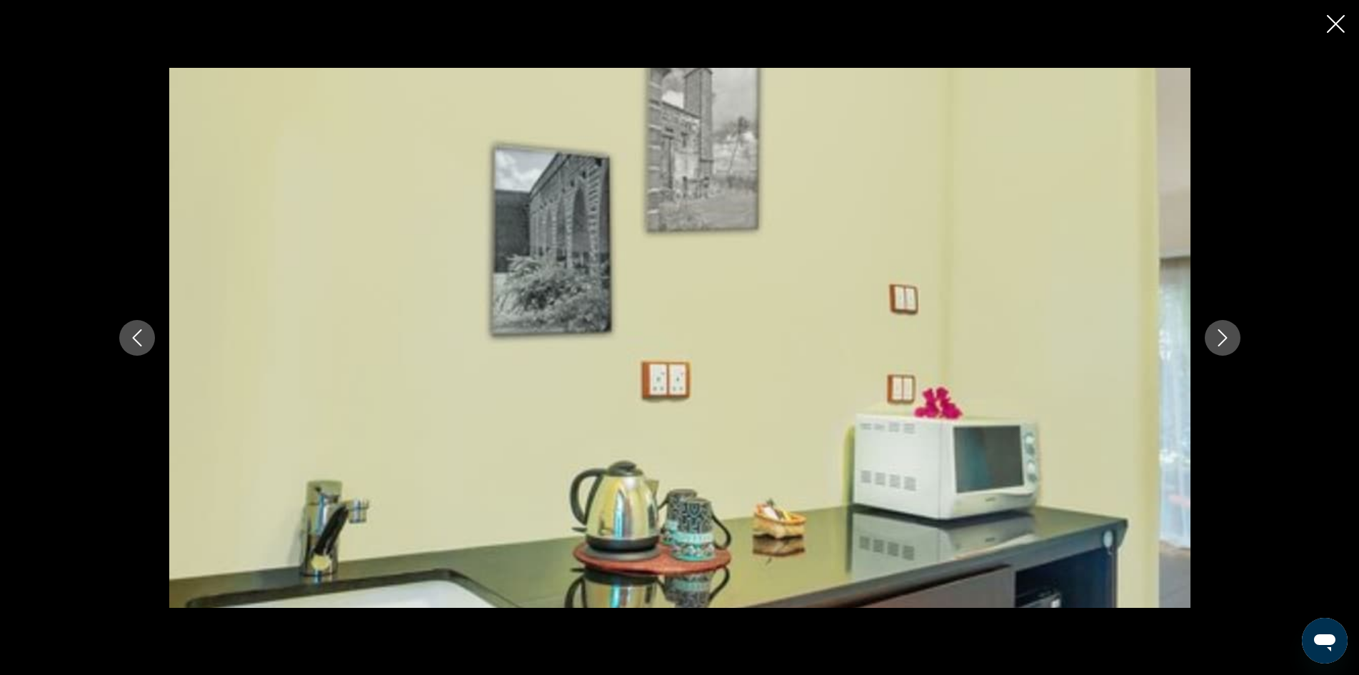
click at [1216, 334] on icon "Next image" at bounding box center [1222, 337] width 17 height 17
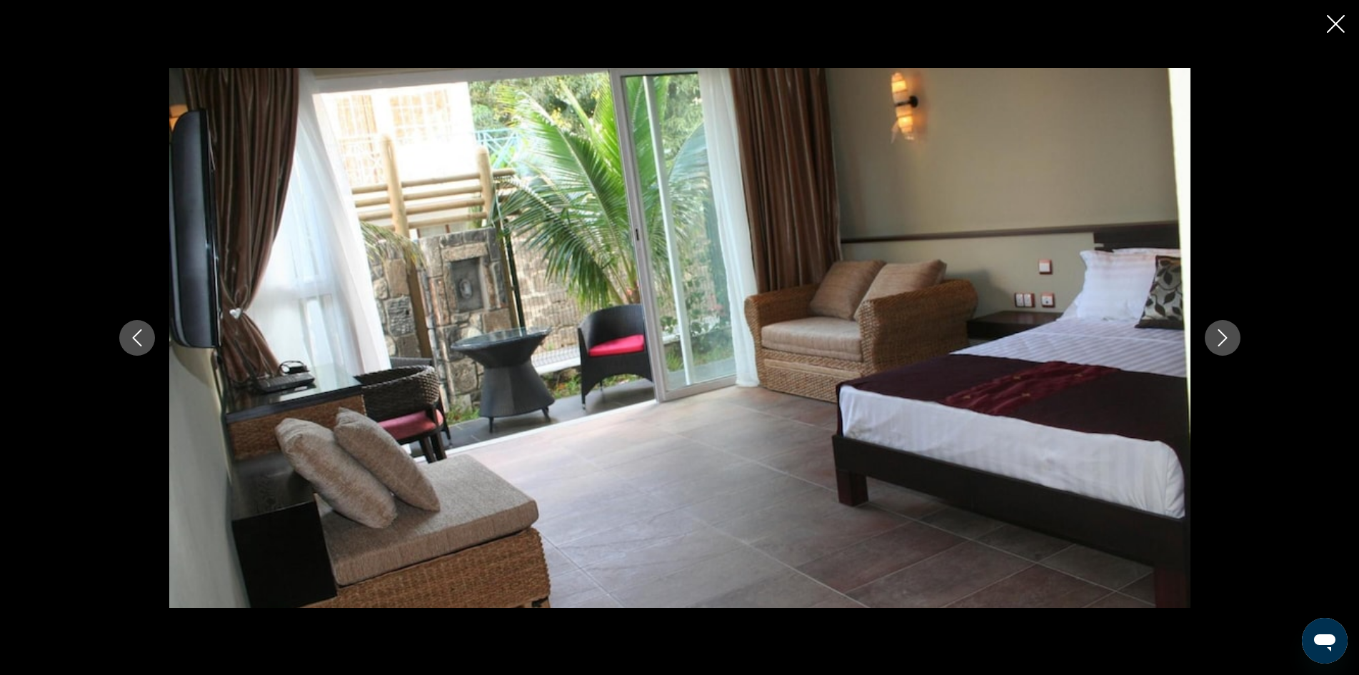
click at [1216, 334] on icon "Next image" at bounding box center [1222, 337] width 17 height 17
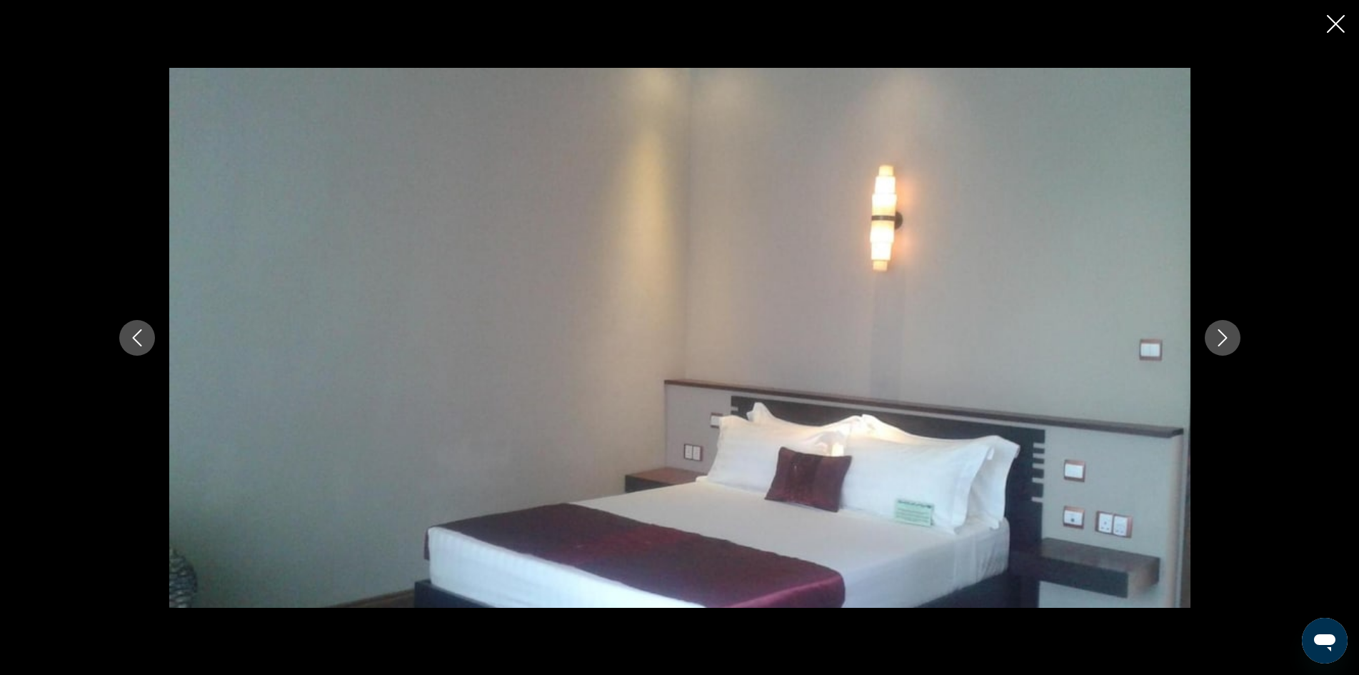
click at [1216, 334] on icon "Next image" at bounding box center [1222, 337] width 17 height 17
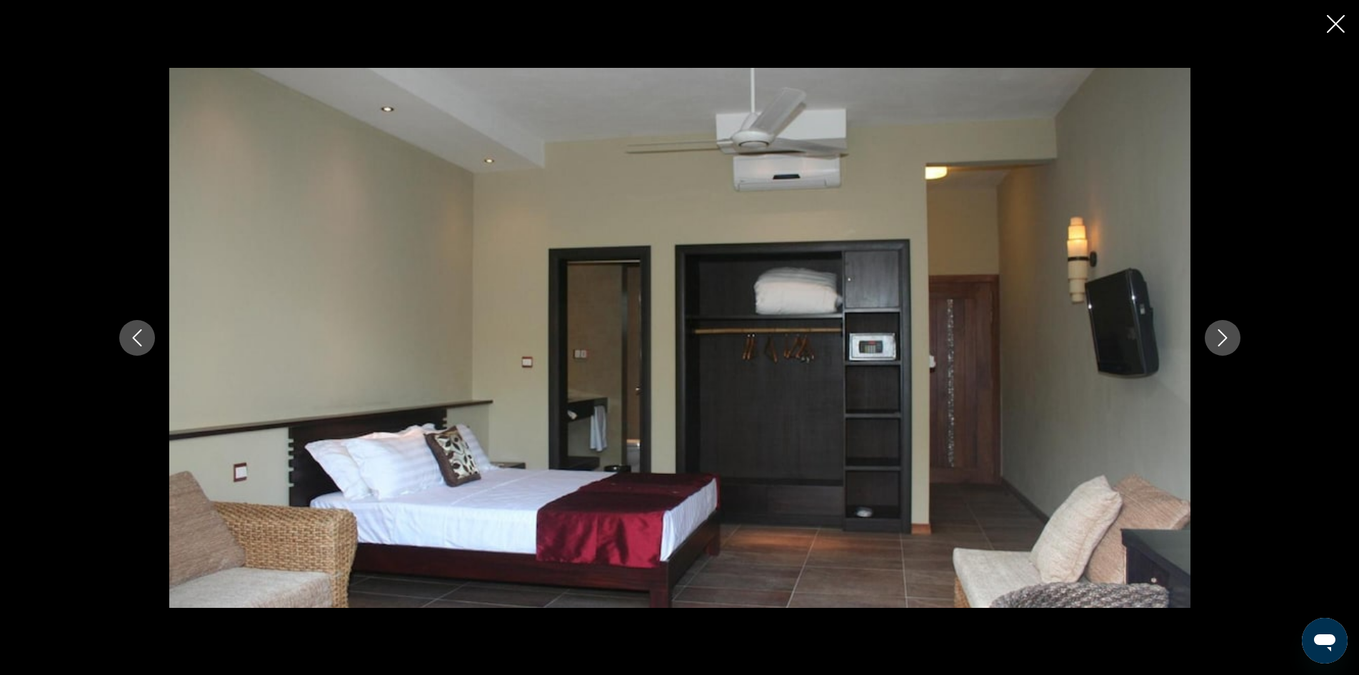
click at [1336, 18] on icon "Close slideshow" at bounding box center [1336, 24] width 18 height 18
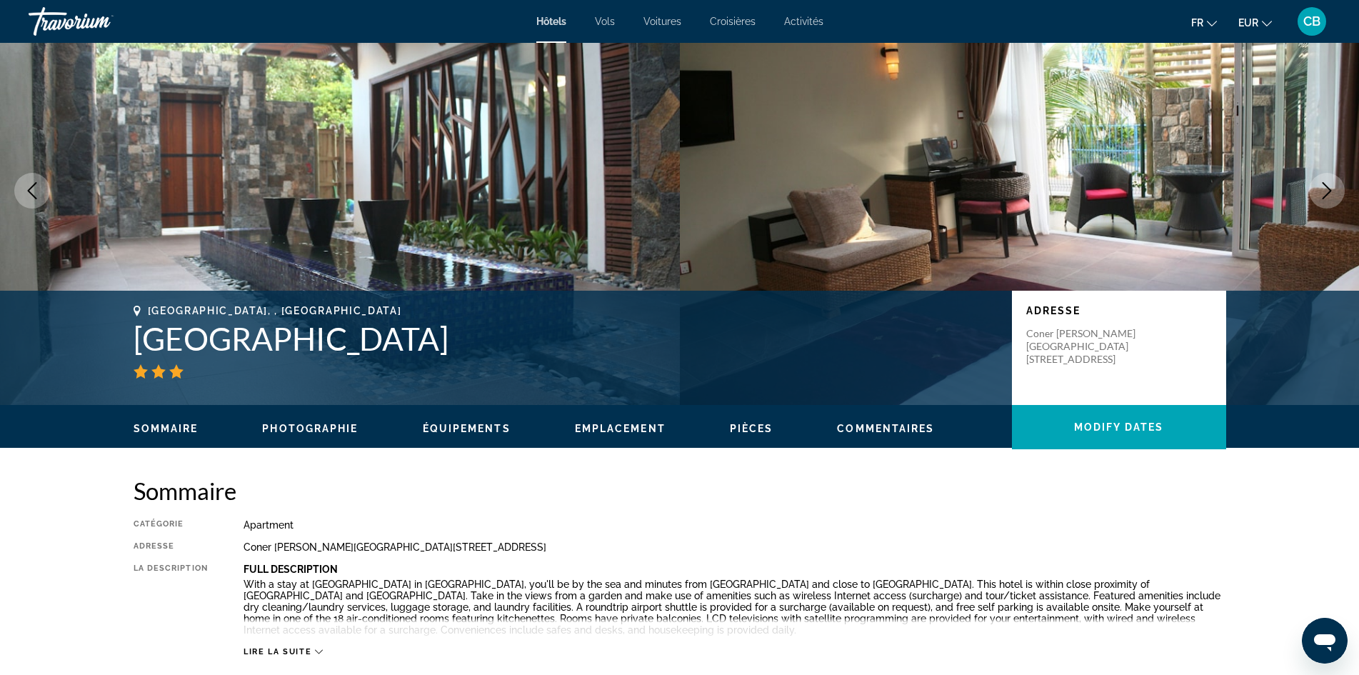
scroll to position [0, 0]
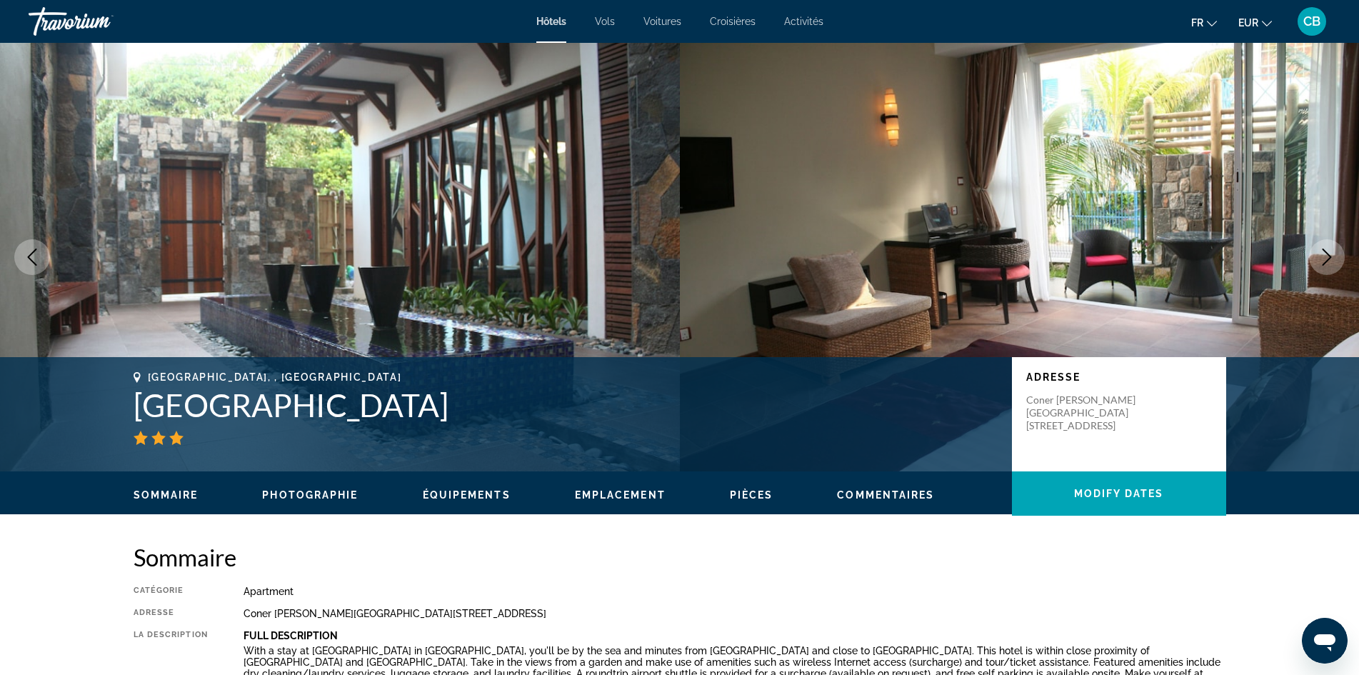
click at [642, 490] on span "Emplacement" at bounding box center [620, 494] width 91 height 11
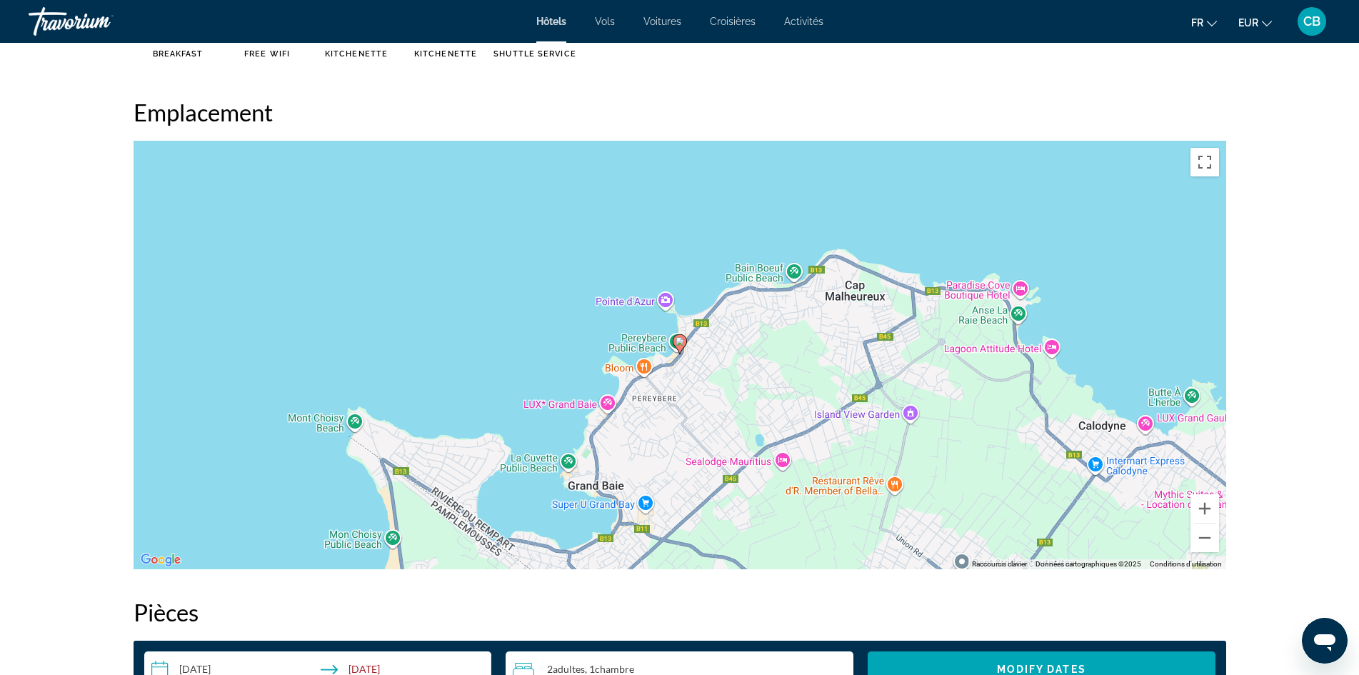
scroll to position [1276, 0]
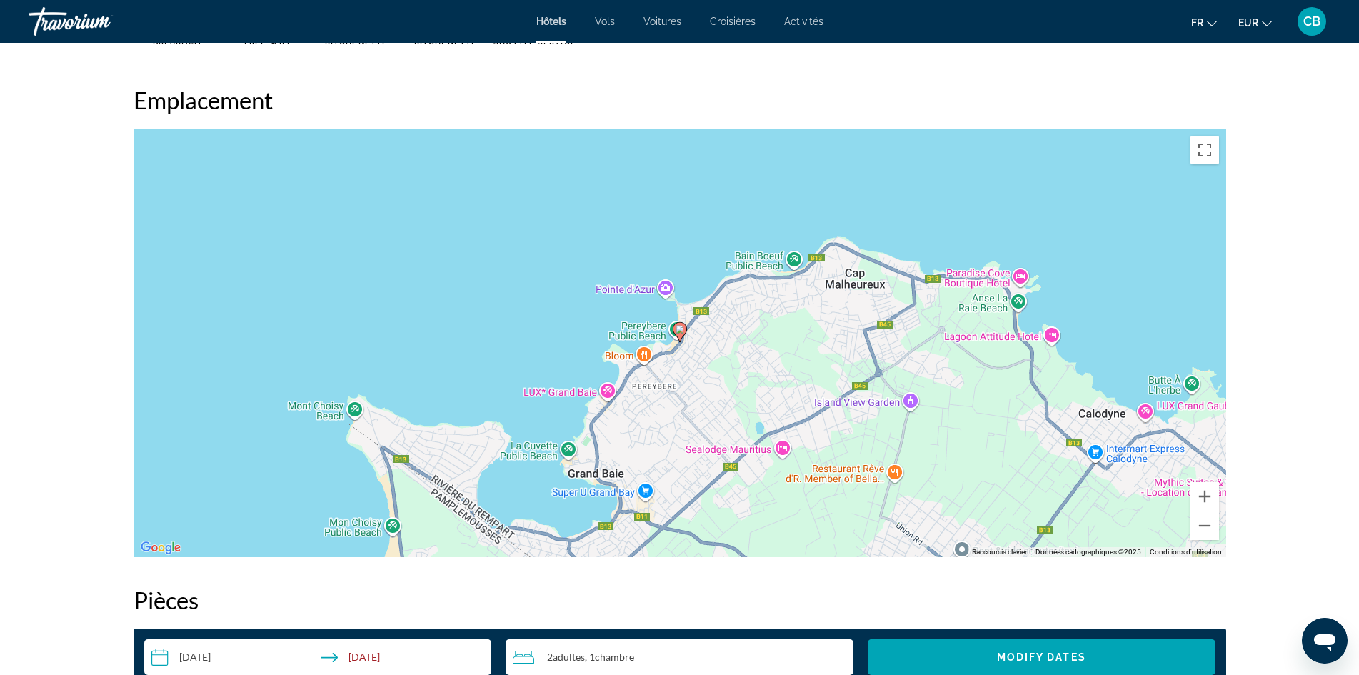
click at [681, 332] on image "Main content" at bounding box center [680, 329] width 9 height 9
click at [1202, 491] on button "Zoom avant" at bounding box center [1205, 496] width 29 height 29
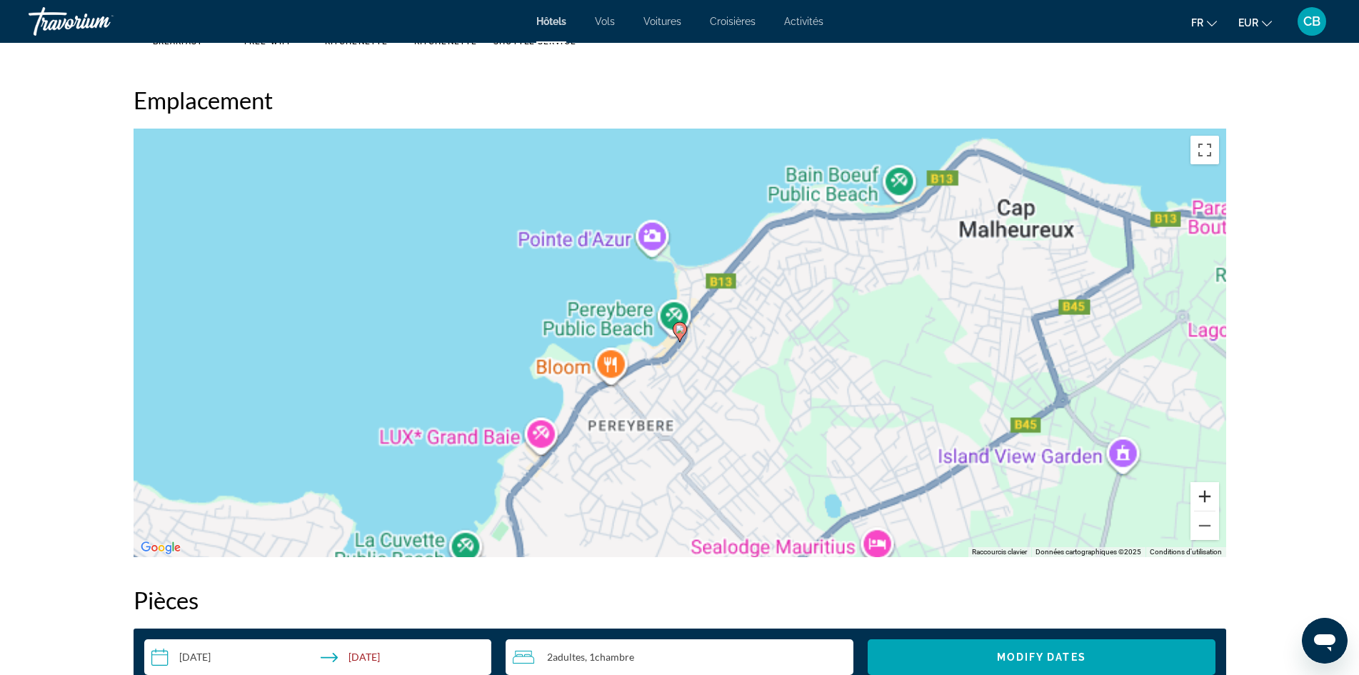
click at [1202, 491] on button "Zoom avant" at bounding box center [1205, 496] width 29 height 29
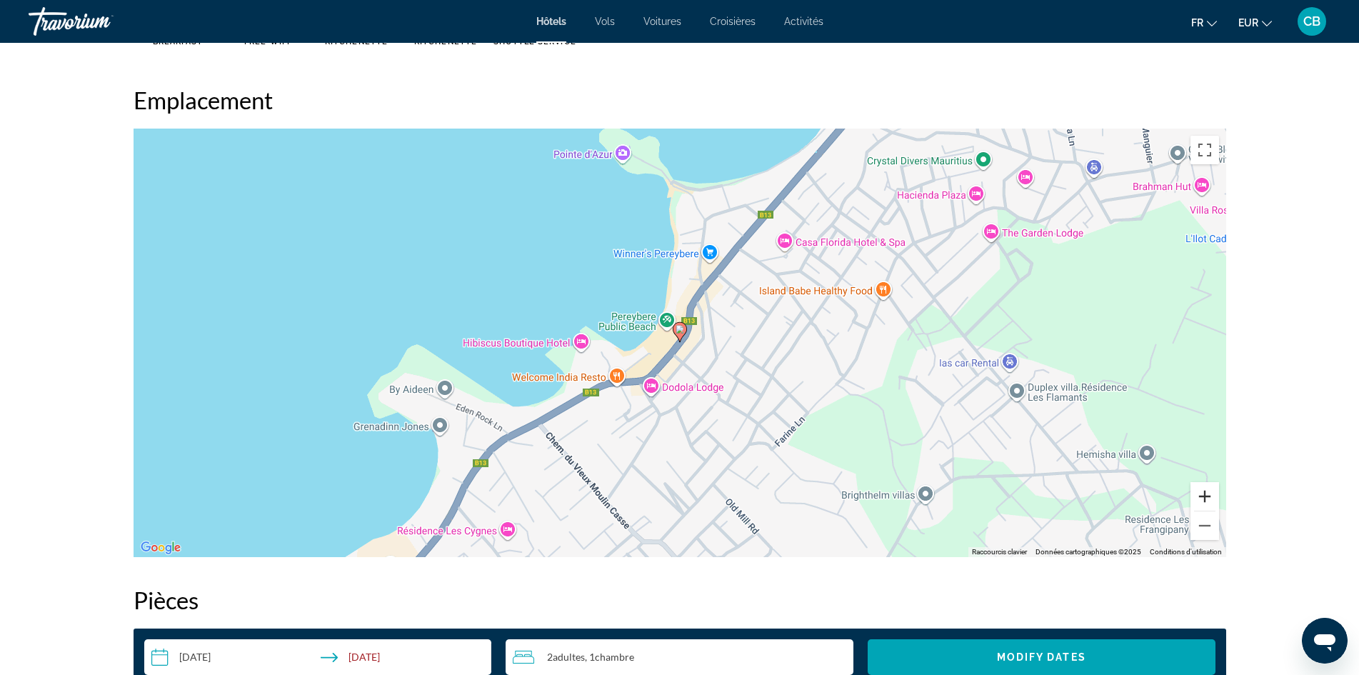
click at [1202, 492] on button "Zoom avant" at bounding box center [1205, 496] width 29 height 29
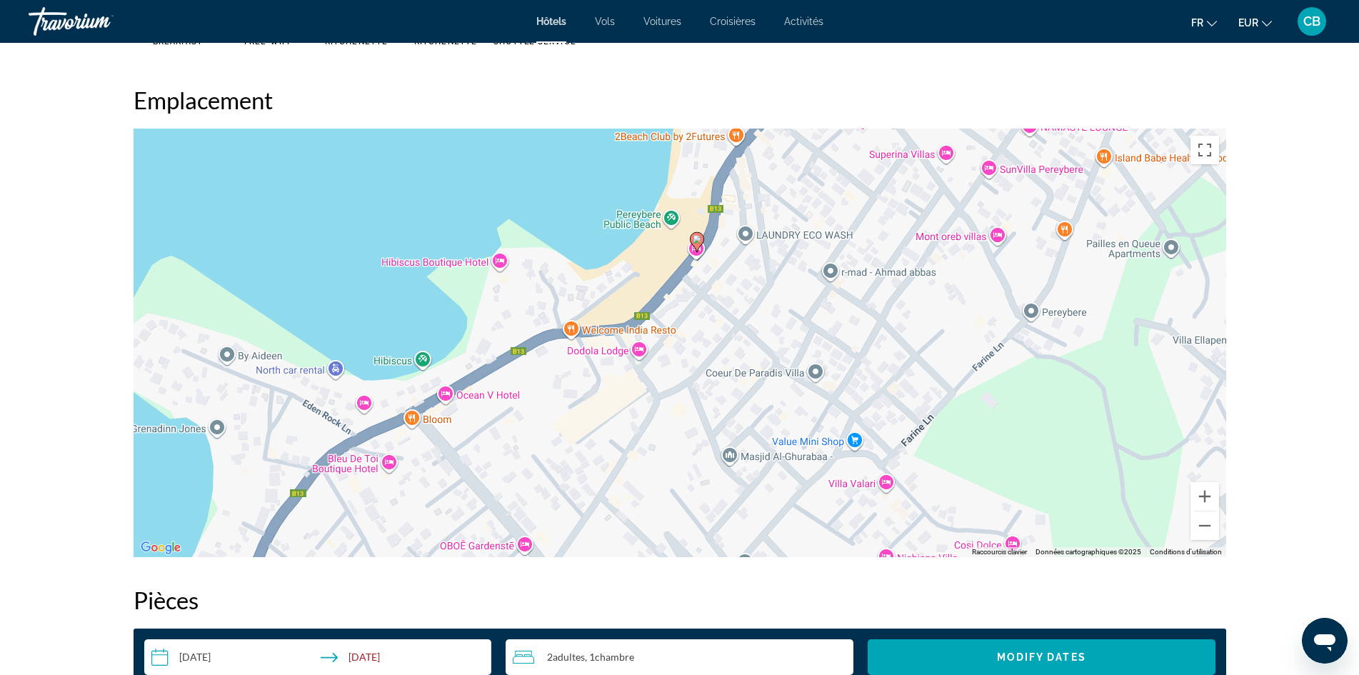
drag, startPoint x: 906, startPoint y: 471, endPoint x: 924, endPoint y: 380, distance: 93.0
click at [924, 380] on div "Pour activer le glissement avec le clavier, appuyez sur Alt+Entrée. Une fois ce…" at bounding box center [680, 343] width 1093 height 429
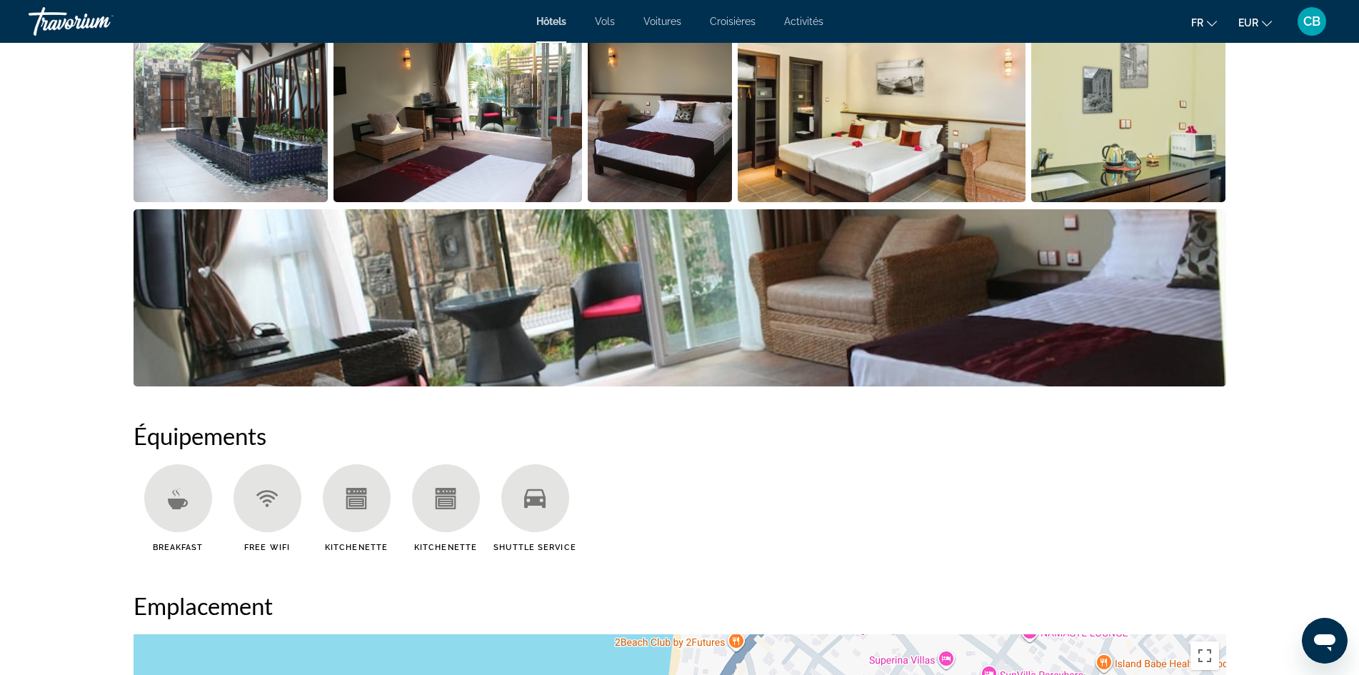
scroll to position [776, 0]
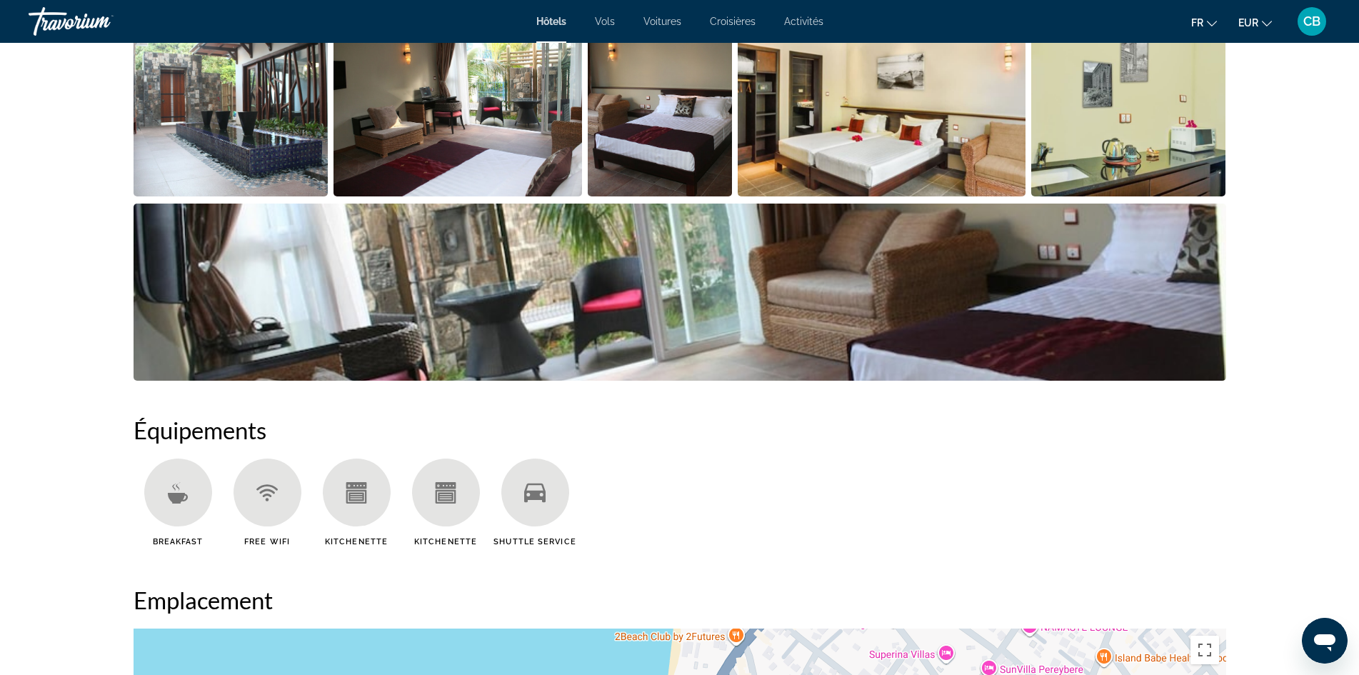
click at [522, 505] on div "Main content" at bounding box center [535, 493] width 68 height 68
click at [273, 141] on img "Open full-screen image slider" at bounding box center [231, 107] width 195 height 177
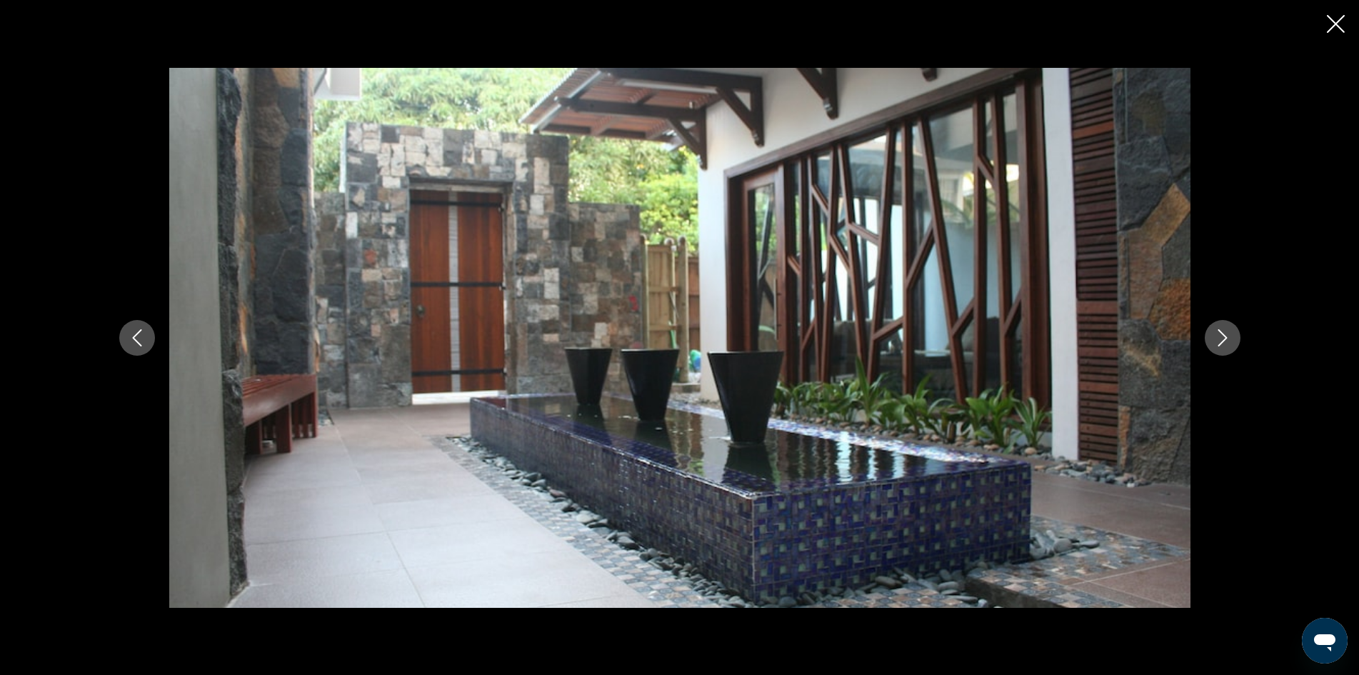
click at [1221, 339] on icon "Next image" at bounding box center [1222, 337] width 17 height 17
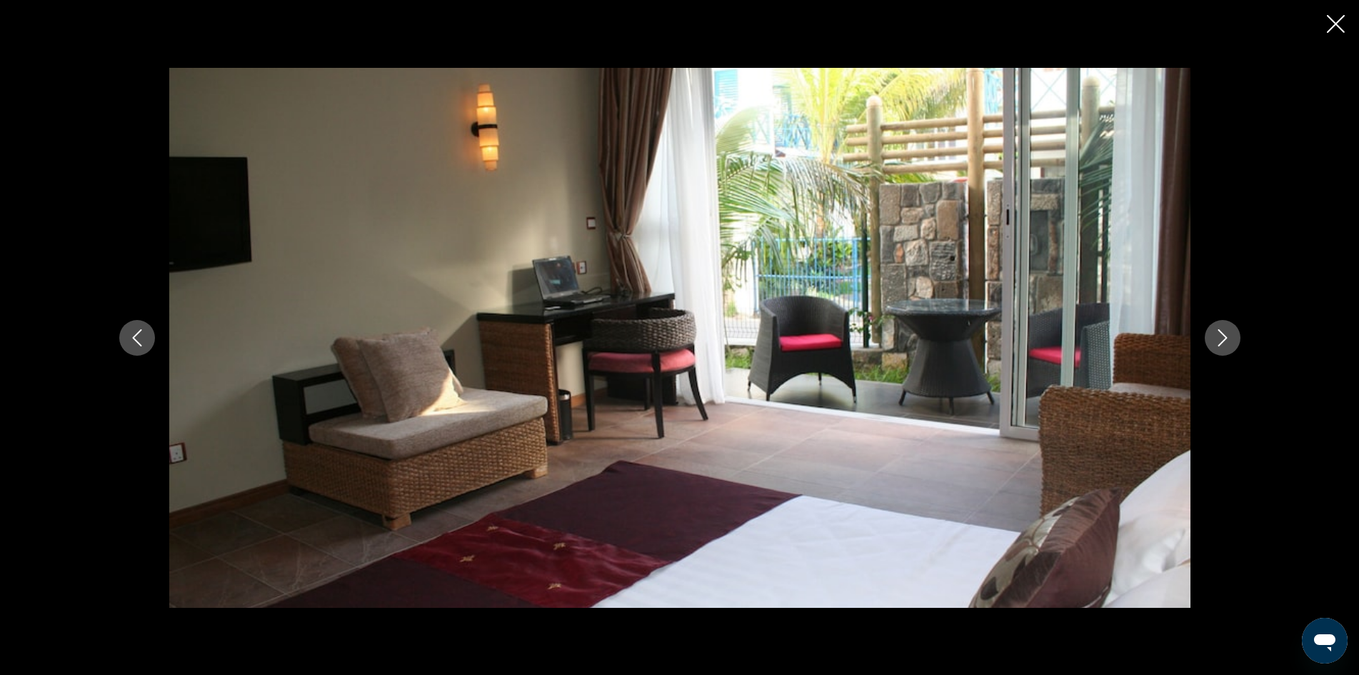
click at [1221, 339] on icon "Next image" at bounding box center [1222, 337] width 17 height 17
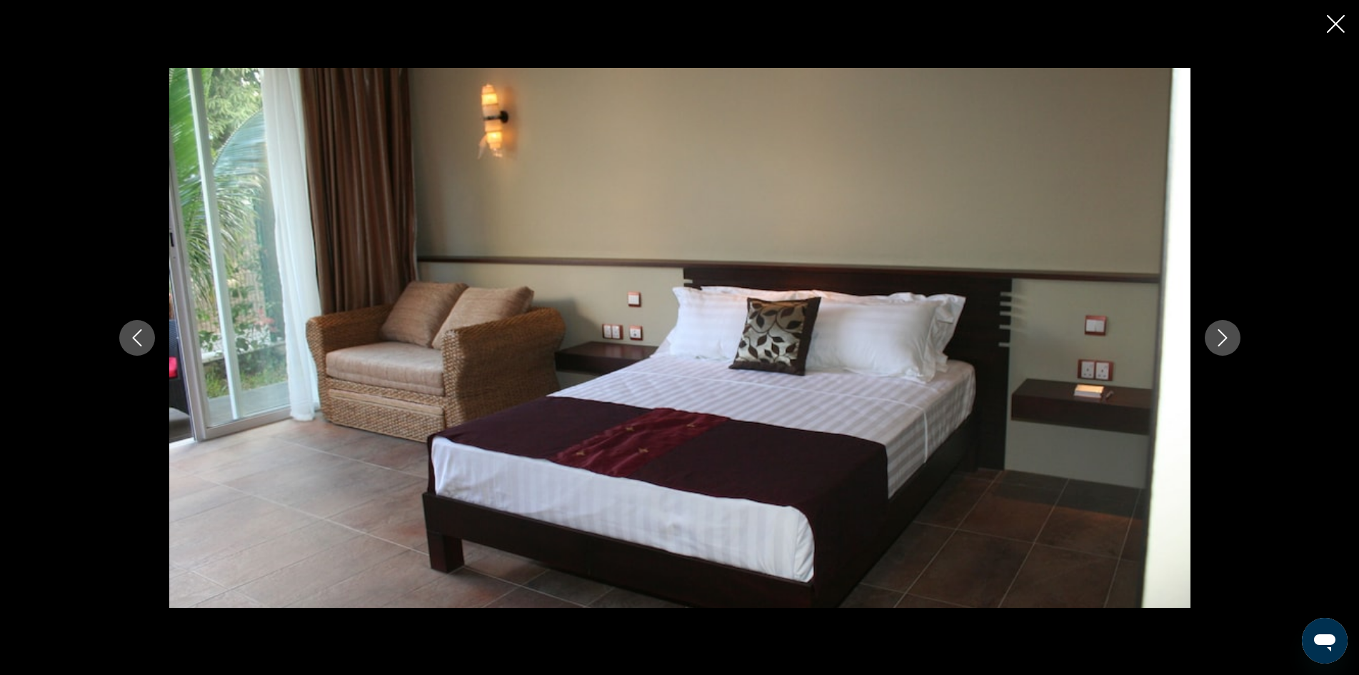
click at [1221, 339] on icon "Next image" at bounding box center [1222, 337] width 17 height 17
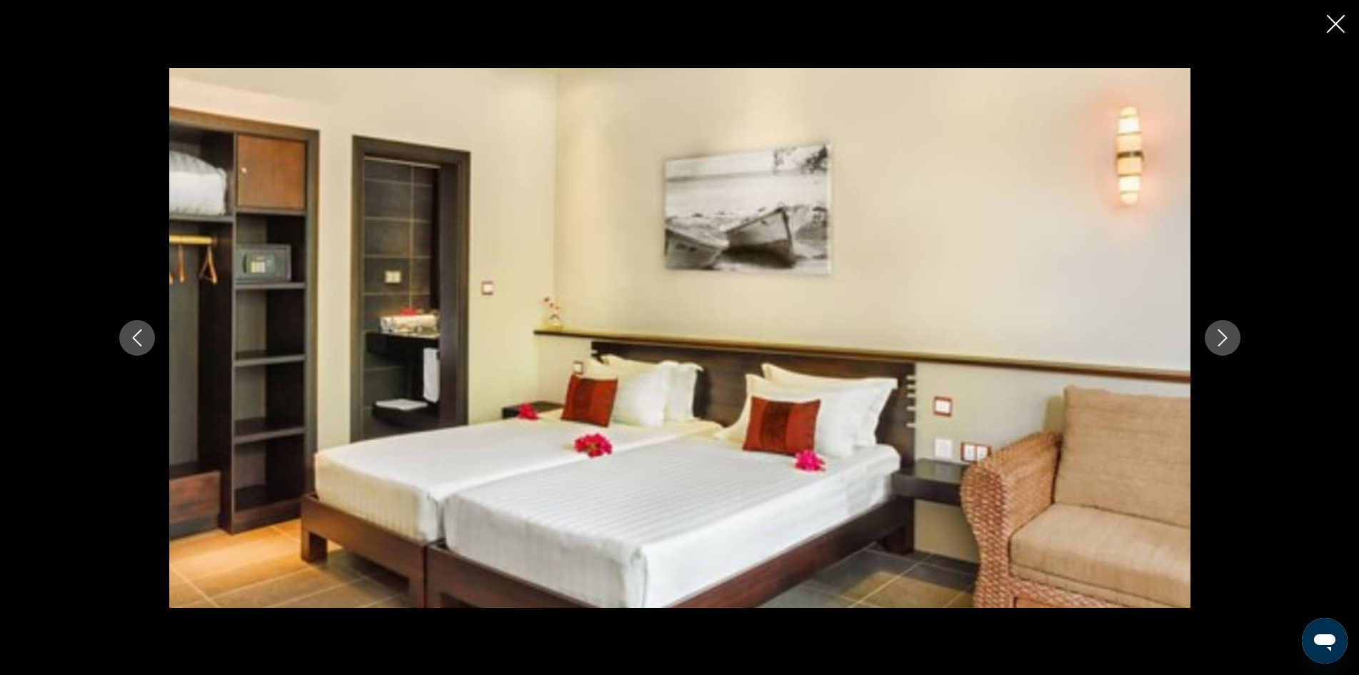
click at [1221, 339] on icon "Next image" at bounding box center [1222, 337] width 17 height 17
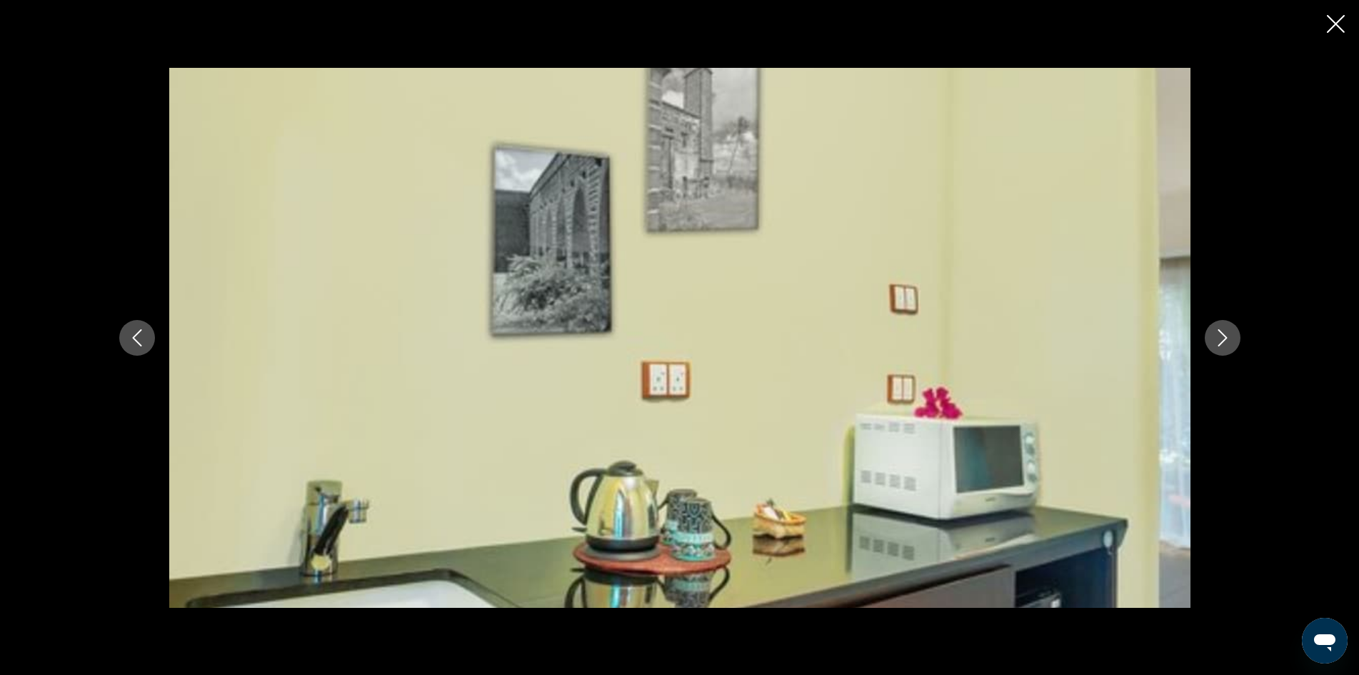
scroll to position [848, 0]
click at [1214, 339] on icon "Next image" at bounding box center [1222, 337] width 17 height 17
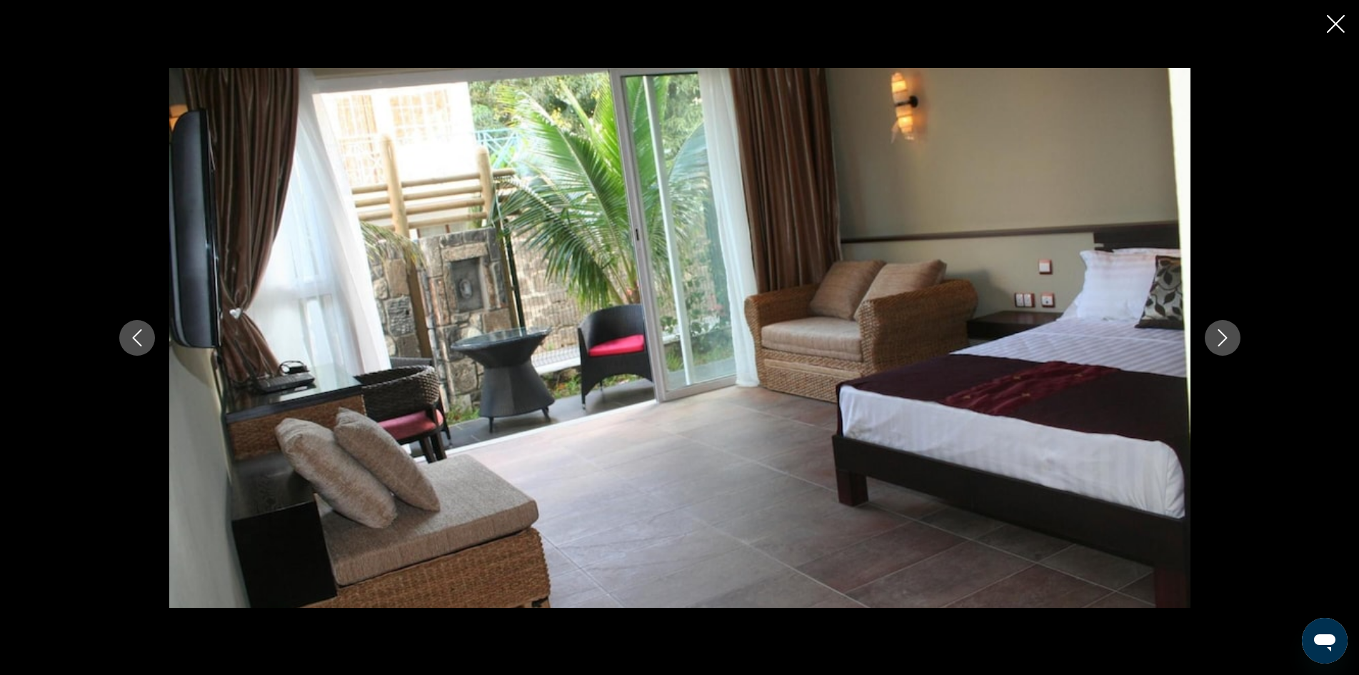
click at [1214, 339] on icon "Next image" at bounding box center [1222, 337] width 17 height 17
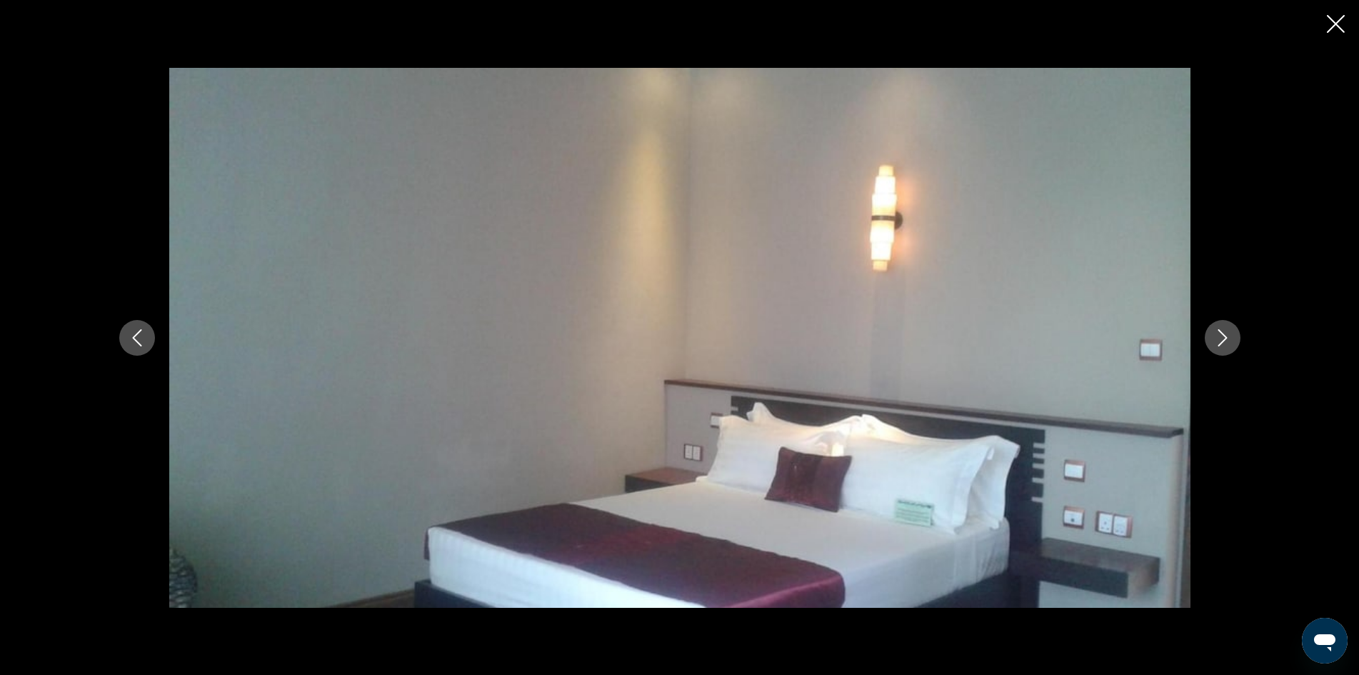
click at [1339, 19] on icon "Close slideshow" at bounding box center [1336, 24] width 18 height 18
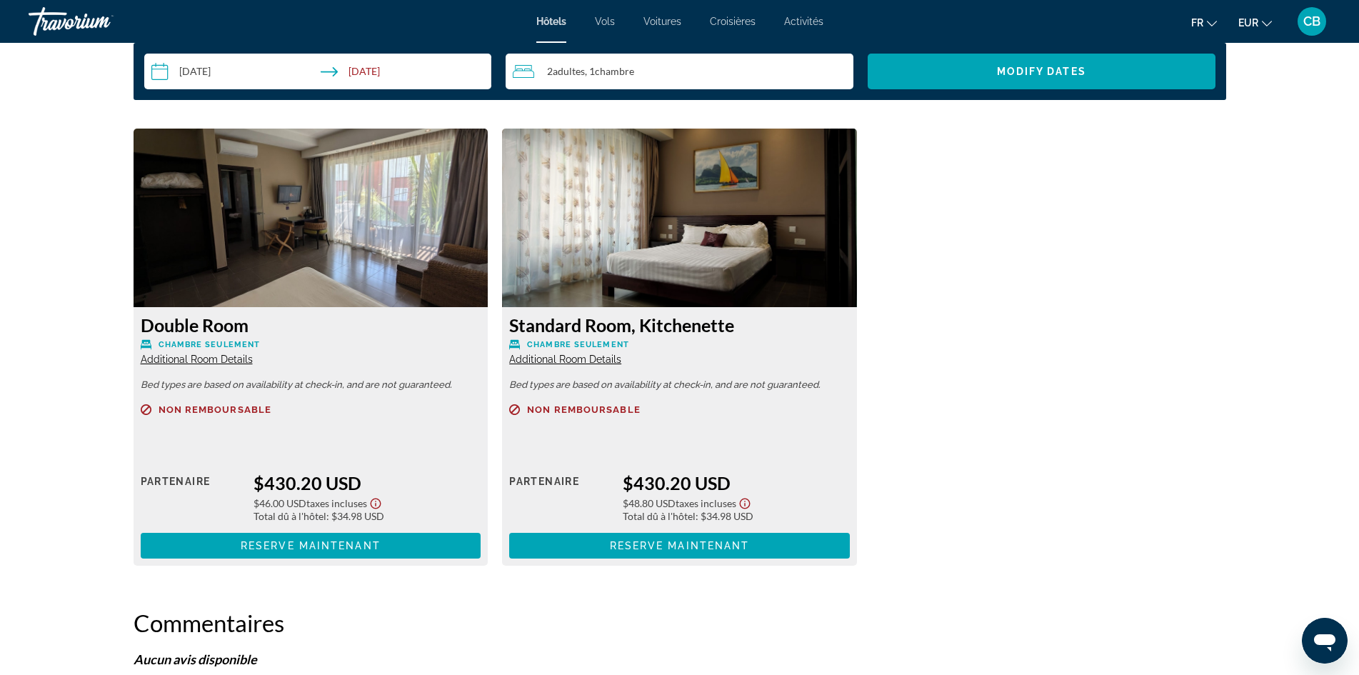
scroll to position [1919, 0]
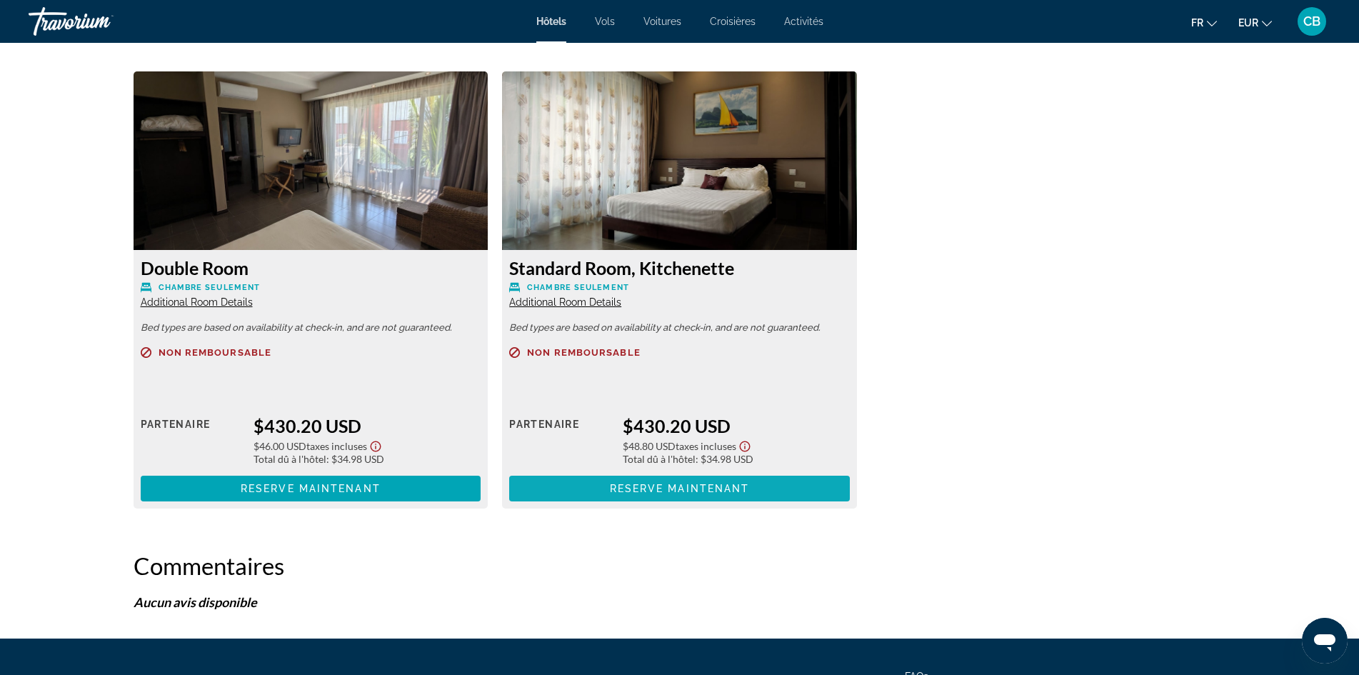
click at [661, 489] on span "Reserve maintenant" at bounding box center [680, 488] width 140 height 11
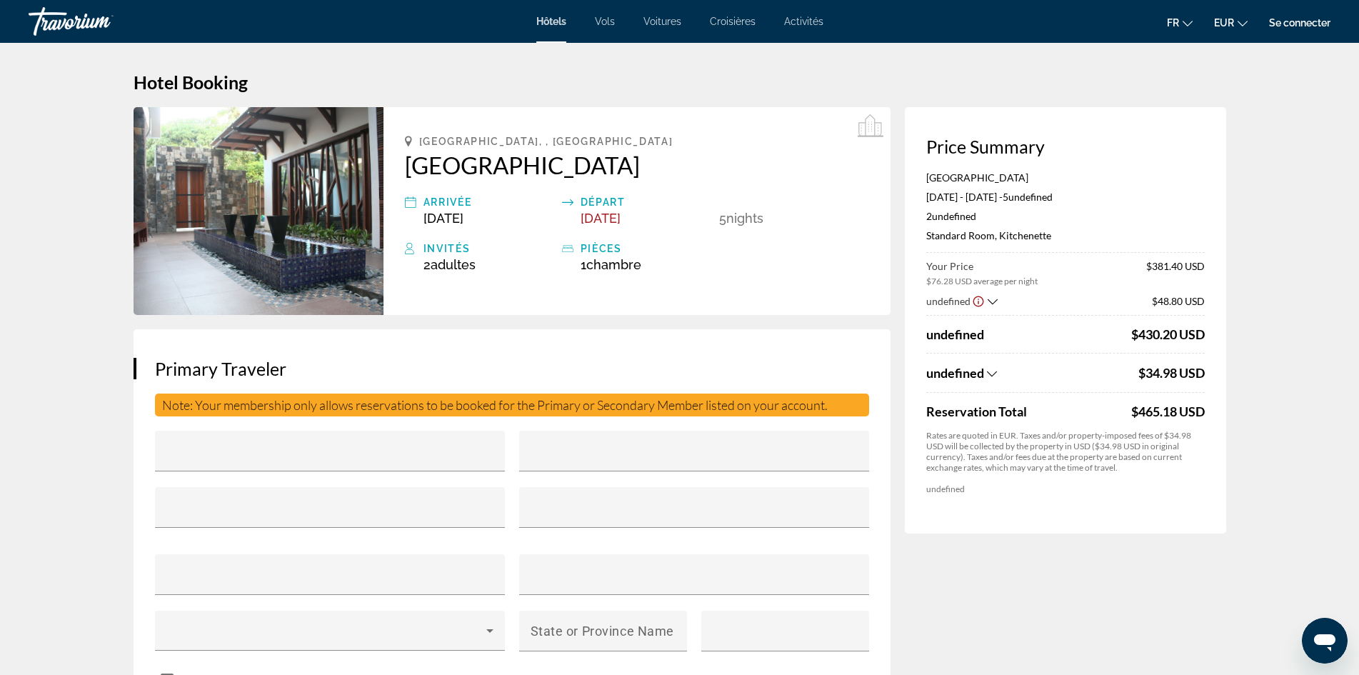
click at [1299, 21] on link "Se connecter" at bounding box center [1299, 22] width 61 height 11
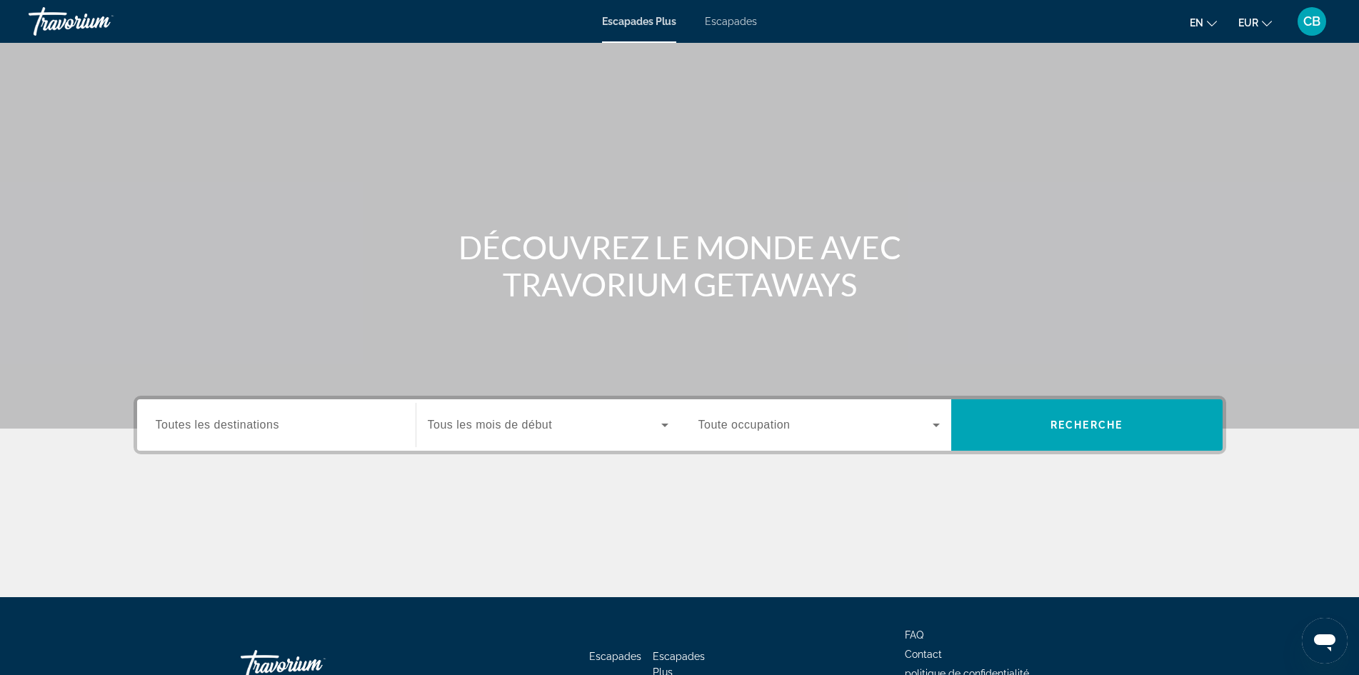
click at [275, 431] on input "Destination Toutes les destinations" at bounding box center [276, 425] width 241 height 17
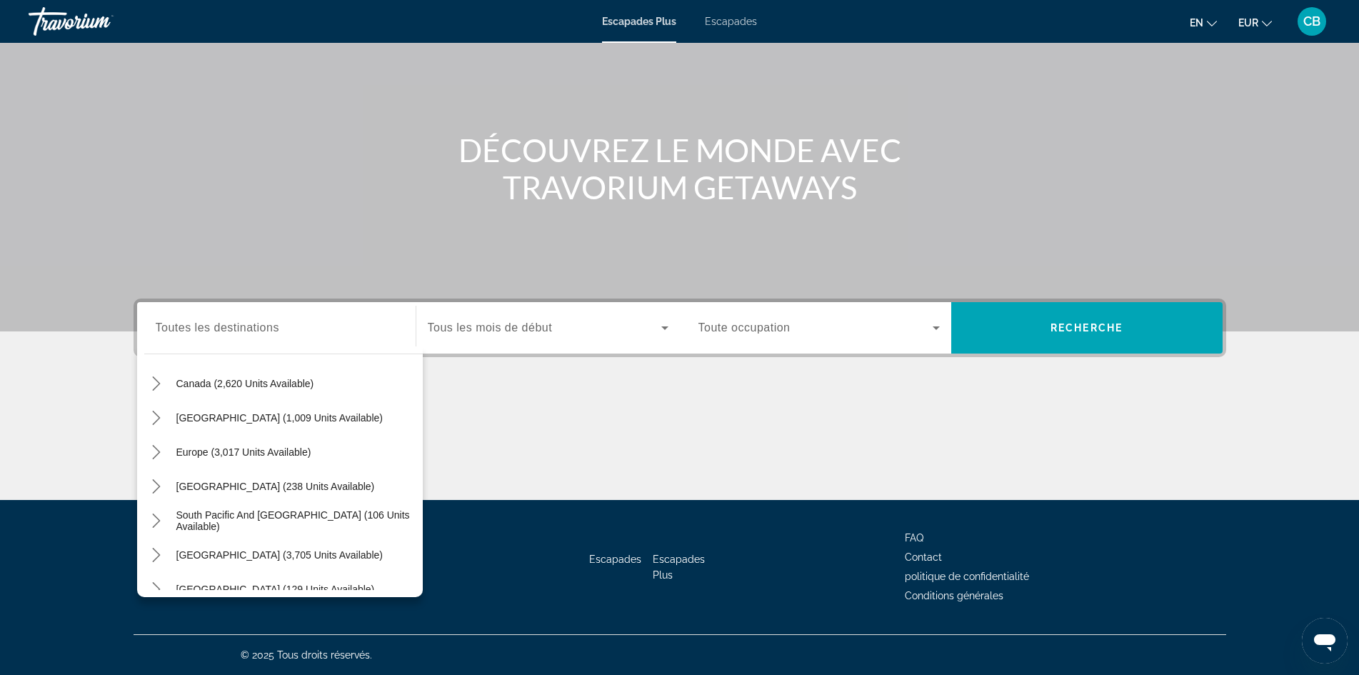
scroll to position [44, 0]
click at [154, 491] on icon "Toggle Caribbean & Atlantic Islands (1,009 units available) submenu" at bounding box center [157, 486] width 8 height 14
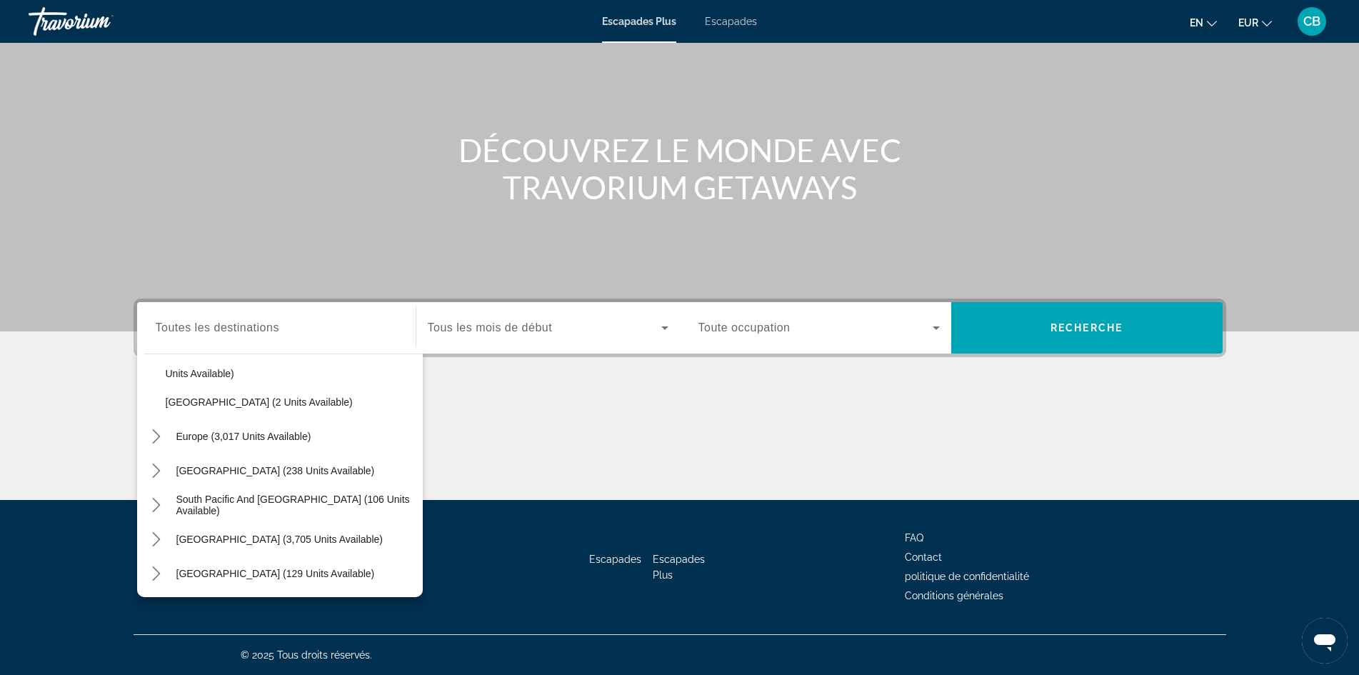
scroll to position [359, 0]
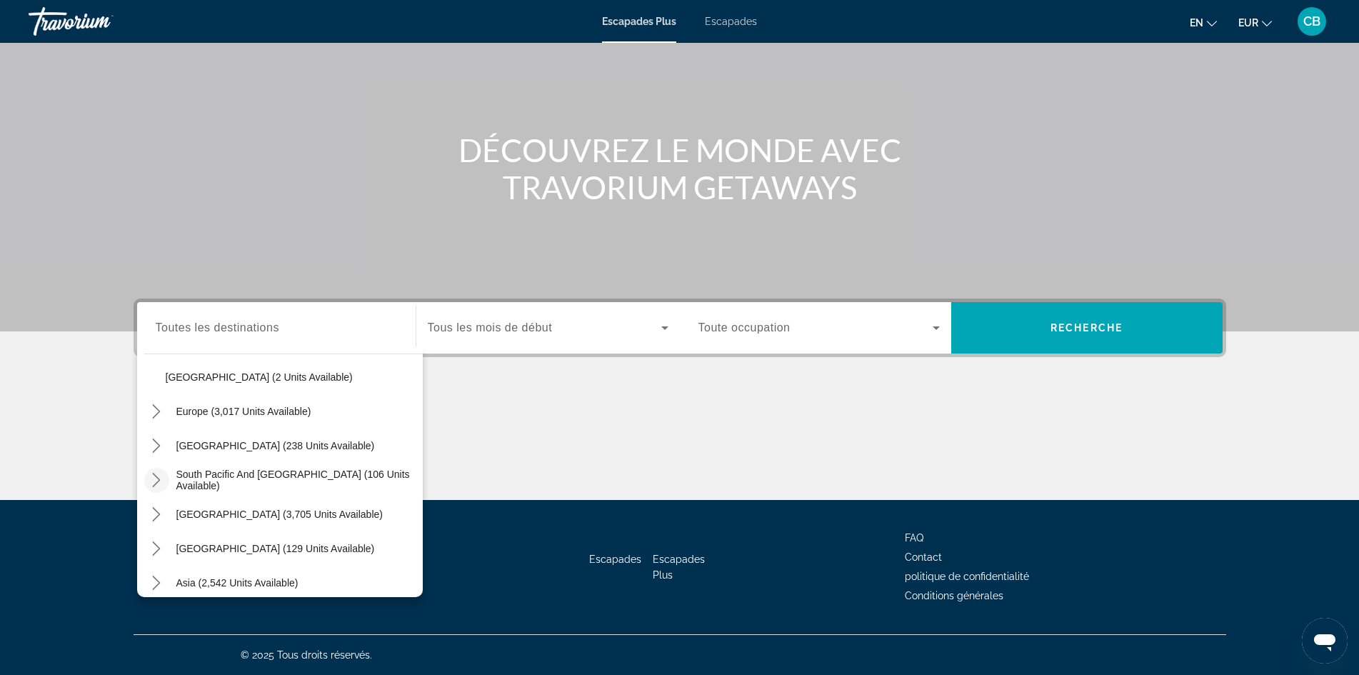
click at [160, 486] on icon "Toggle South Pacific and Oceania (106 units available) submenu" at bounding box center [156, 480] width 14 height 14
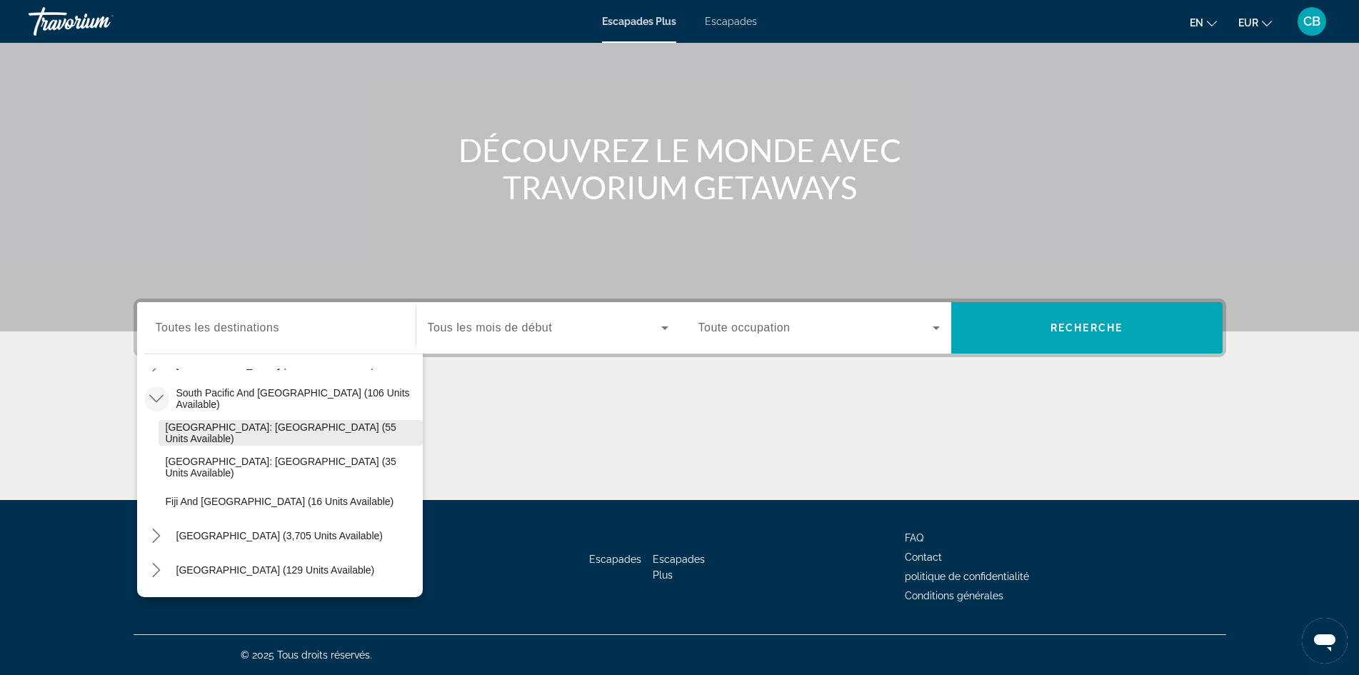
scroll to position [511, 0]
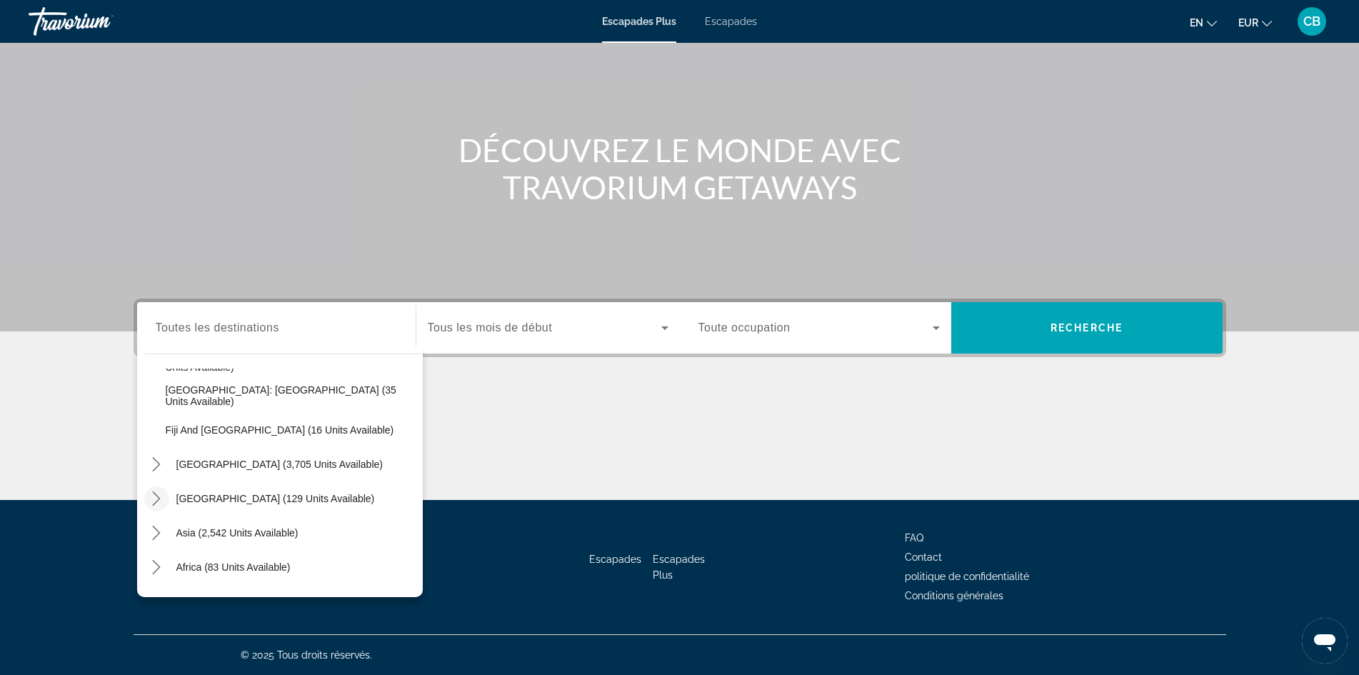
click at [159, 499] on icon "Toggle Central America (129 units available) submenu" at bounding box center [157, 498] width 8 height 14
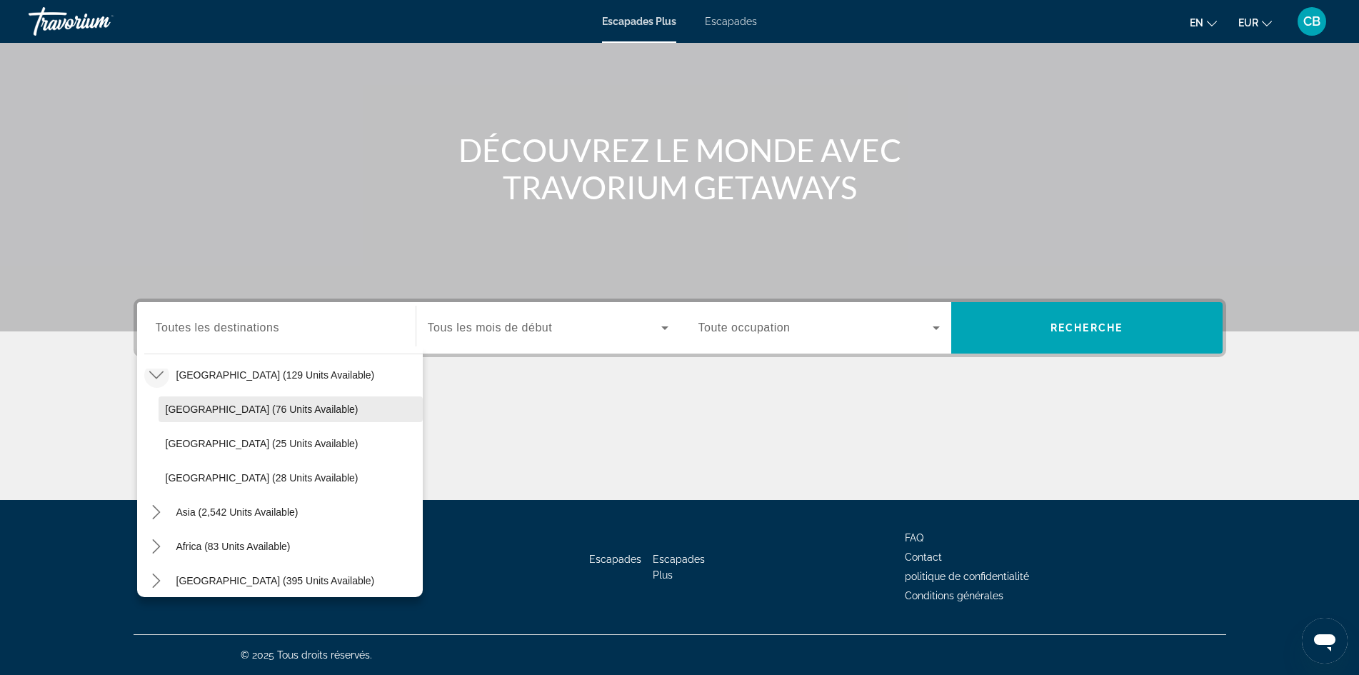
scroll to position [643, 0]
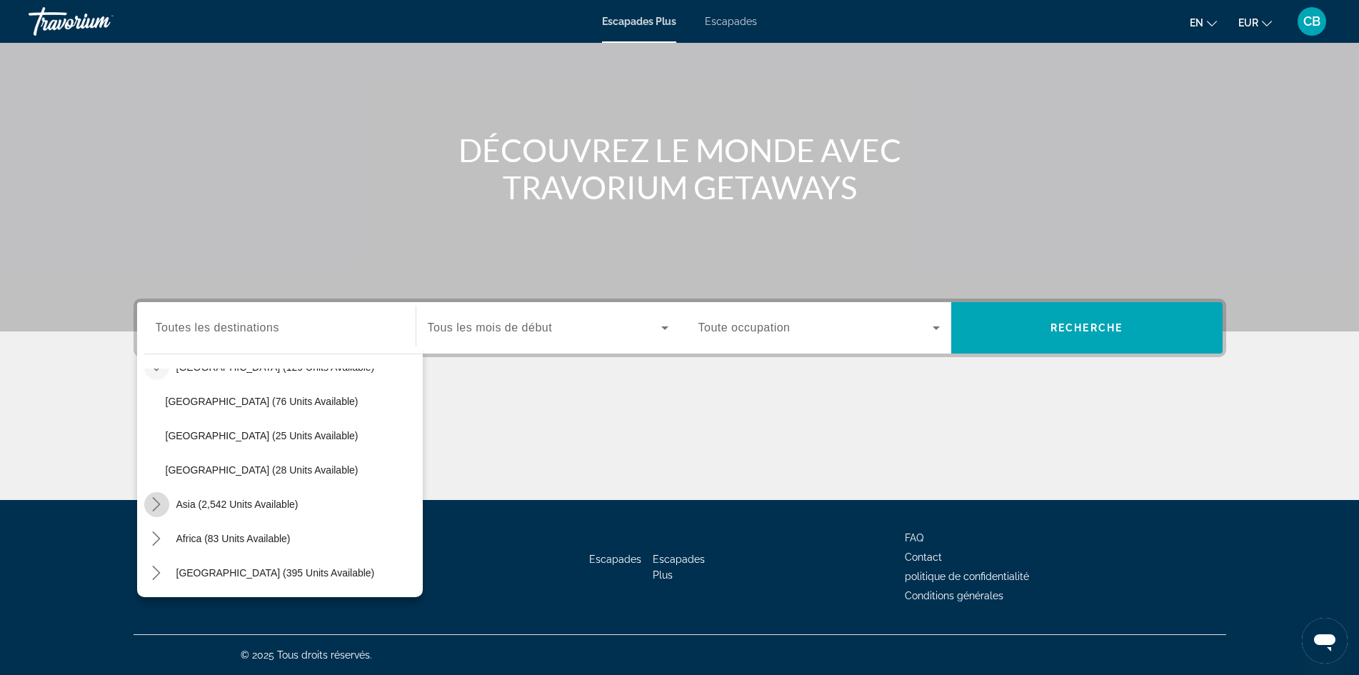
click at [158, 501] on icon "Toggle Asia (2,542 units available) submenu" at bounding box center [156, 504] width 14 height 14
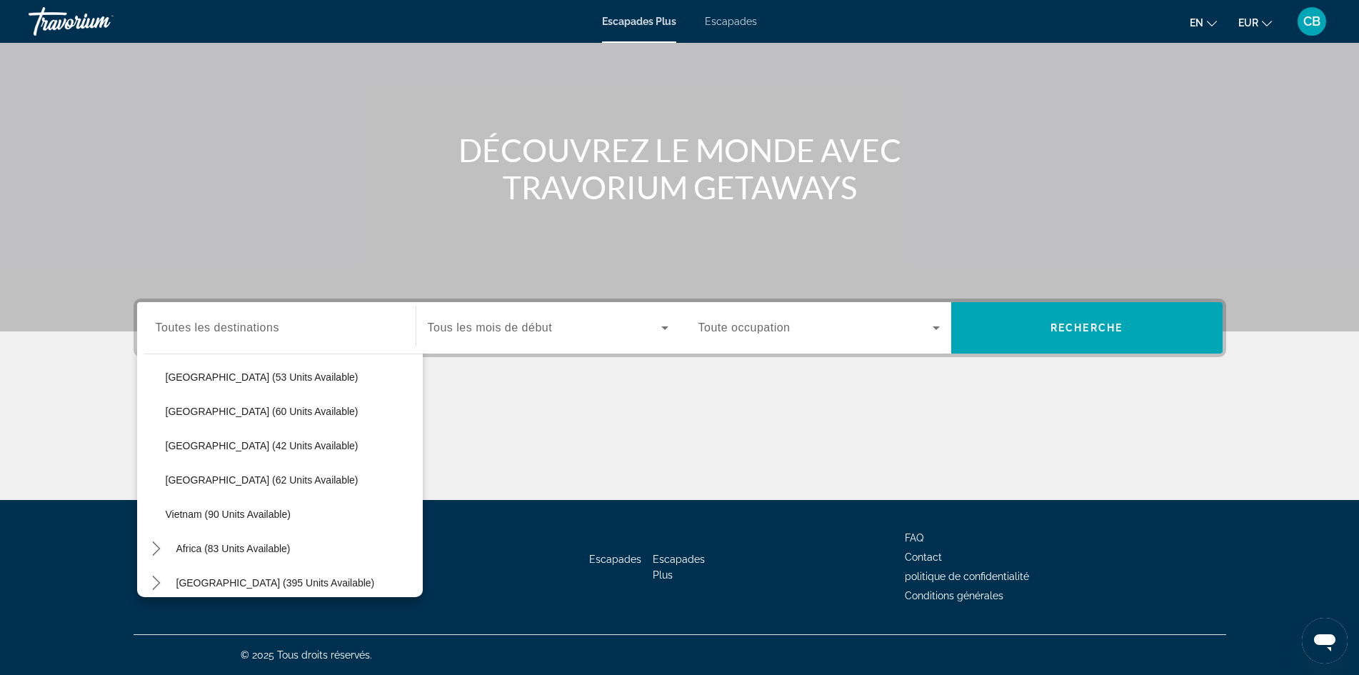
scroll to position [986, 0]
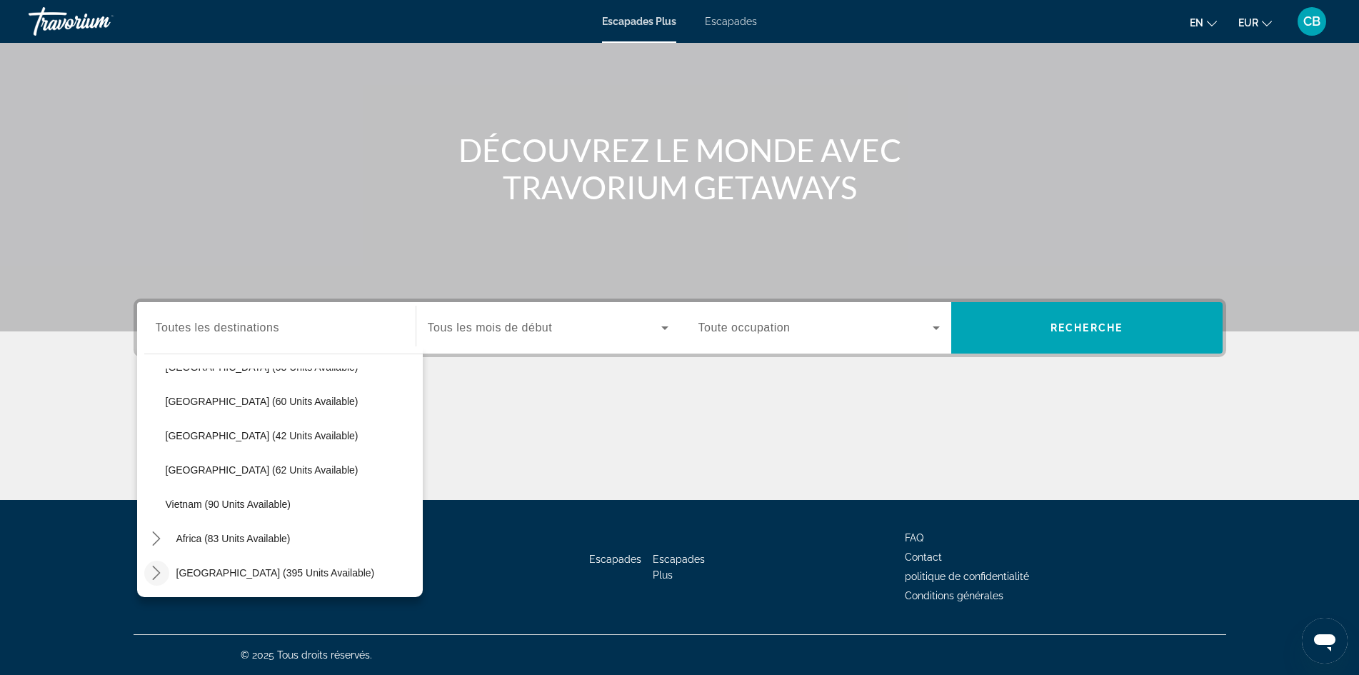
click at [154, 571] on icon "Toggle Middle East (395 units available) submenu" at bounding box center [156, 573] width 14 height 14
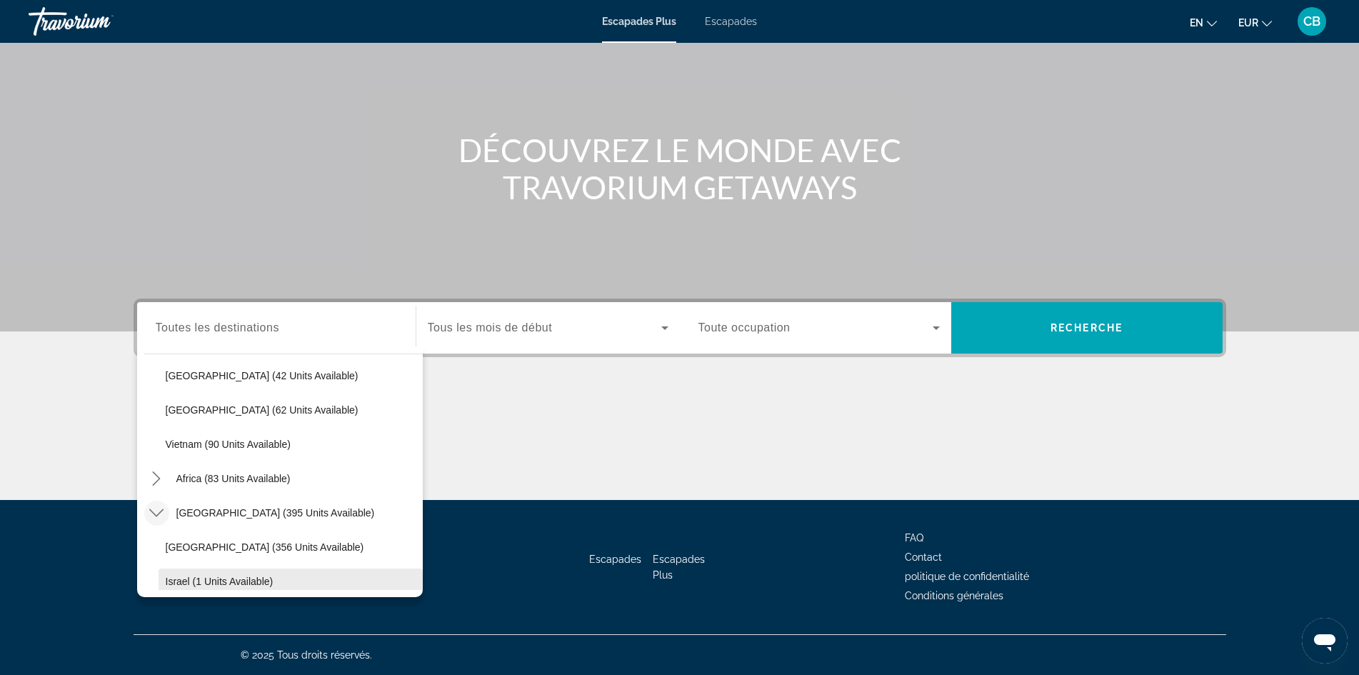
scroll to position [1089, 0]
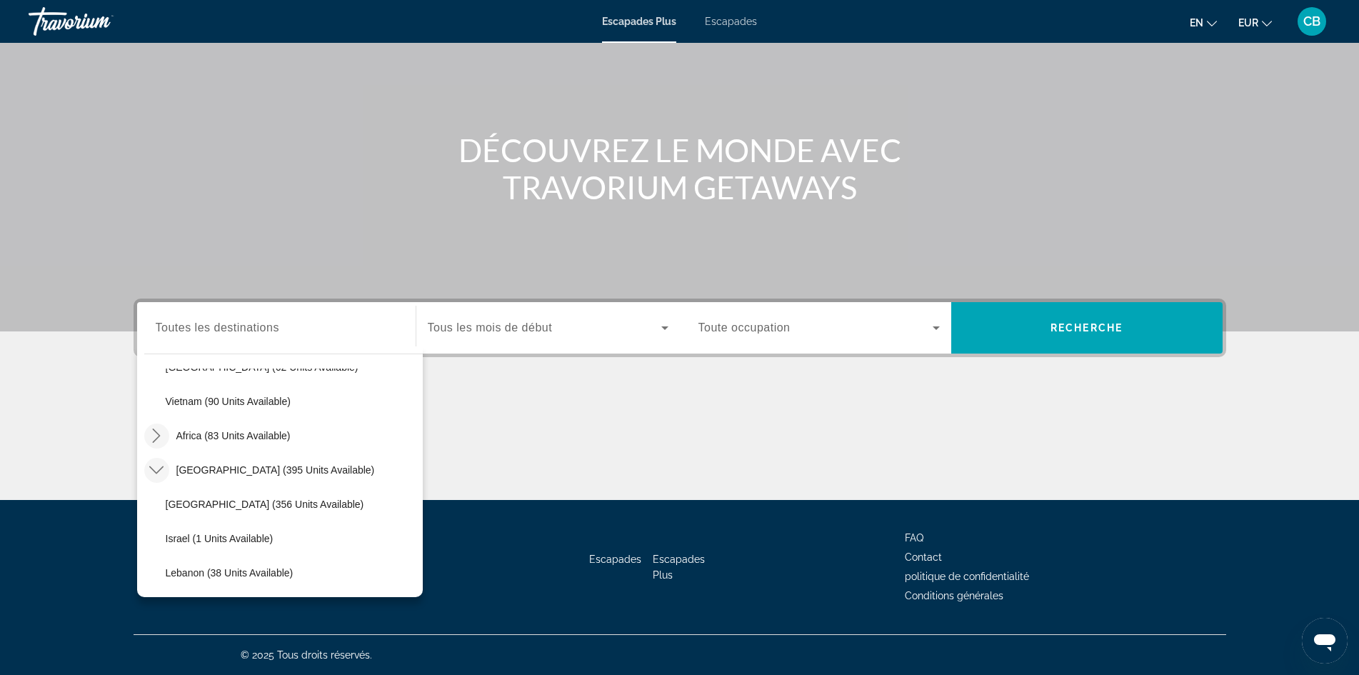
click at [158, 438] on icon "Toggle Africa (83 units available) submenu" at bounding box center [157, 436] width 8 height 14
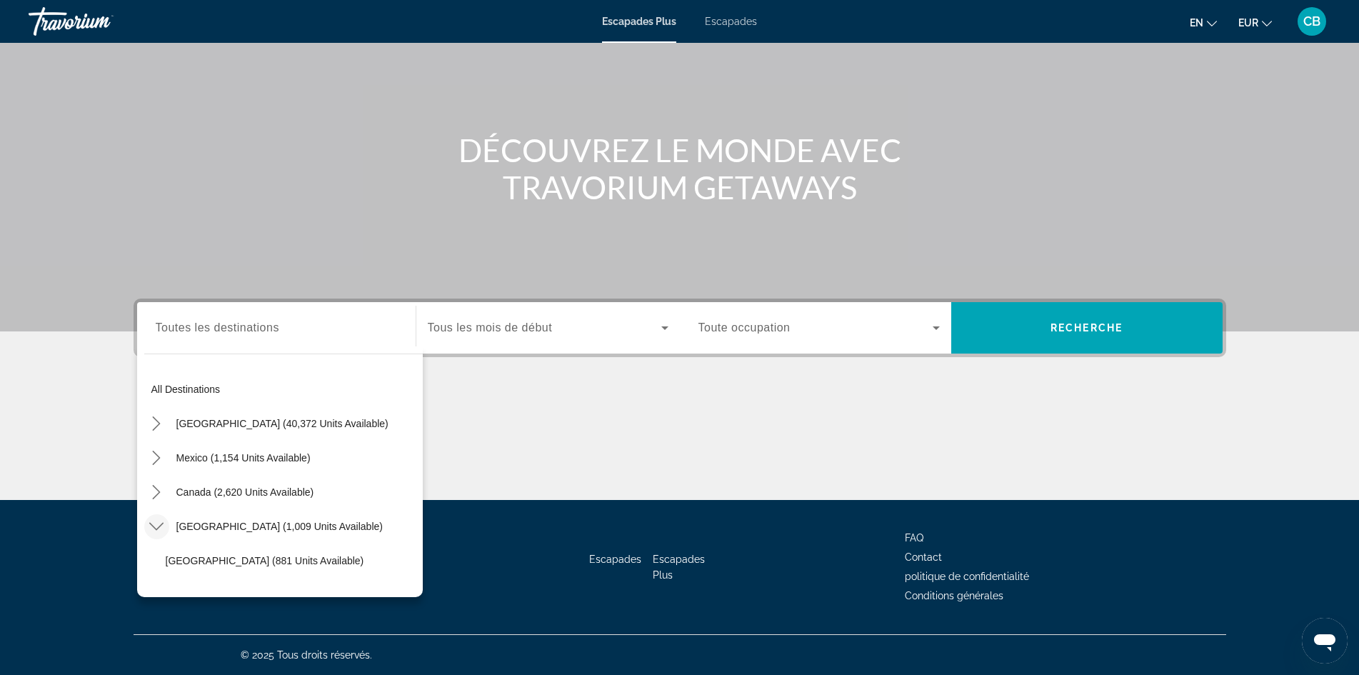
scroll to position [0, 0]
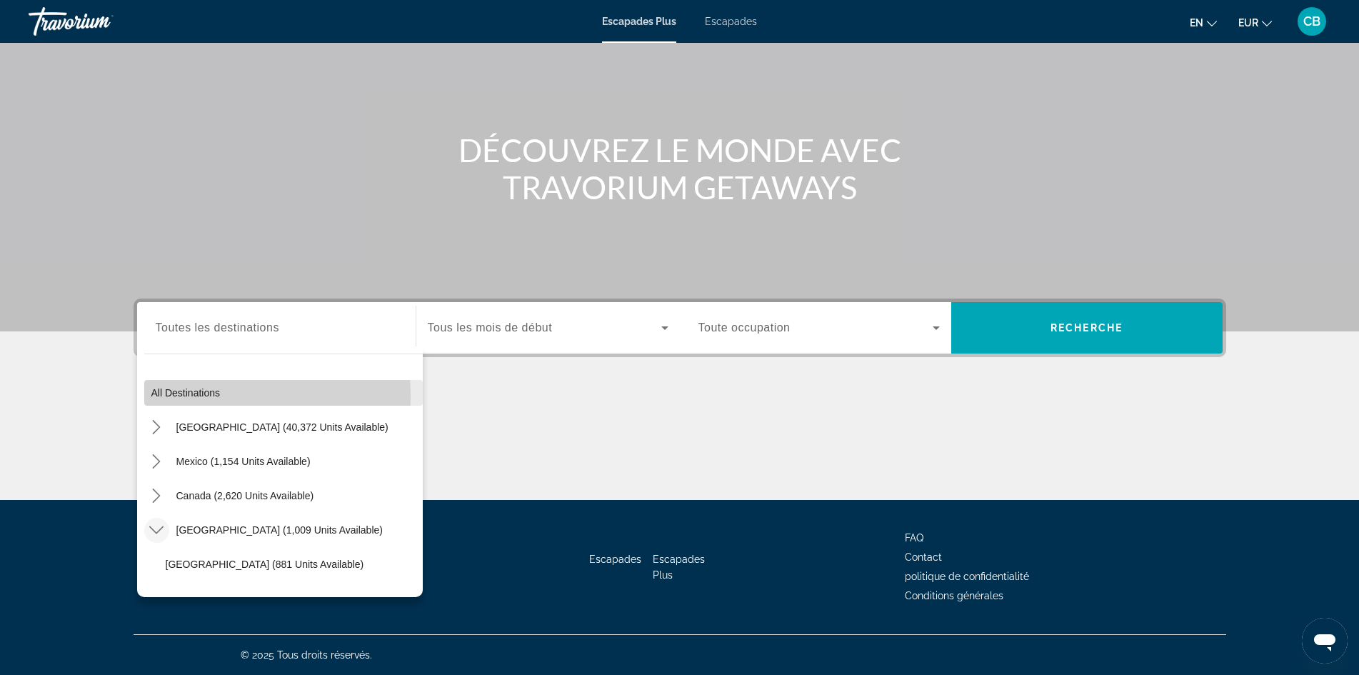
click at [193, 396] on span "All destinations" at bounding box center [185, 392] width 69 height 11
type input "**********"
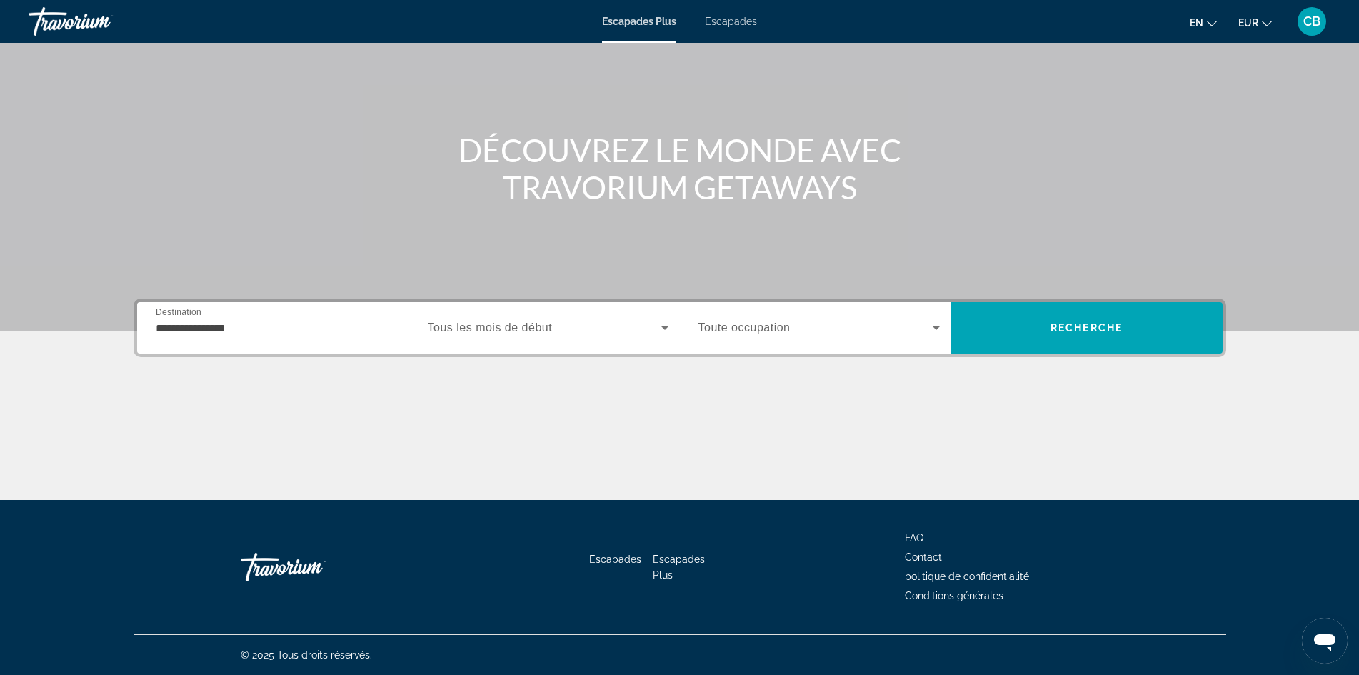
click at [595, 339] on div "Widget de recherche" at bounding box center [548, 328] width 241 height 40
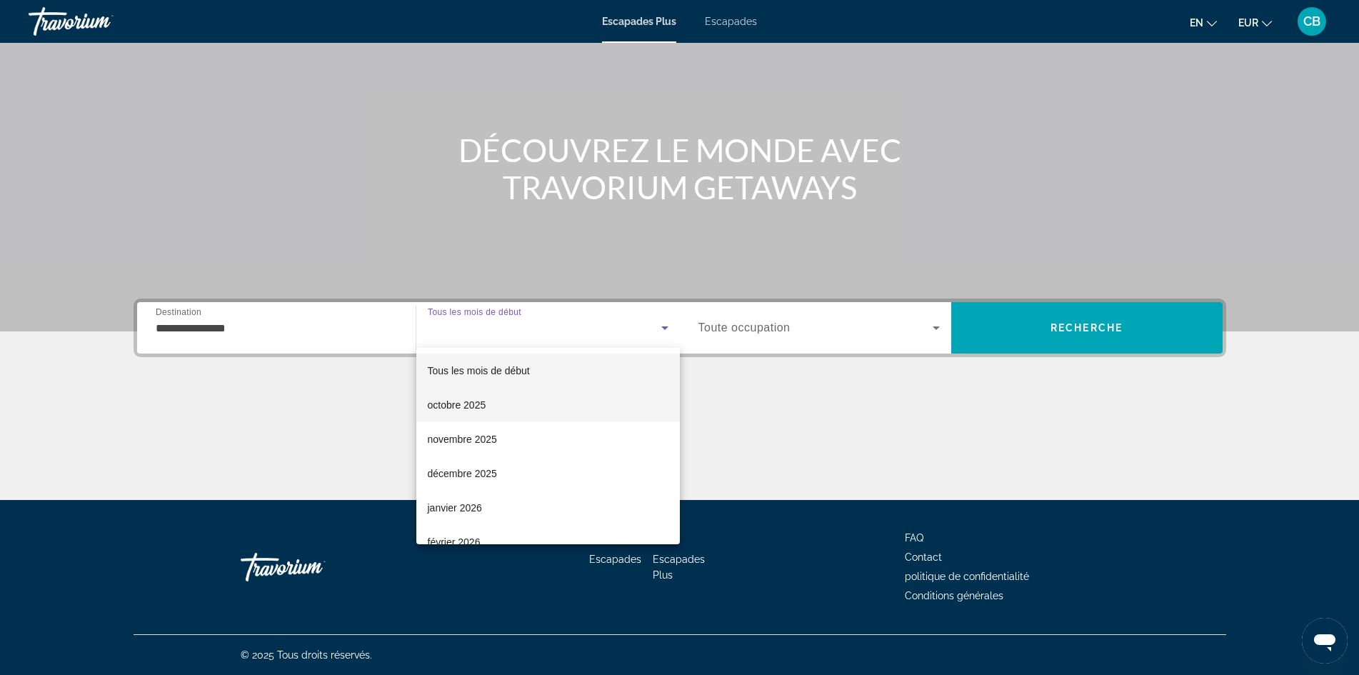
click at [470, 408] on font "octobre 2025" at bounding box center [457, 404] width 59 height 11
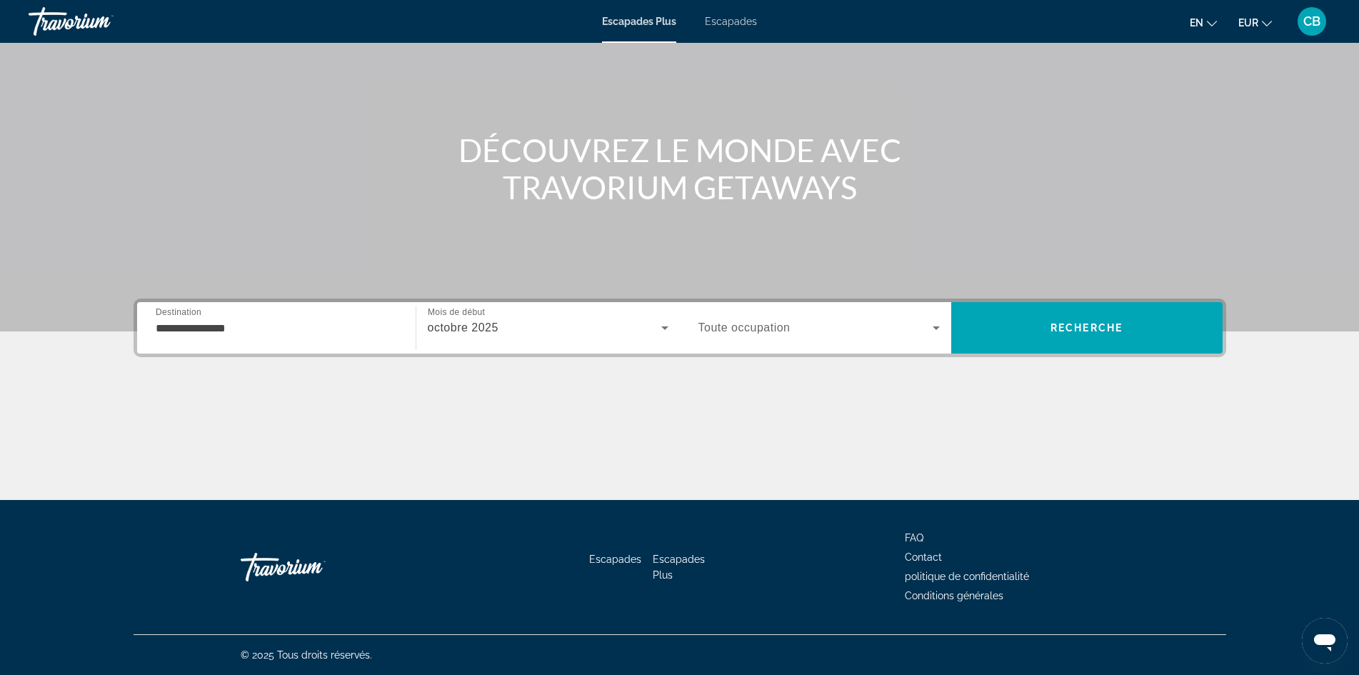
click at [779, 330] on font "Toute occupation" at bounding box center [745, 327] width 92 height 12
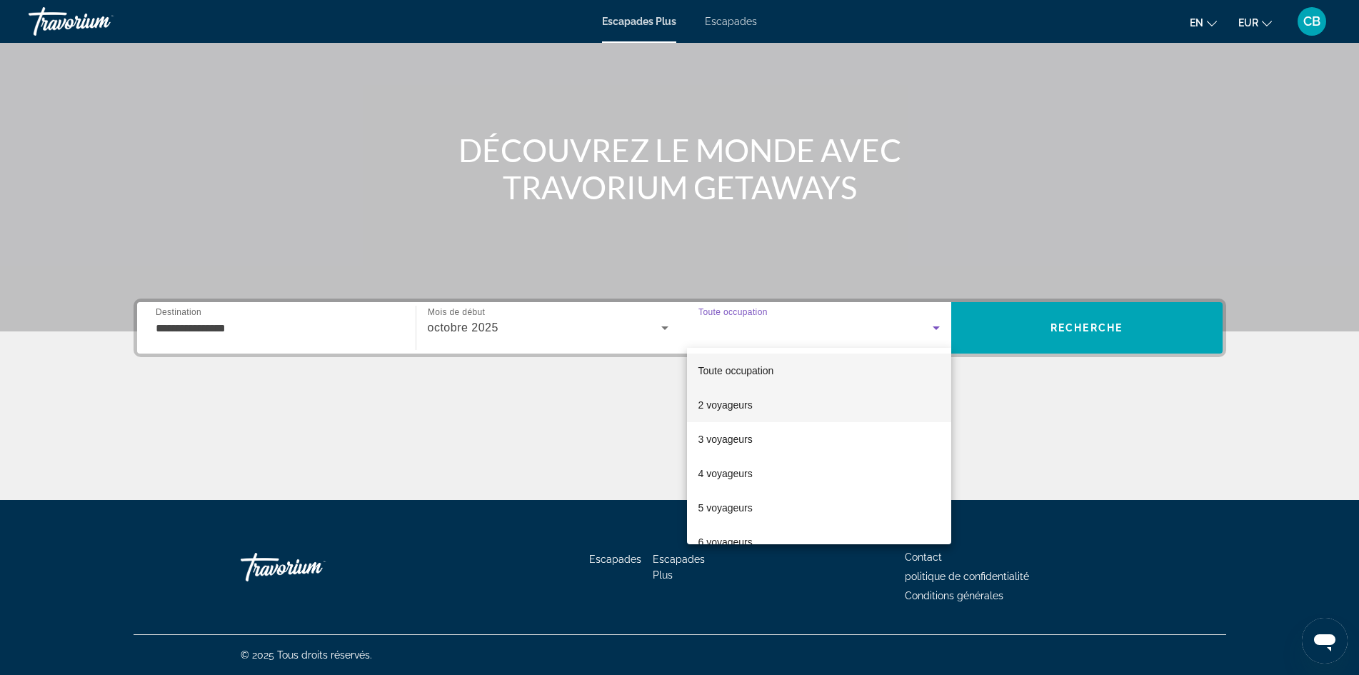
click at [726, 405] on font "2 voyageurs" at bounding box center [726, 404] width 54 height 11
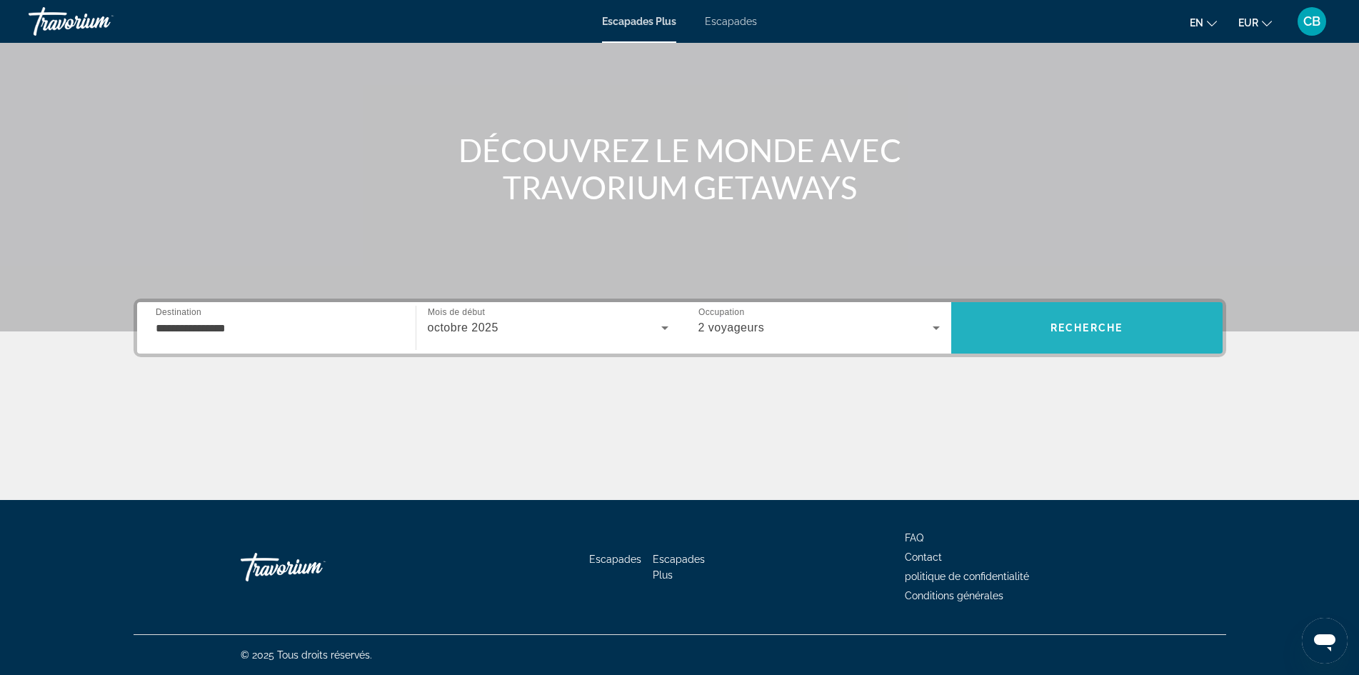
click at [1075, 326] on font "Recherche" at bounding box center [1087, 327] width 72 height 11
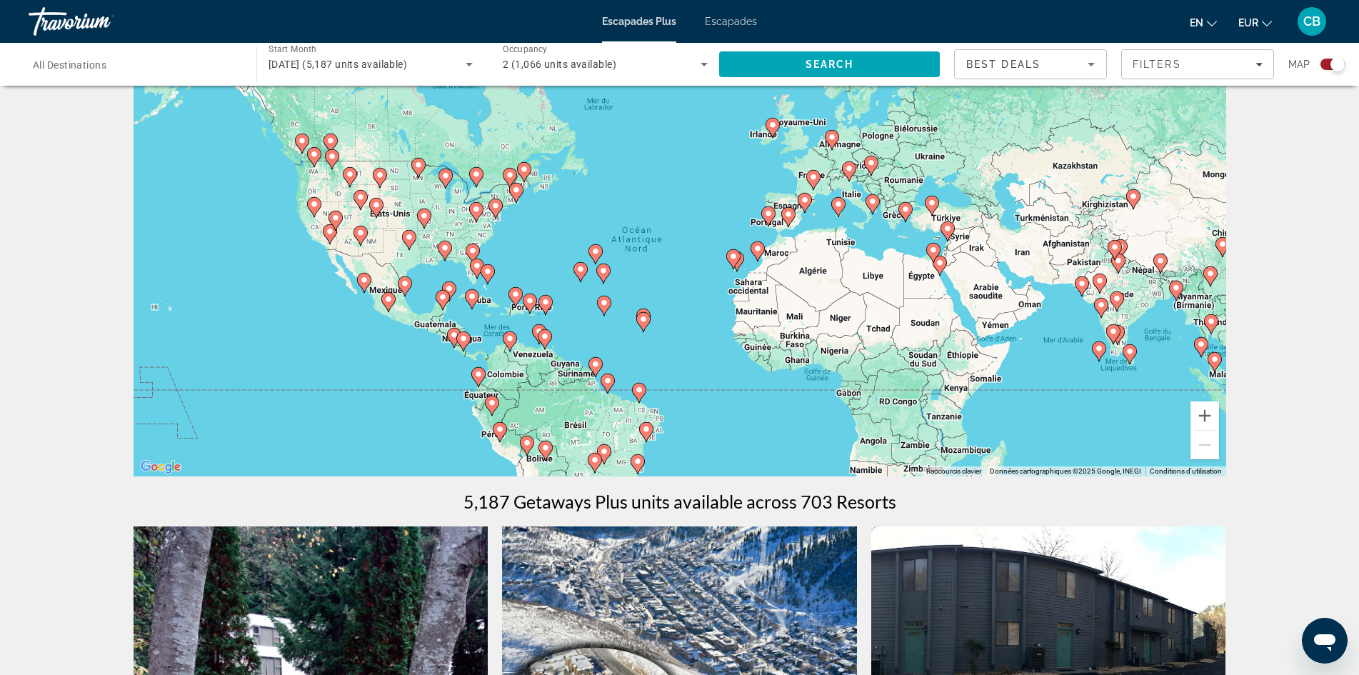
scroll to position [71, 0]
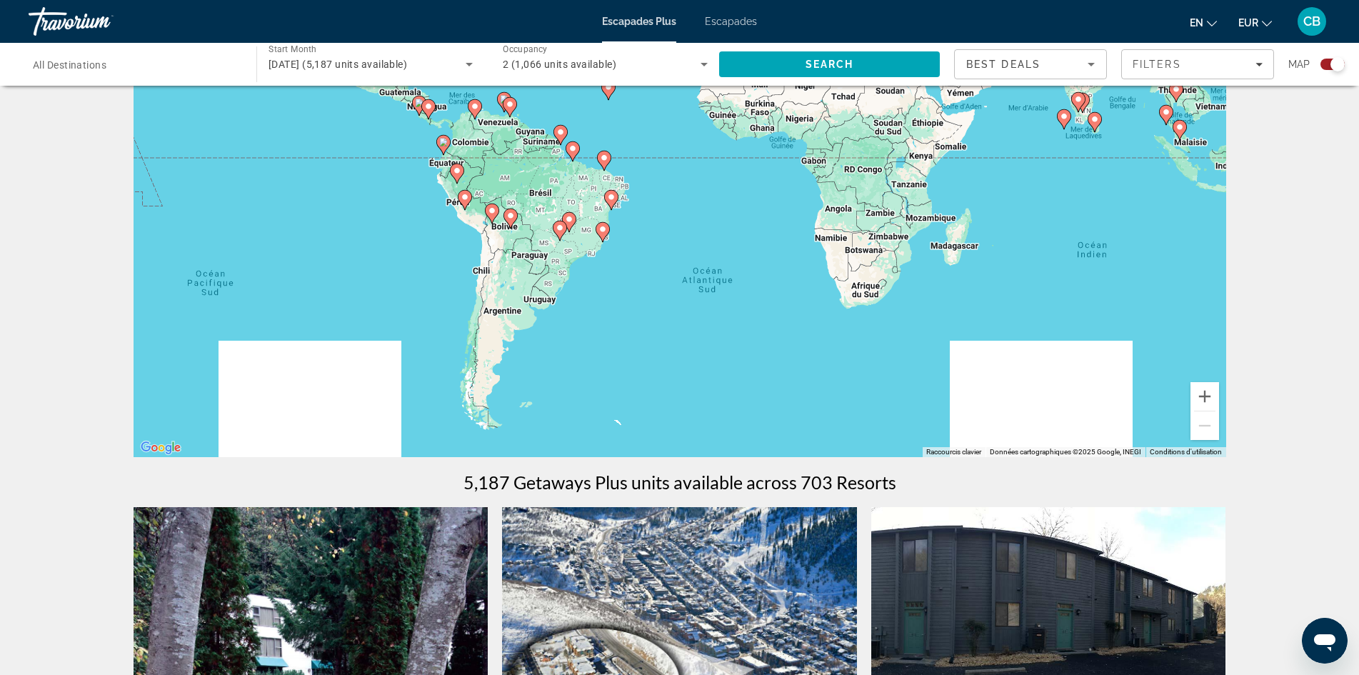
drag, startPoint x: 729, startPoint y: 396, endPoint x: 694, endPoint y: 181, distance: 217.1
click at [694, 181] on div "Pour activer le glissement avec le clavier, appuyez sur Alt+Entrée. Une fois ce…" at bounding box center [680, 243] width 1093 height 429
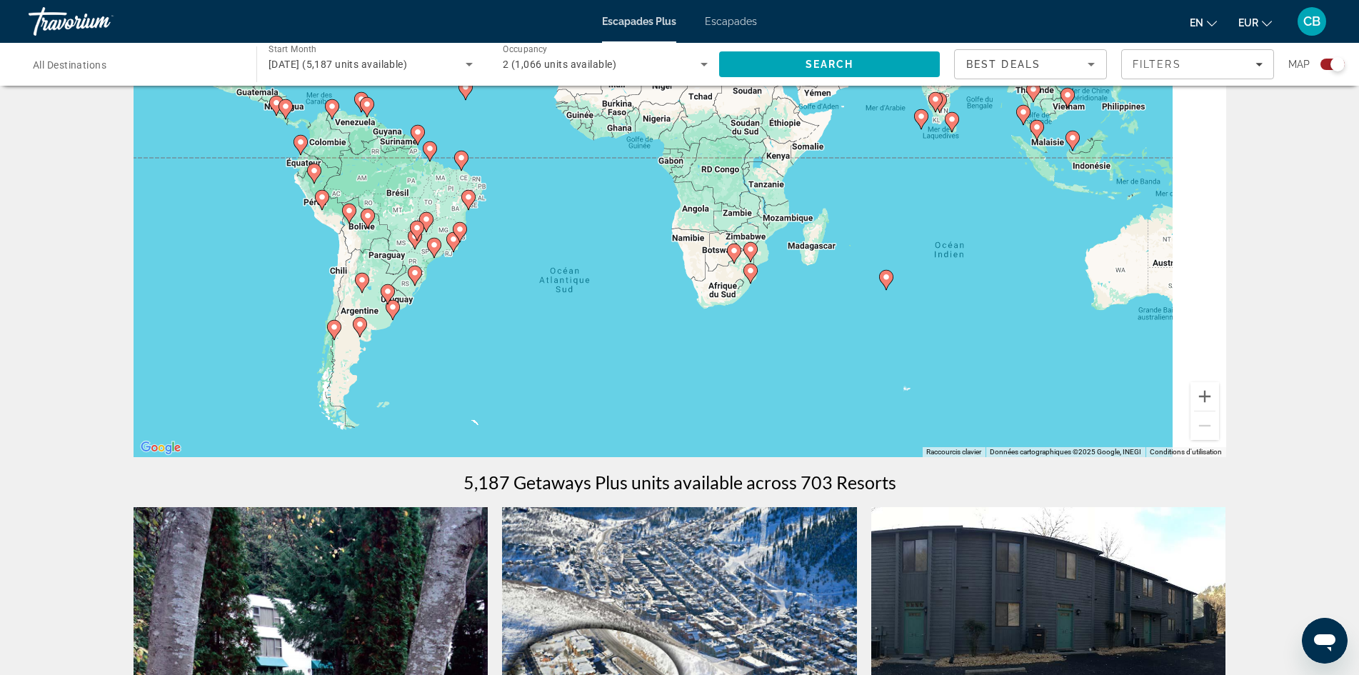
drag, startPoint x: 963, startPoint y: 321, endPoint x: 768, endPoint y: 321, distance: 195.0
click at [768, 321] on div "Pour activer le glissement avec le clavier, appuyez sur Alt+Entrée. Une fois ce…" at bounding box center [680, 243] width 1093 height 429
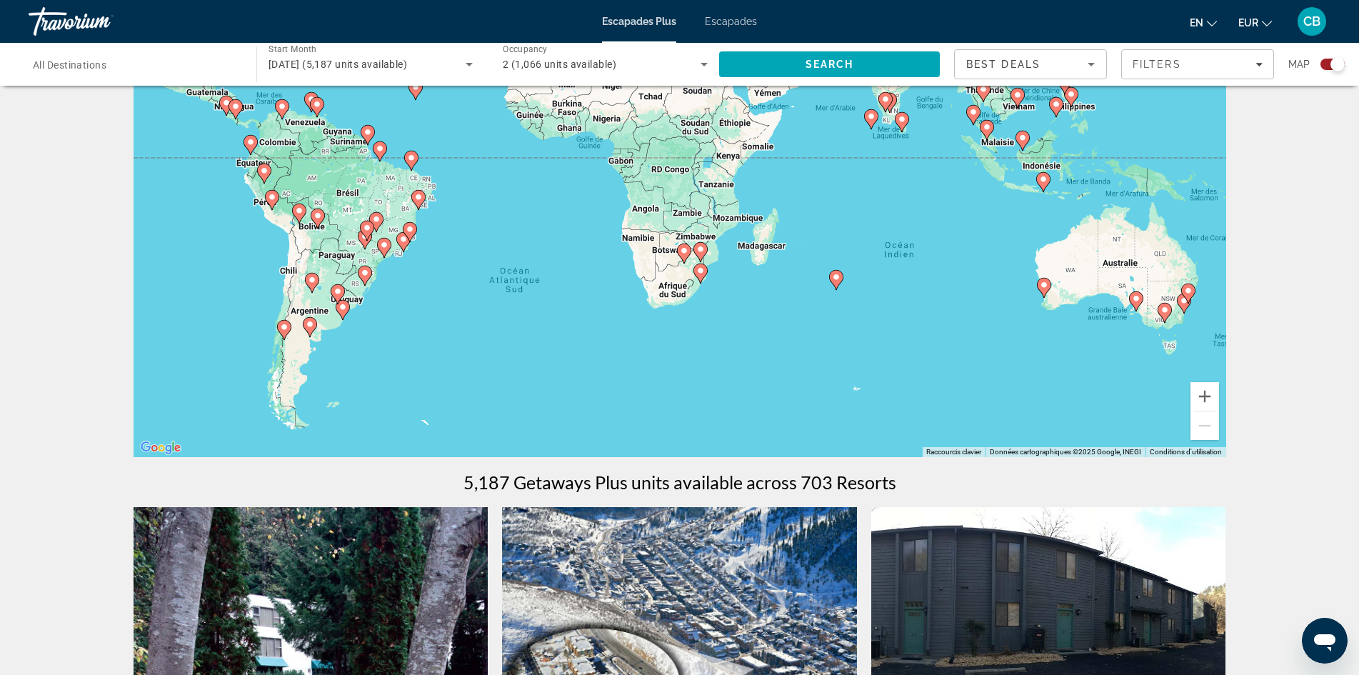
click at [838, 282] on icon "Contenu principal" at bounding box center [835, 280] width 13 height 19
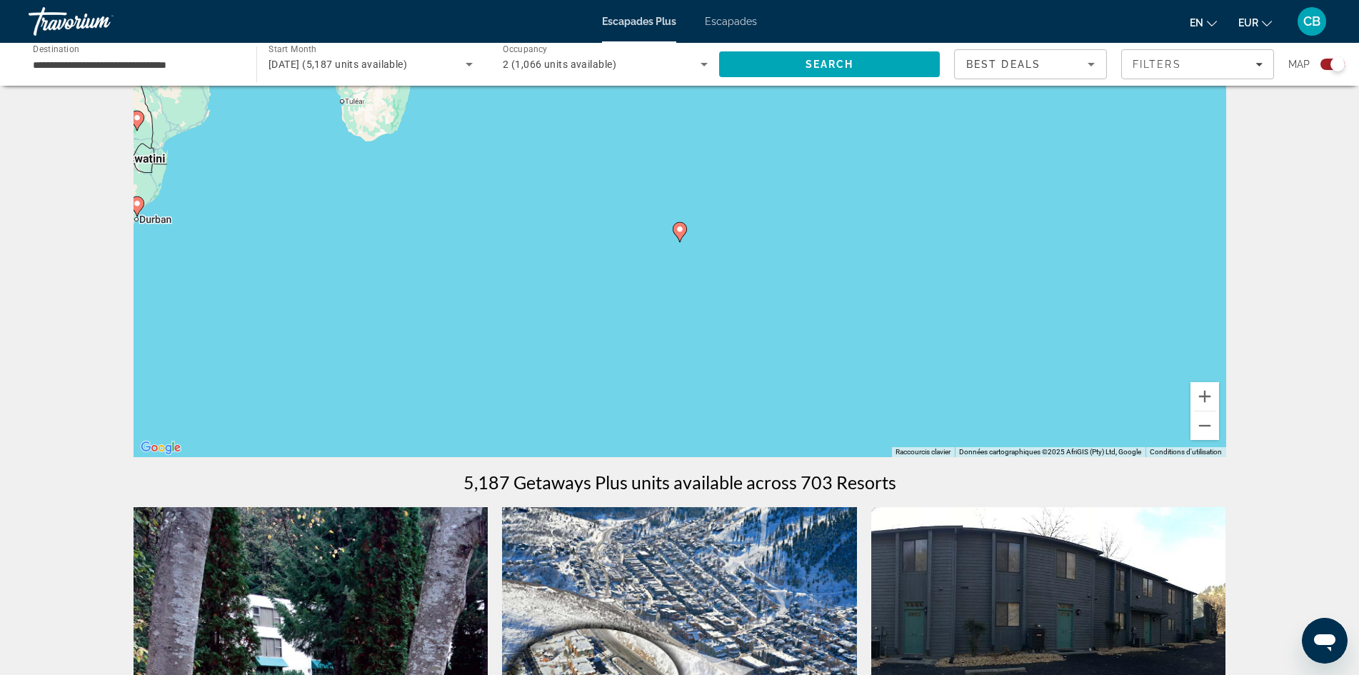
click at [678, 229] on image "Contenu principal" at bounding box center [680, 229] width 9 height 9
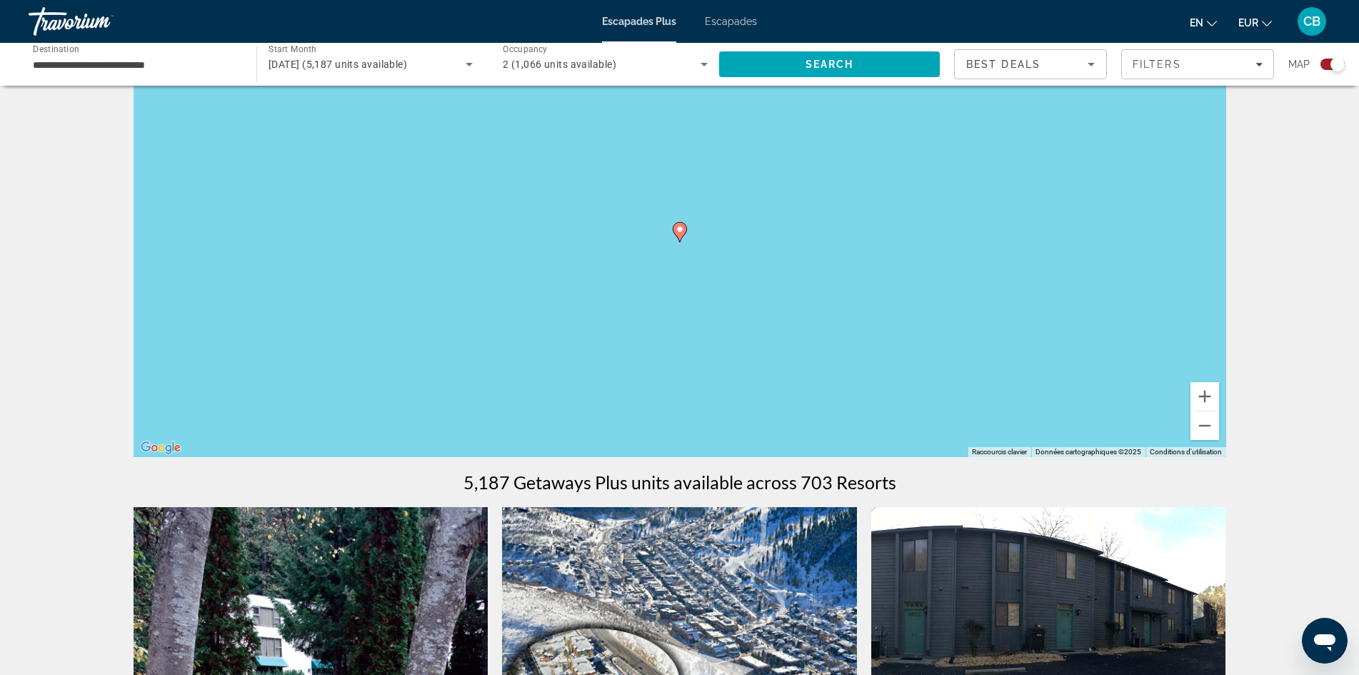
click at [677, 231] on image "Contenu principal" at bounding box center [680, 229] width 9 height 9
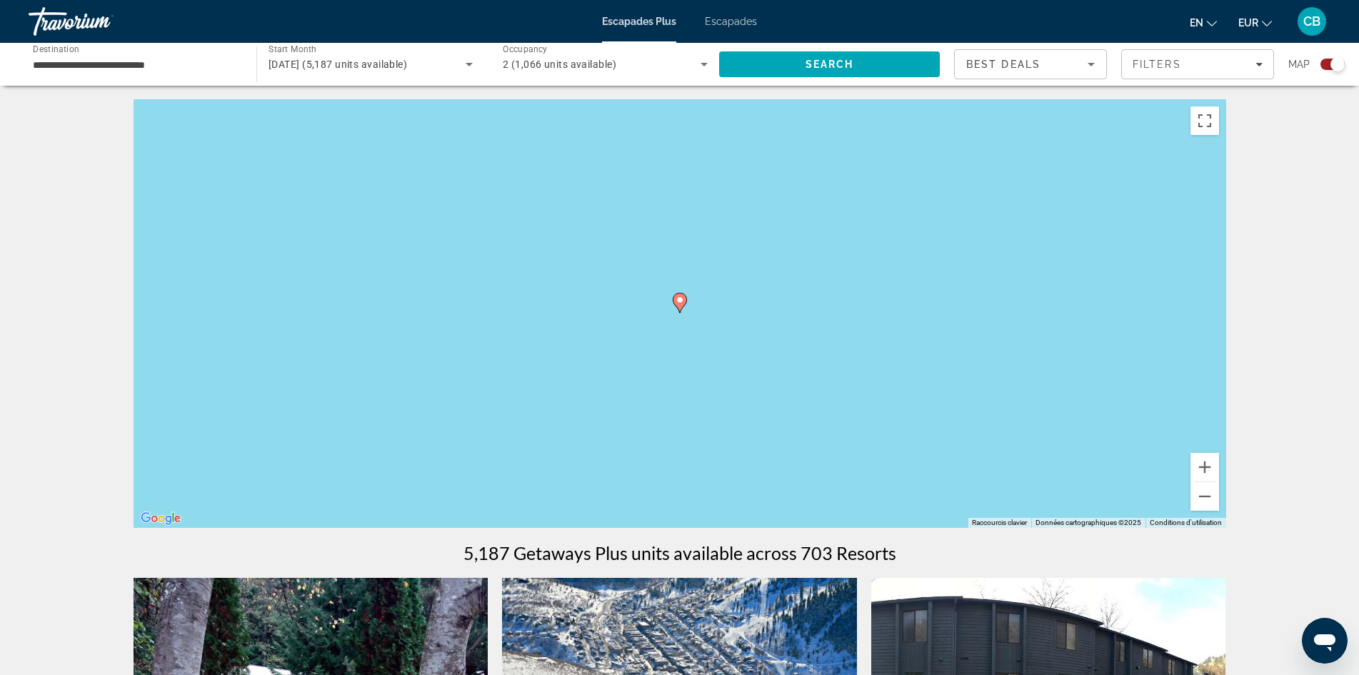
scroll to position [0, 0]
click at [1201, 474] on button "Zoom avant" at bounding box center [1205, 468] width 29 height 29
click at [1203, 461] on button "Zoom avant" at bounding box center [1205, 468] width 29 height 29
click at [1214, 501] on button "Zoom arrière" at bounding box center [1205, 497] width 29 height 29
click at [1208, 497] on button "Zoom arrière" at bounding box center [1205, 497] width 29 height 29
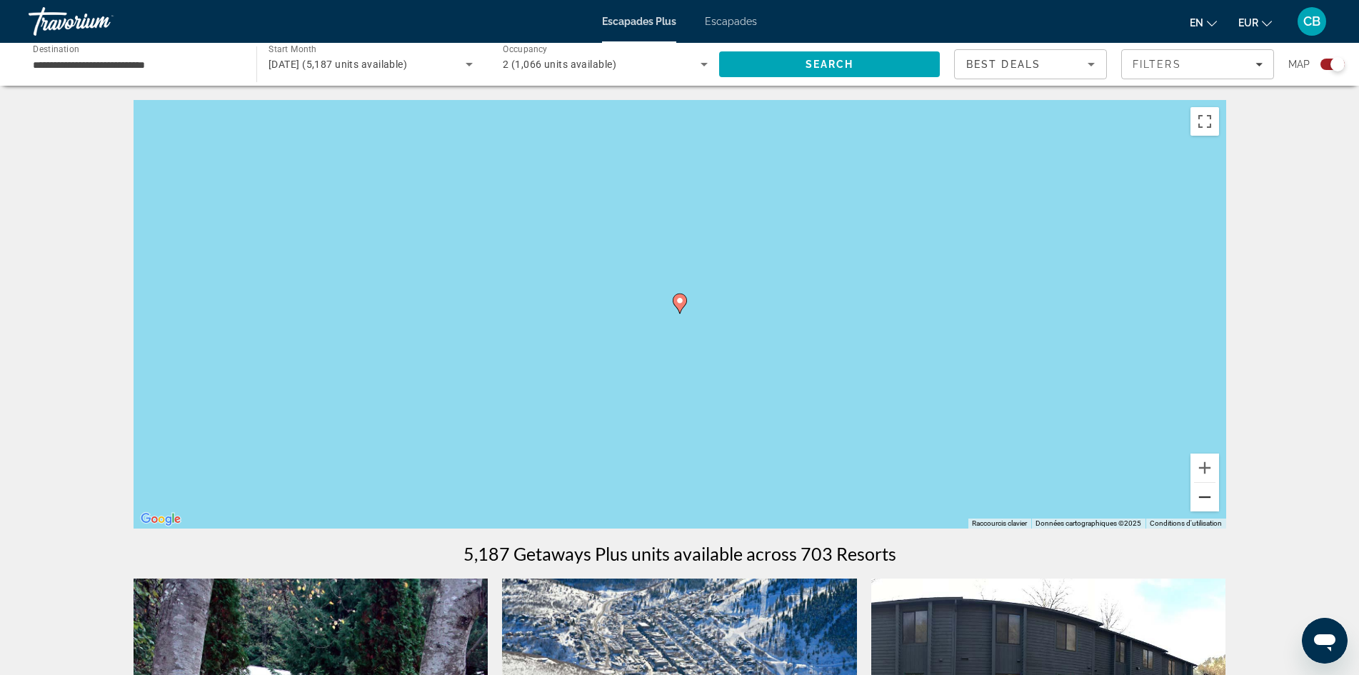
click at [1208, 497] on button "Zoom arrière" at bounding box center [1205, 497] width 29 height 29
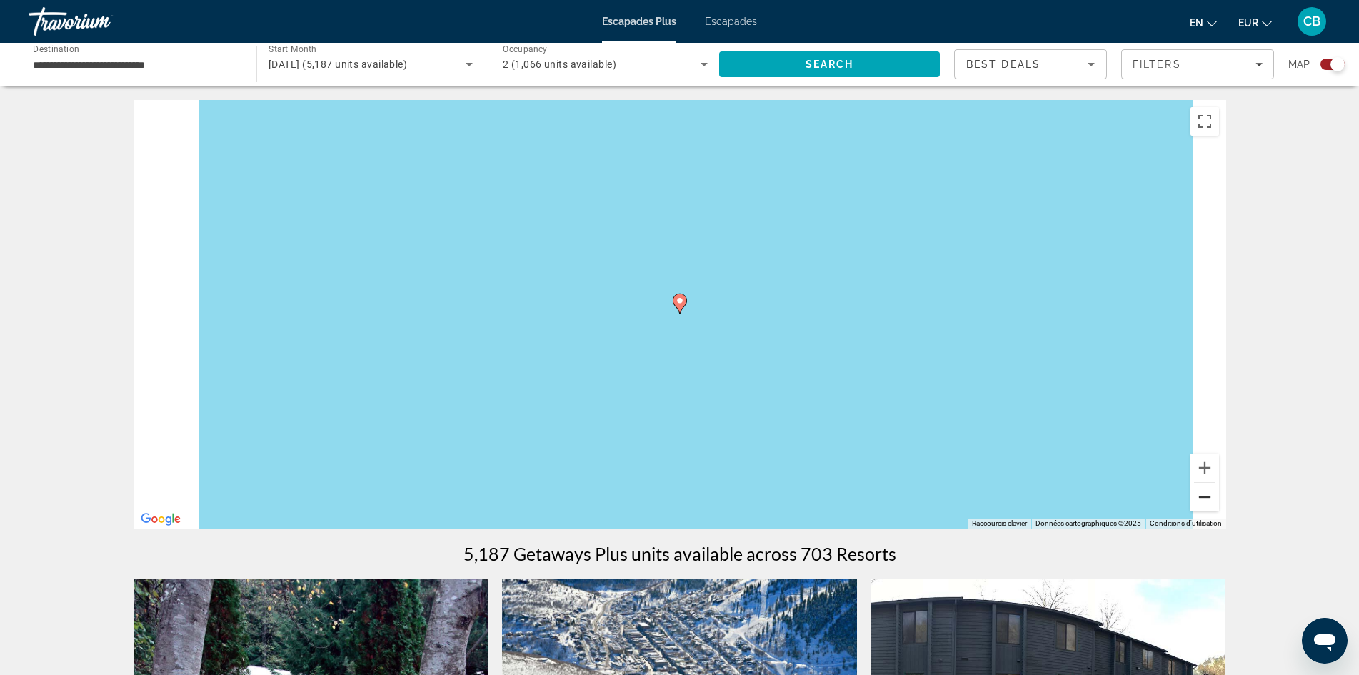
click at [1208, 497] on button "Zoom arrière" at bounding box center [1205, 497] width 29 height 29
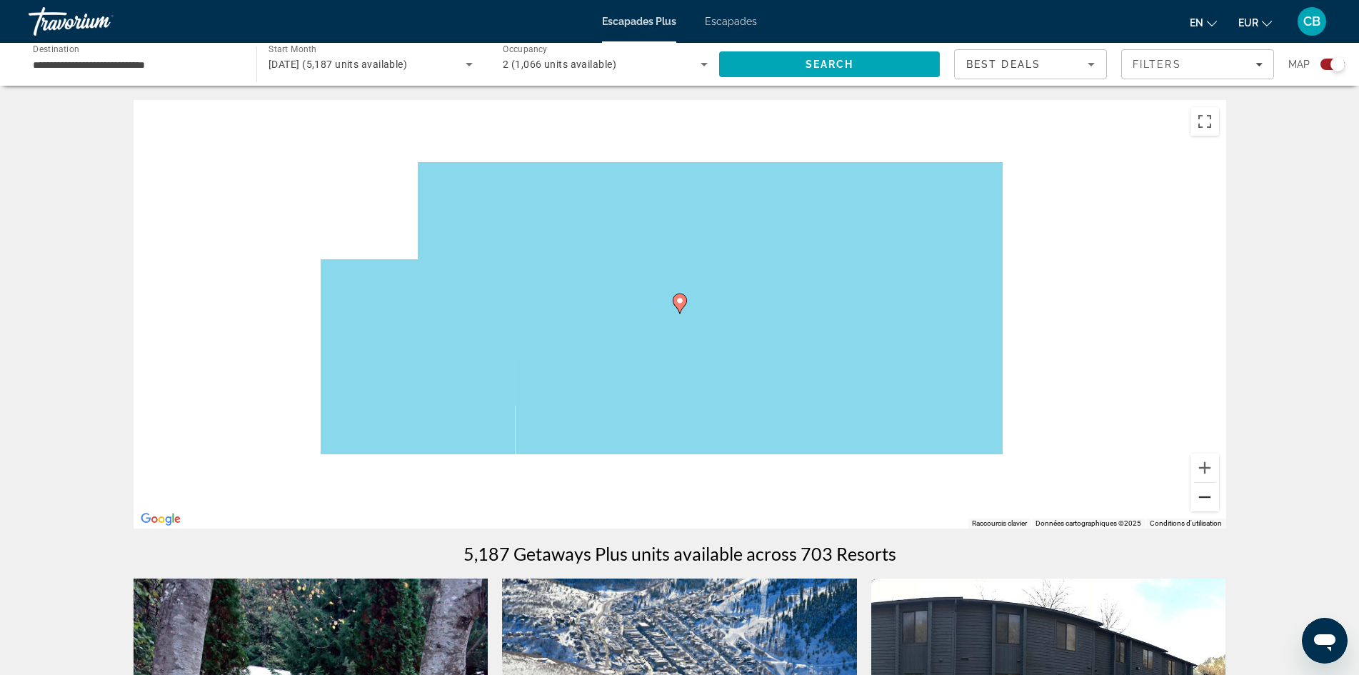
click at [1208, 497] on button "Zoom arrière" at bounding box center [1205, 497] width 29 height 29
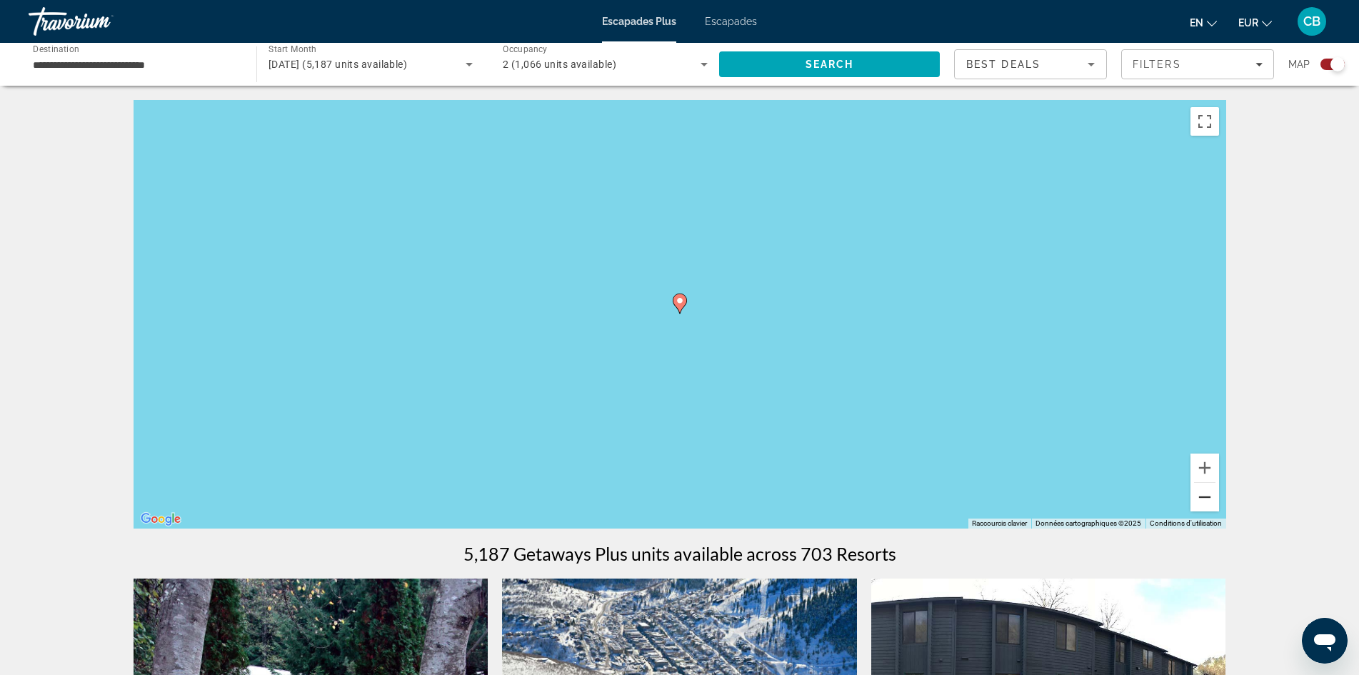
click at [1208, 497] on button "Zoom arrière" at bounding box center [1205, 497] width 29 height 29
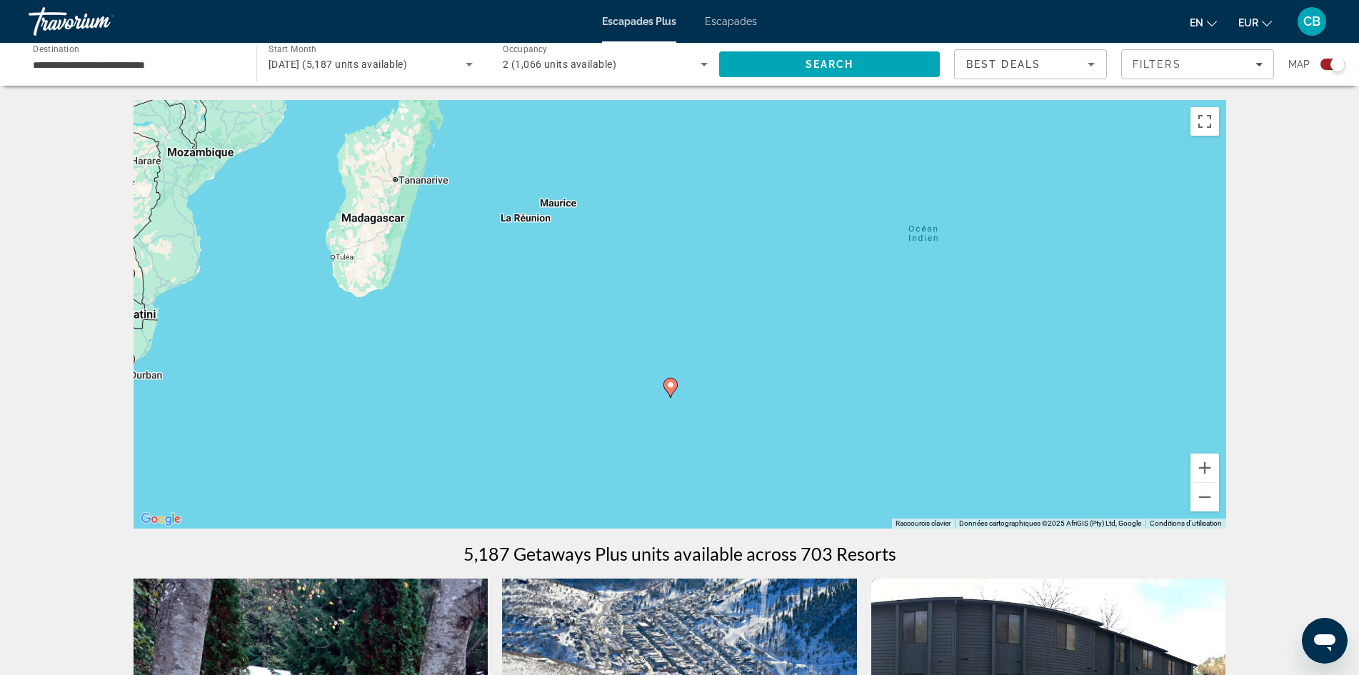
drag, startPoint x: 642, startPoint y: 222, endPoint x: 631, endPoint y: 315, distance: 93.6
click at [631, 315] on div "Pour activer le glissement avec le clavier, appuyez sur Alt+Entrée. Une fois ce…" at bounding box center [680, 314] width 1093 height 429
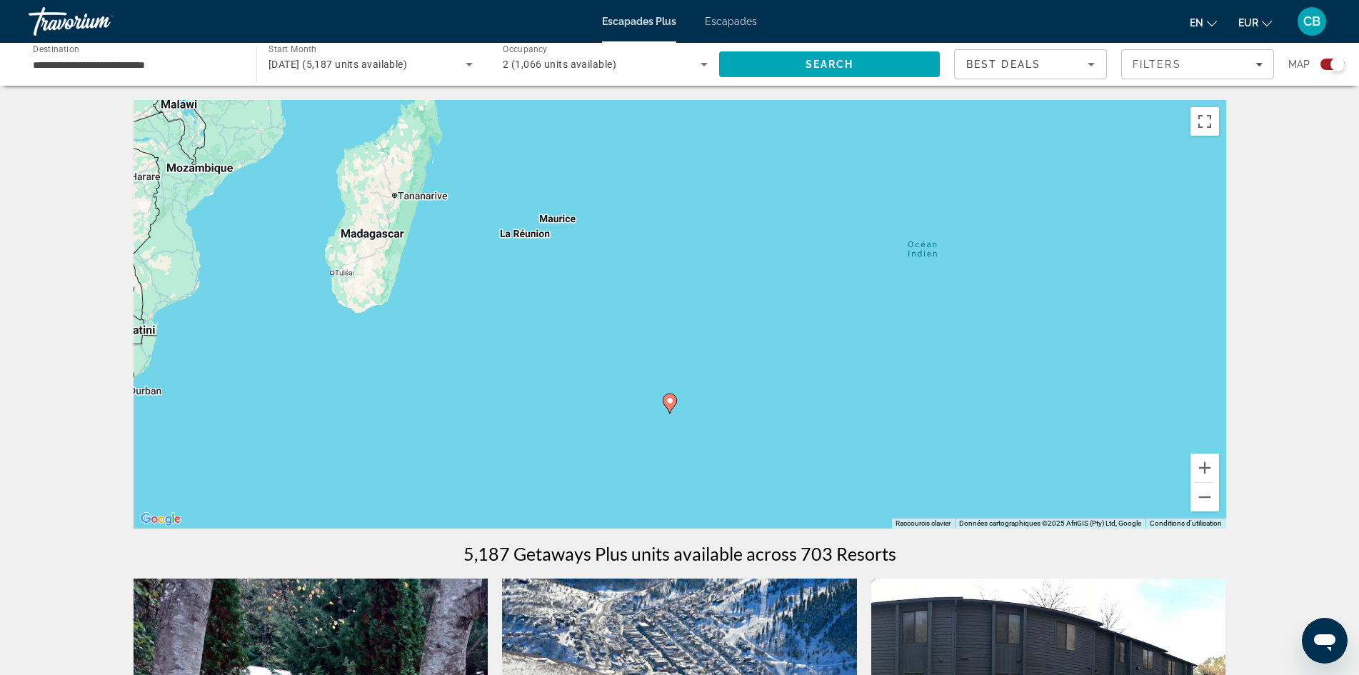
click at [562, 221] on div "Pour activer le glissement avec le clavier, appuyez sur Alt+Entrée. Une fois ce…" at bounding box center [680, 314] width 1093 height 429
click at [1205, 492] on button "Zoom arrière" at bounding box center [1205, 497] width 29 height 29
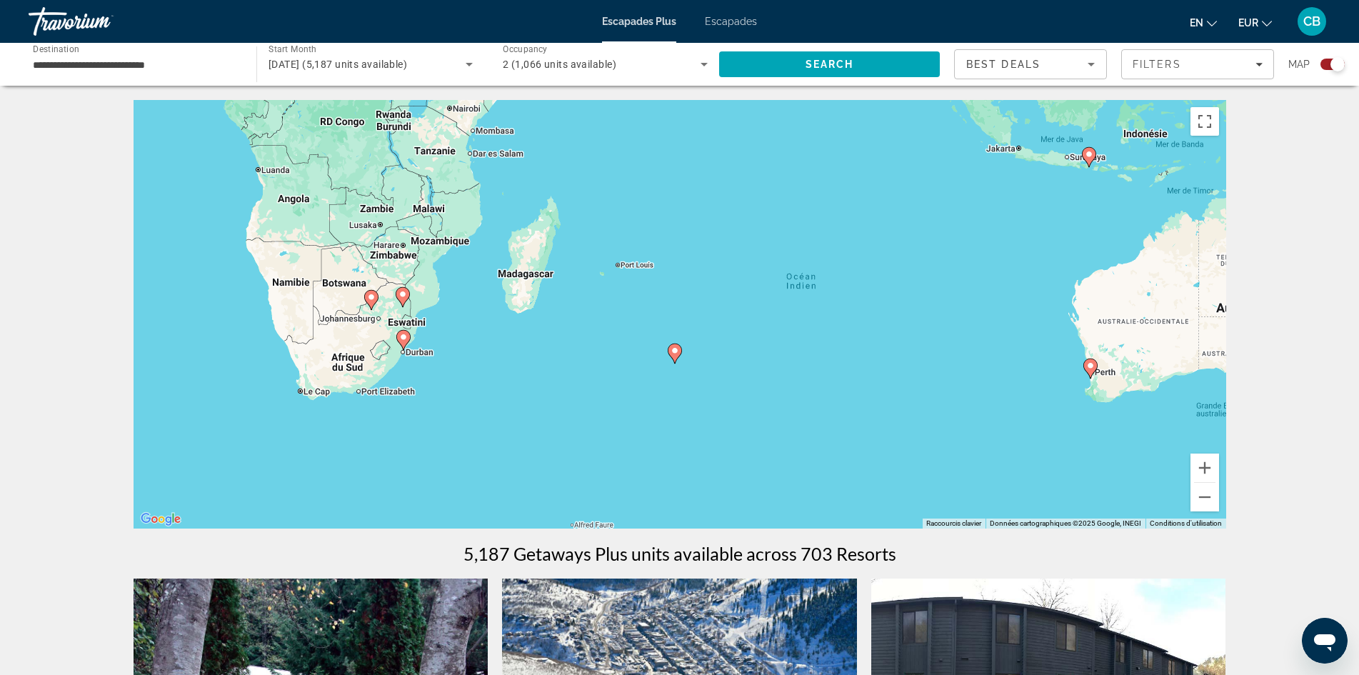
click at [404, 340] on image "Contenu principal" at bounding box center [403, 337] width 9 height 9
type input "**********"
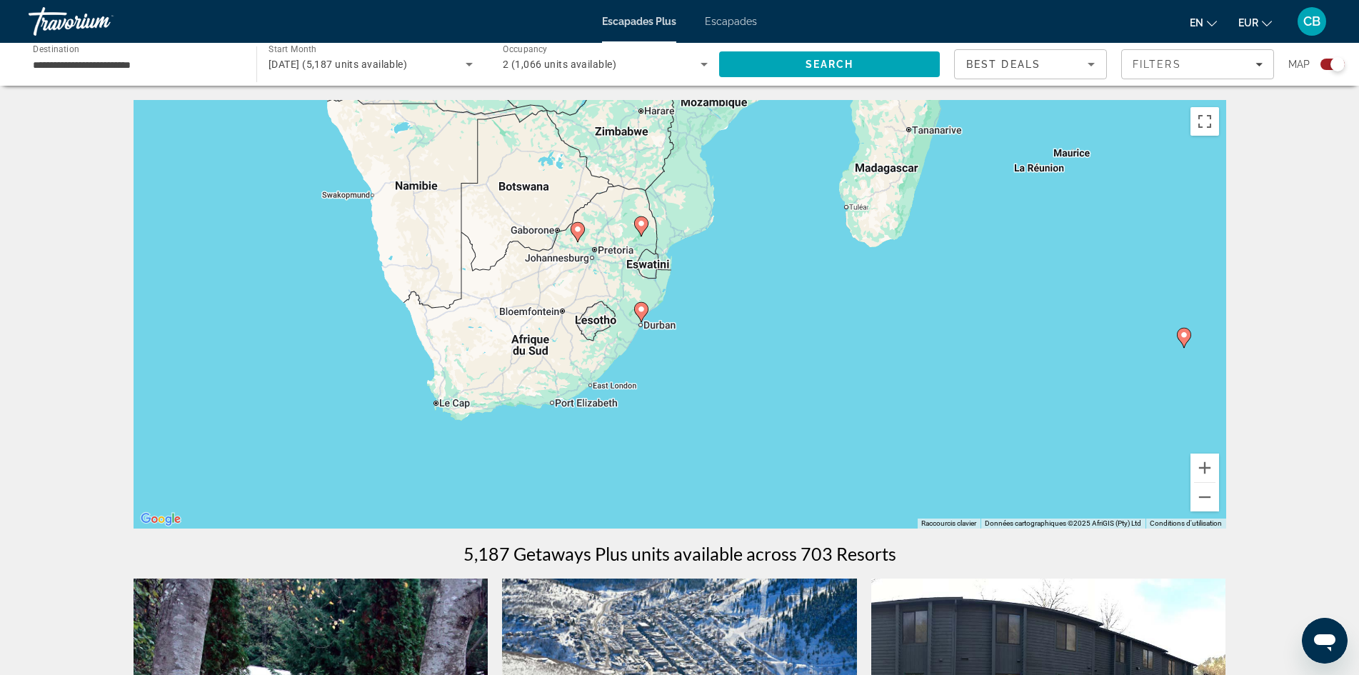
drag, startPoint x: 976, startPoint y: 391, endPoint x: 602, endPoint y: 411, distance: 374.8
click at [603, 416] on div "Pour activer le glissement avec le clavier, appuyez sur Alt+Entrée. Une fois ce…" at bounding box center [680, 314] width 1093 height 429
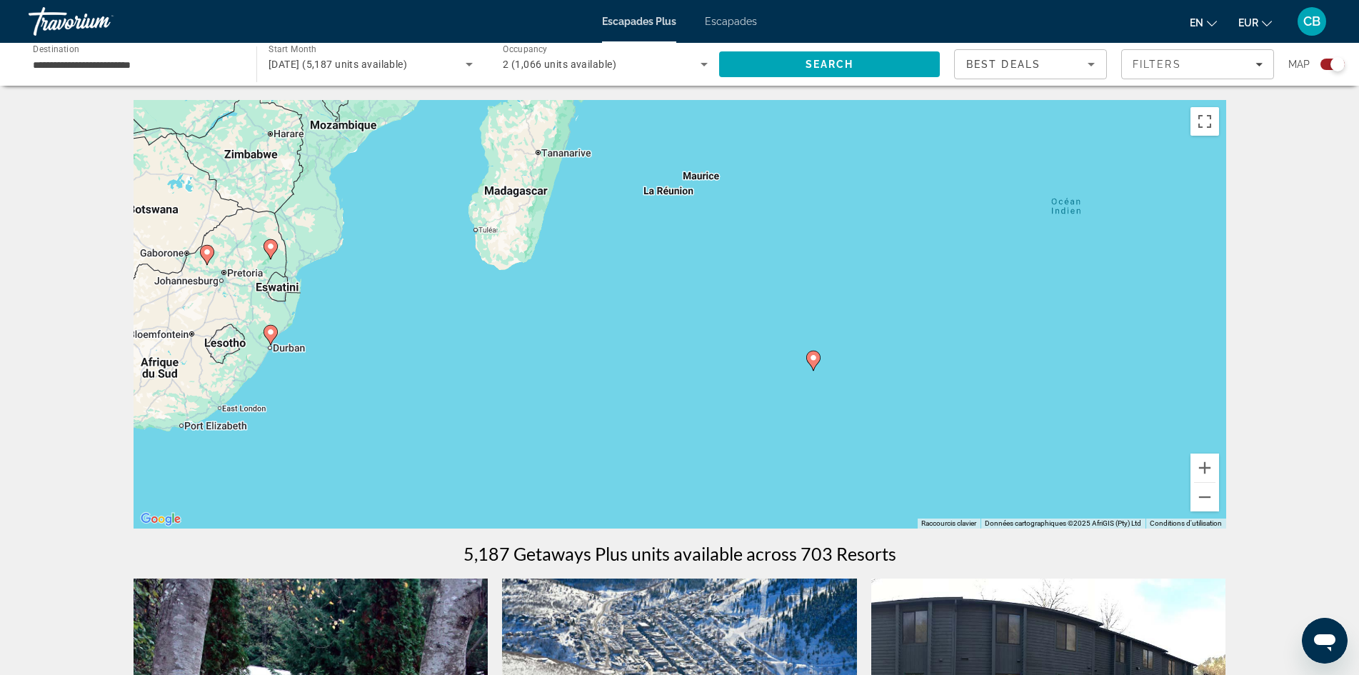
click at [690, 181] on div "Pour activer le glissement avec le clavier, appuyez sur Alt+Entrée. Une fois ce…" at bounding box center [680, 314] width 1093 height 429
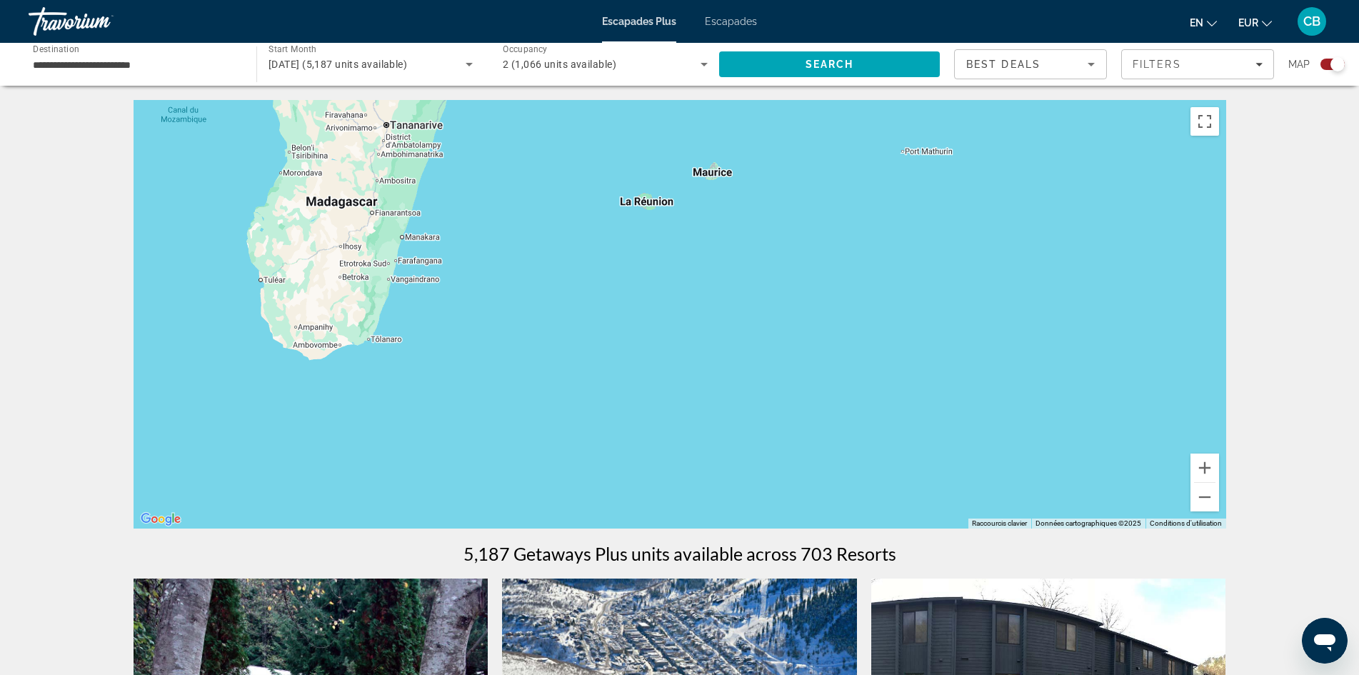
click at [700, 179] on div "Pour activer le glissement avec le clavier, appuyez sur Alt+Entrée. Une fois ce…" at bounding box center [680, 314] width 1093 height 429
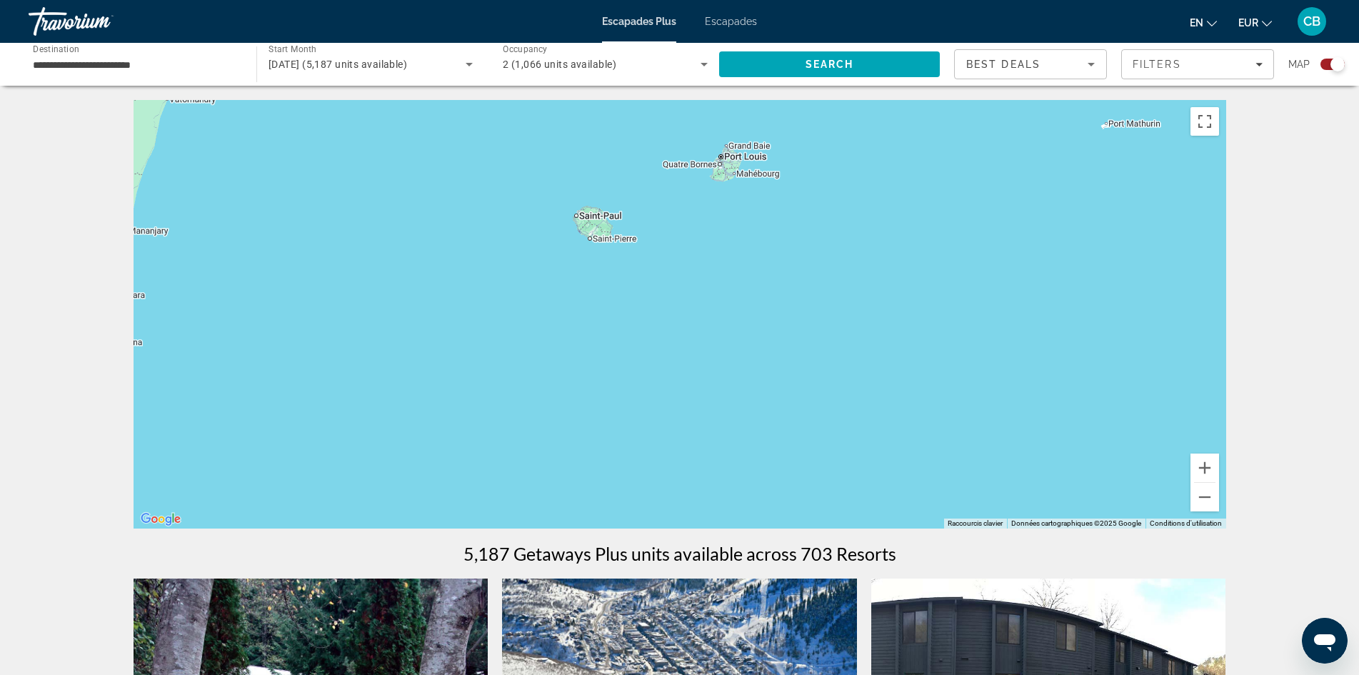
click at [722, 175] on div "Contenu principal" at bounding box center [680, 314] width 1093 height 429
click at [726, 171] on div "Contenu principal" at bounding box center [680, 314] width 1093 height 429
click at [731, 164] on div "Contenu principal" at bounding box center [680, 314] width 1093 height 429
click at [731, 151] on div "Contenu principal" at bounding box center [680, 314] width 1093 height 429
click at [747, 151] on div "Contenu principal" at bounding box center [680, 314] width 1093 height 429
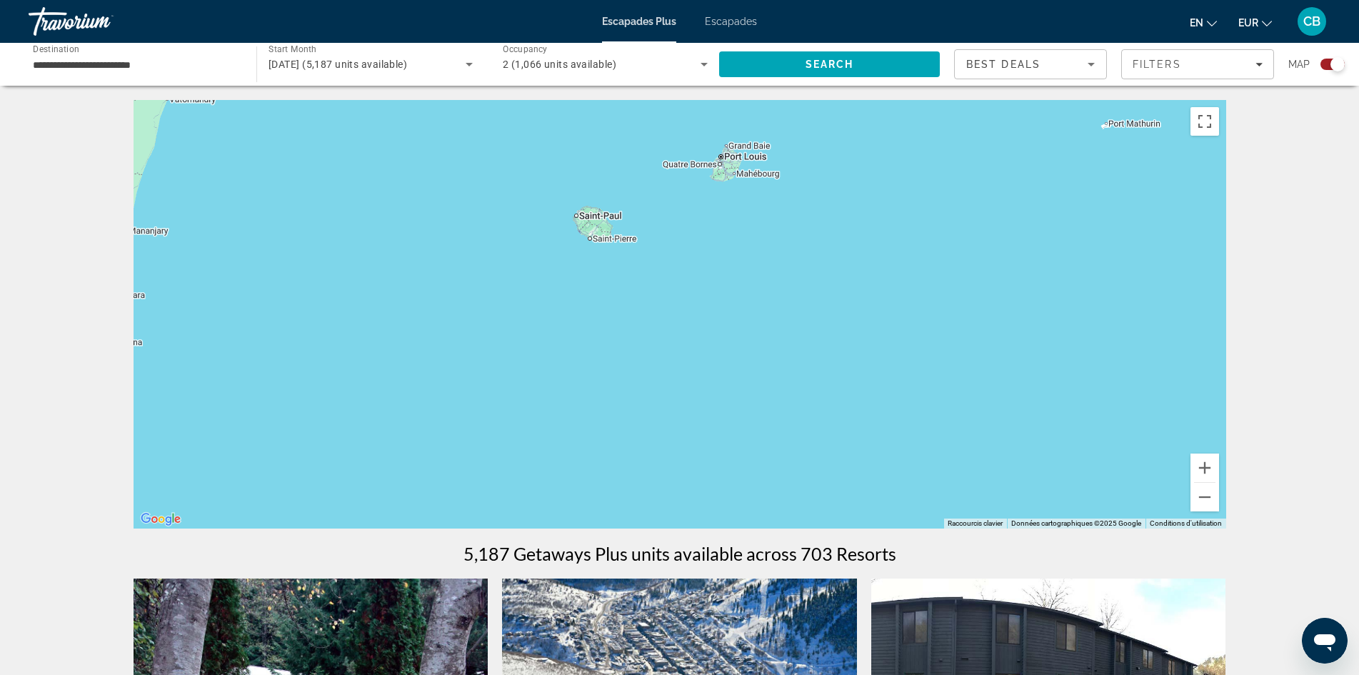
click at [747, 151] on div "Contenu principal" at bounding box center [680, 314] width 1093 height 429
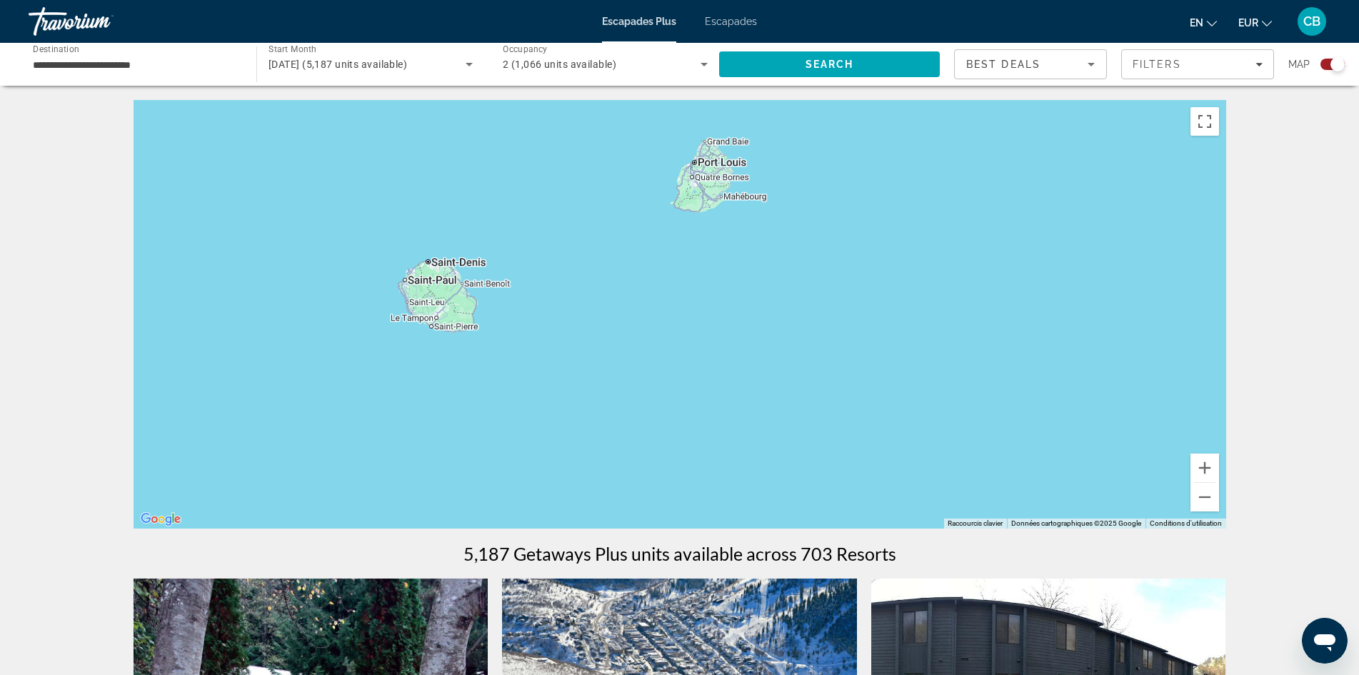
click at [734, 149] on div "Contenu principal" at bounding box center [680, 314] width 1093 height 429
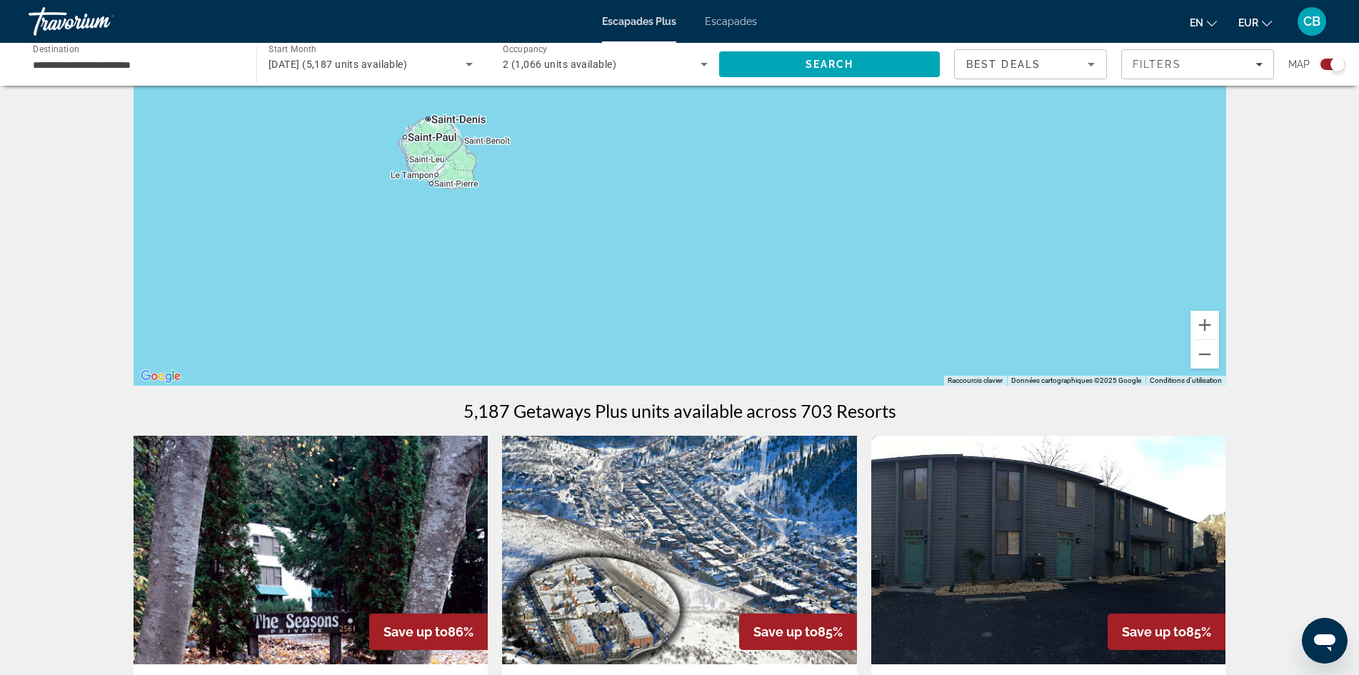
scroll to position [71, 0]
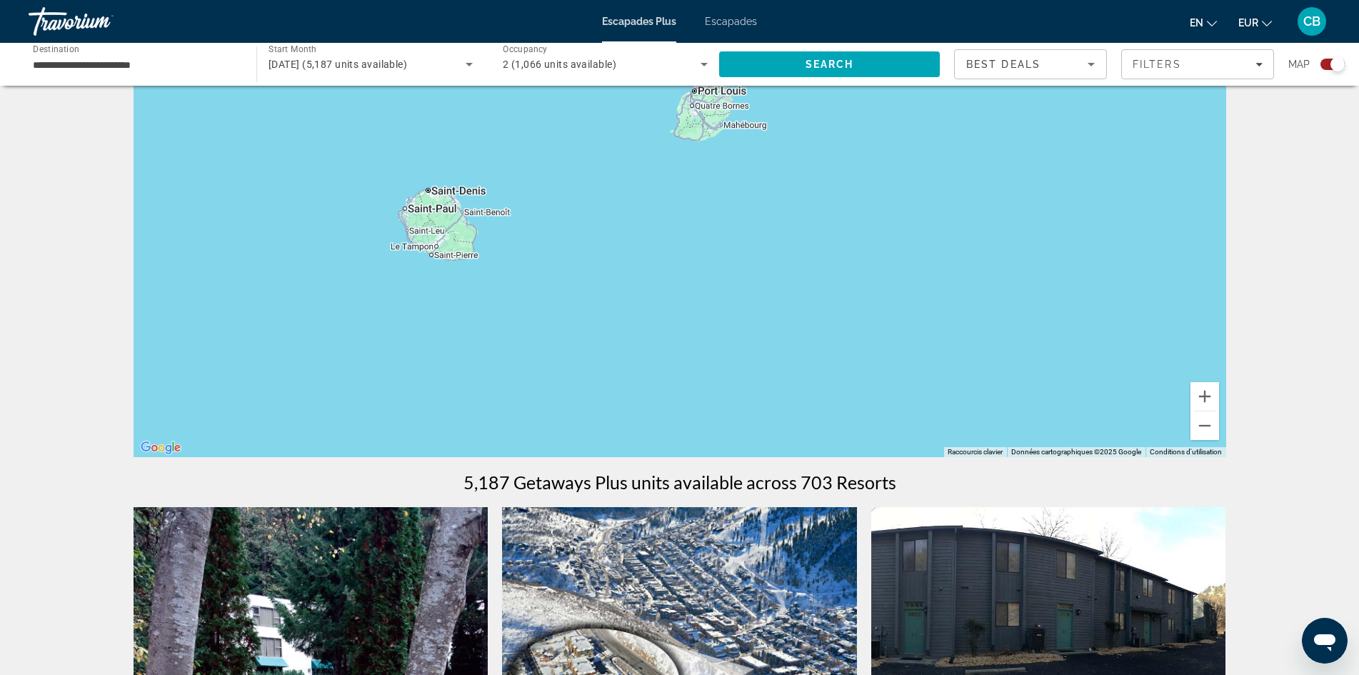
click at [710, 19] on font "Escapades" at bounding box center [731, 21] width 52 height 11
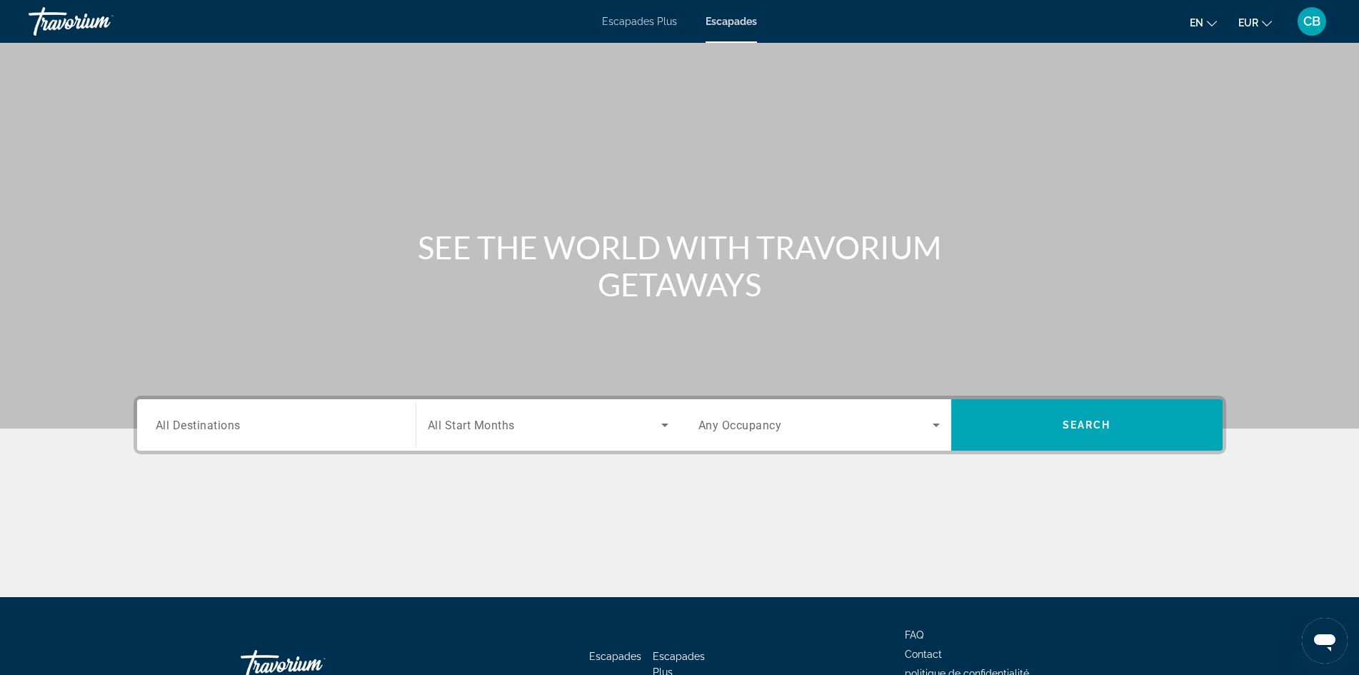
click at [1212, 24] on icon "Changer de langue" at bounding box center [1212, 24] width 10 height 10
click at [1186, 89] on font "Français" at bounding box center [1176, 94] width 39 height 11
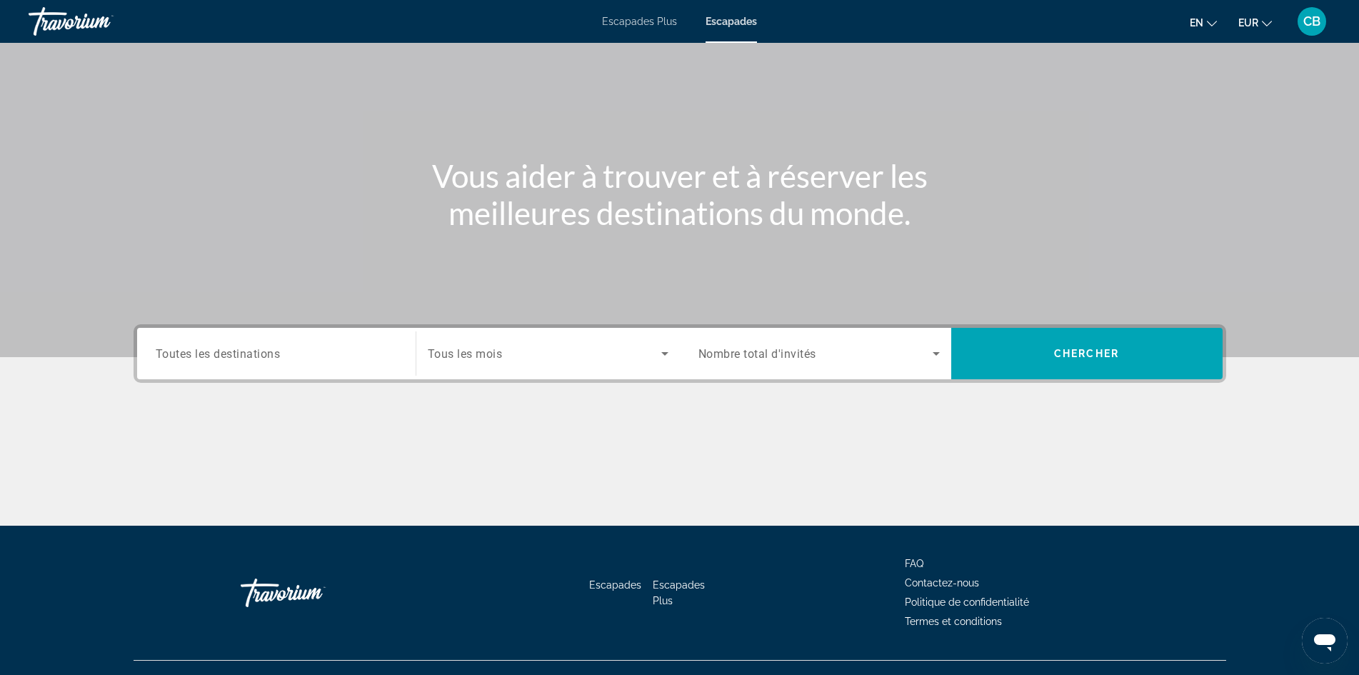
click at [336, 352] on input "Destination Toutes les destinations" at bounding box center [276, 354] width 241 height 17
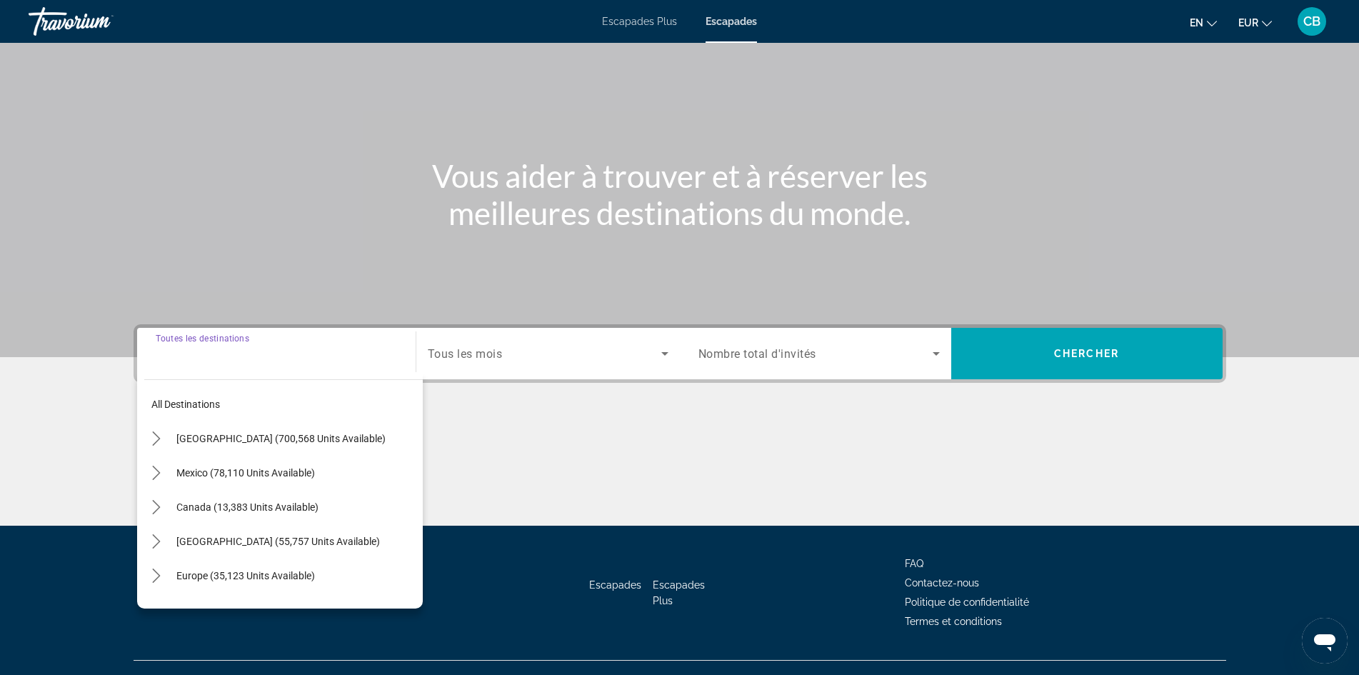
scroll to position [97, 0]
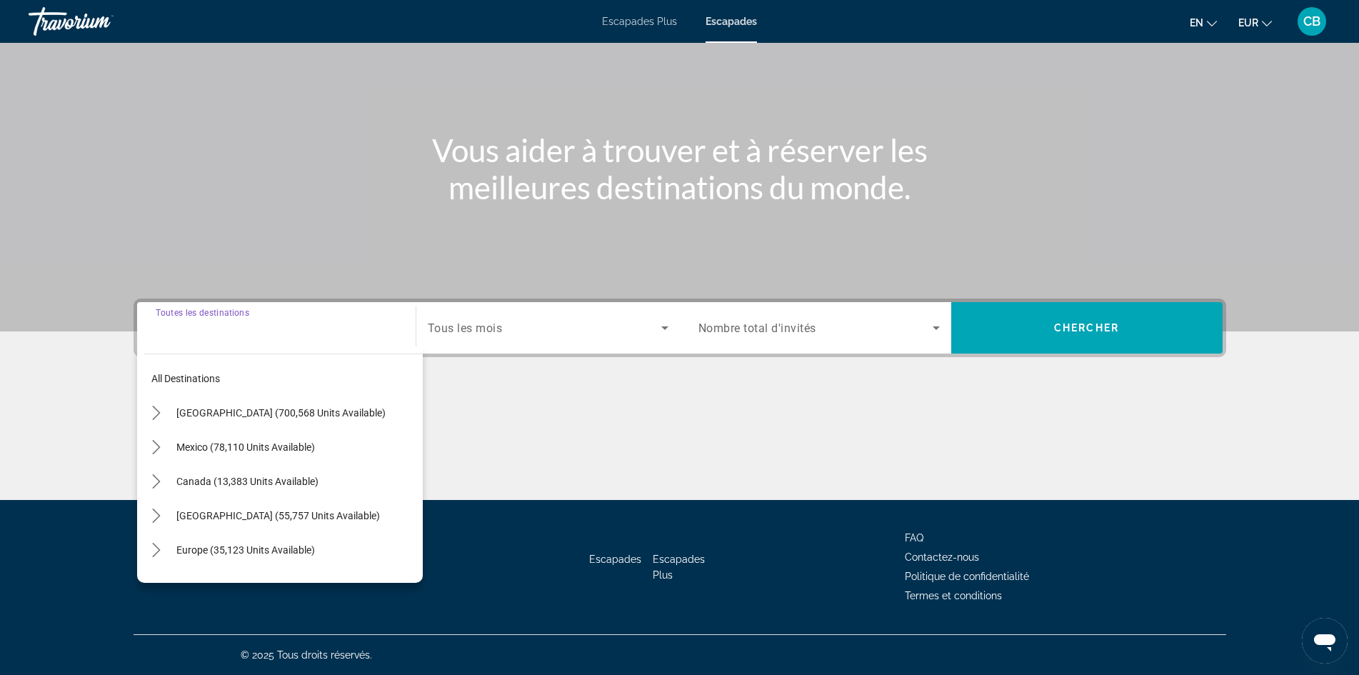
click at [523, 326] on span "Search widget" at bounding box center [545, 327] width 234 height 17
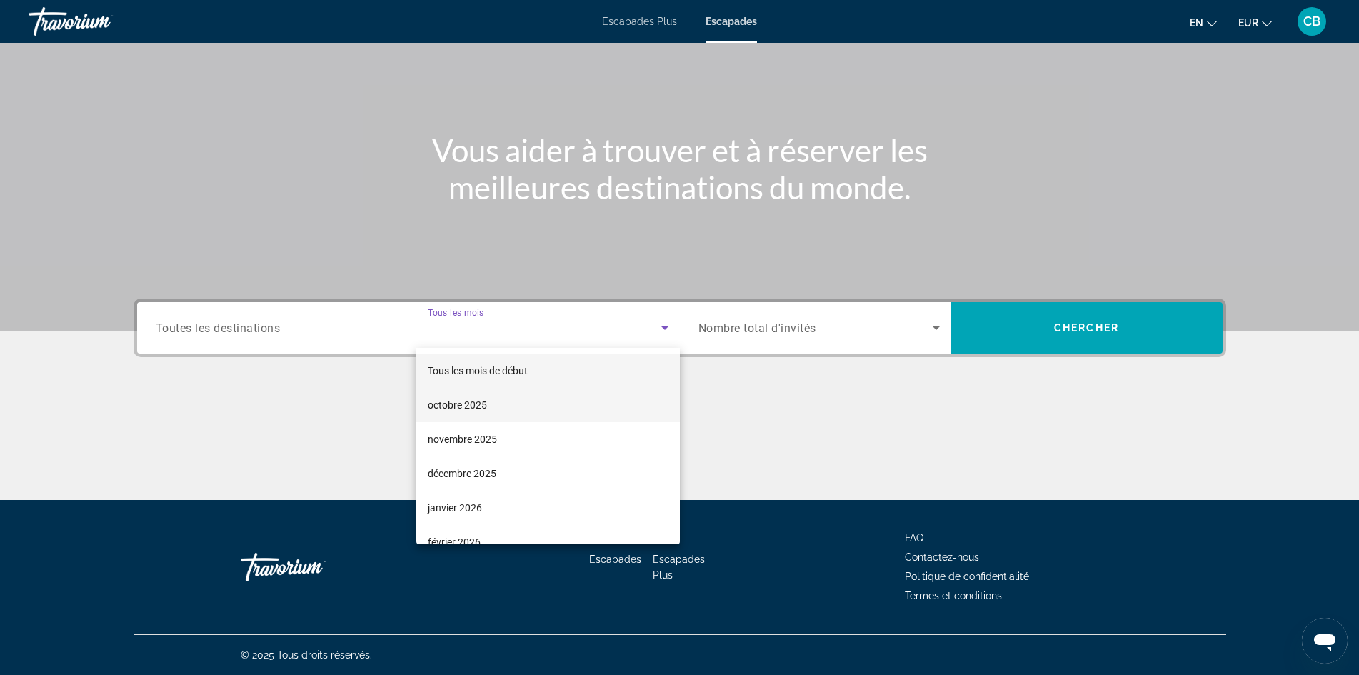
click at [475, 406] on font "octobre 2025" at bounding box center [457, 404] width 59 height 11
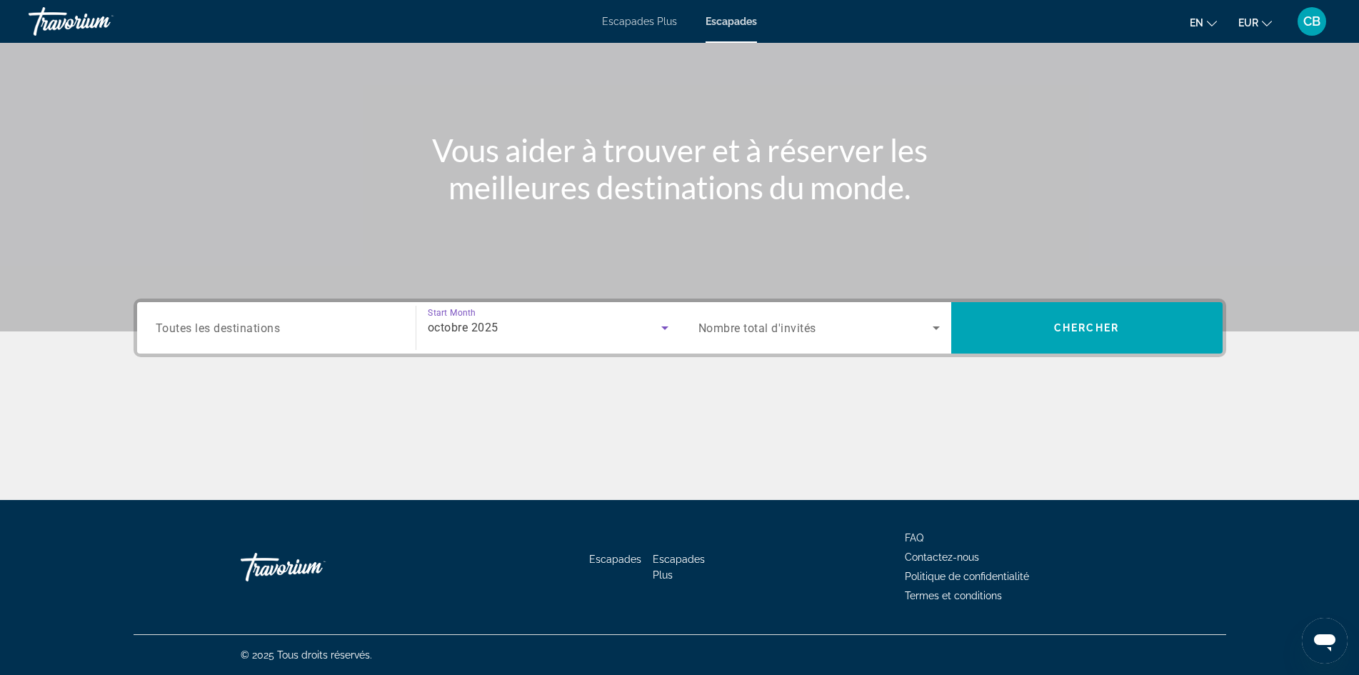
click at [934, 334] on icon "Search widget" at bounding box center [936, 327] width 17 height 17
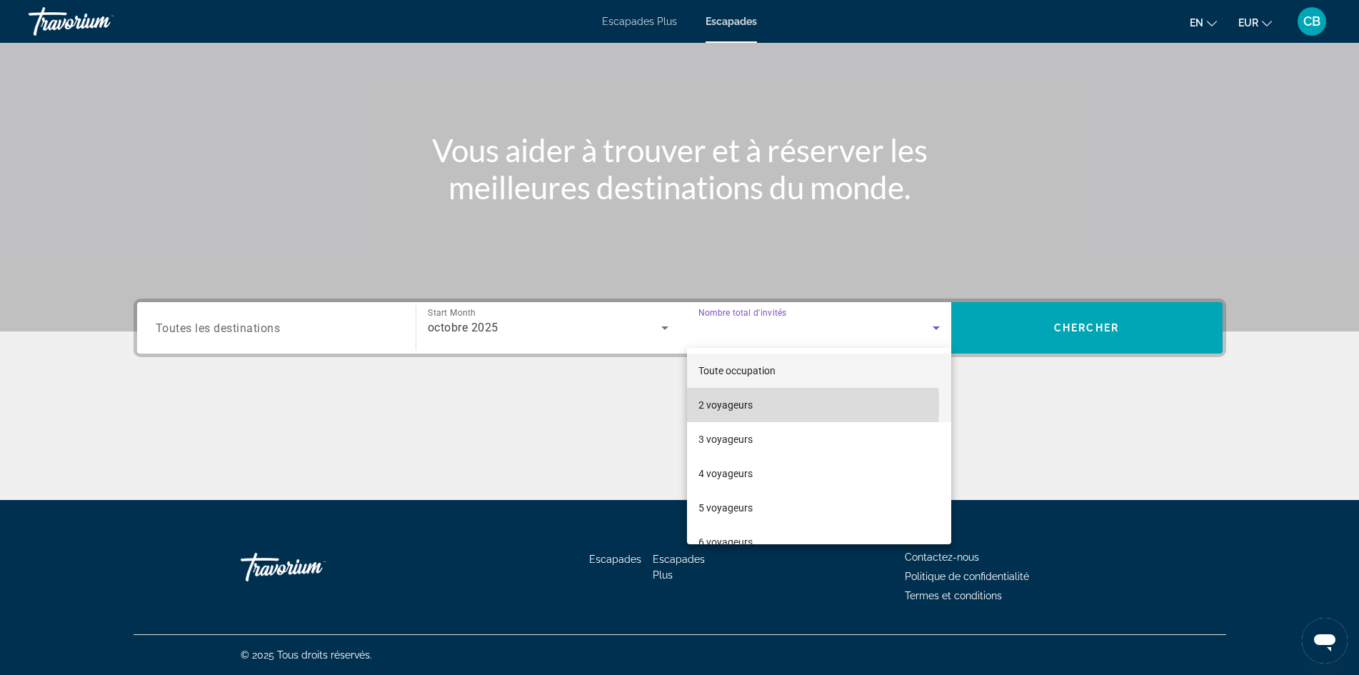
click at [751, 404] on font "2 voyageurs" at bounding box center [726, 404] width 54 height 11
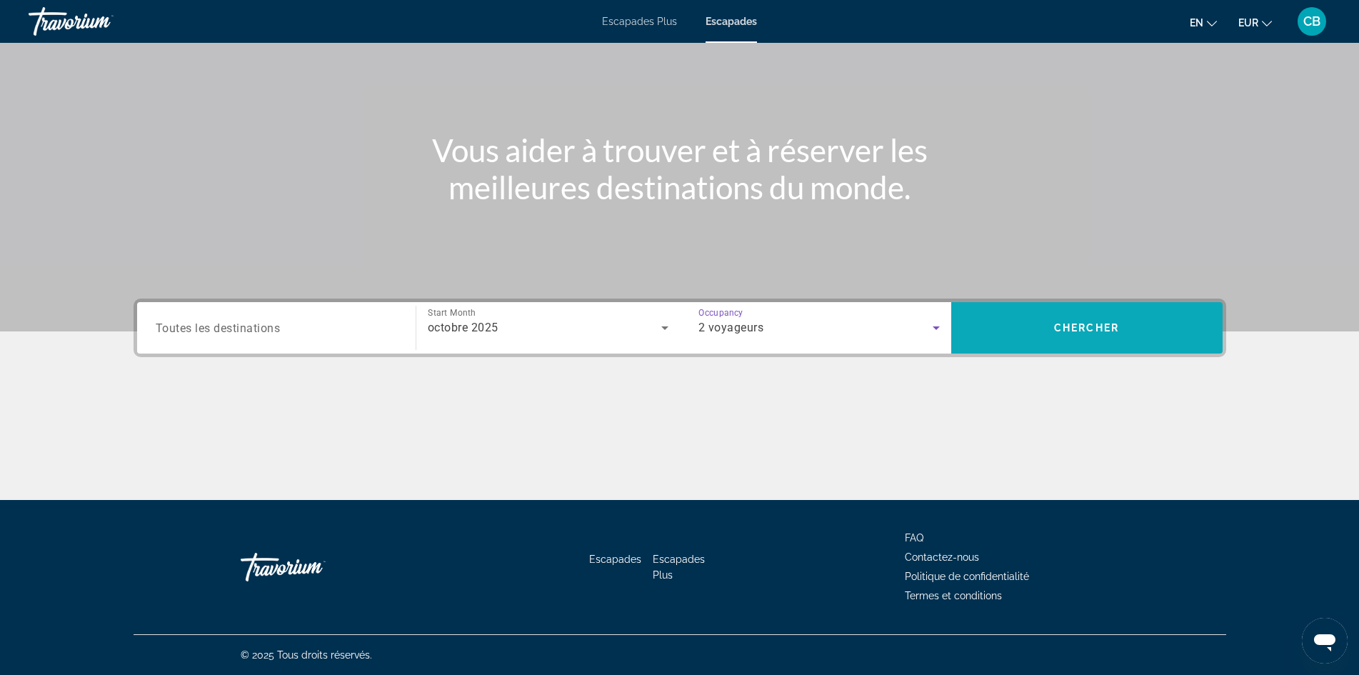
click at [1049, 328] on span "Search" at bounding box center [1086, 328] width 271 height 34
